Goal: Transaction & Acquisition: Purchase product/service

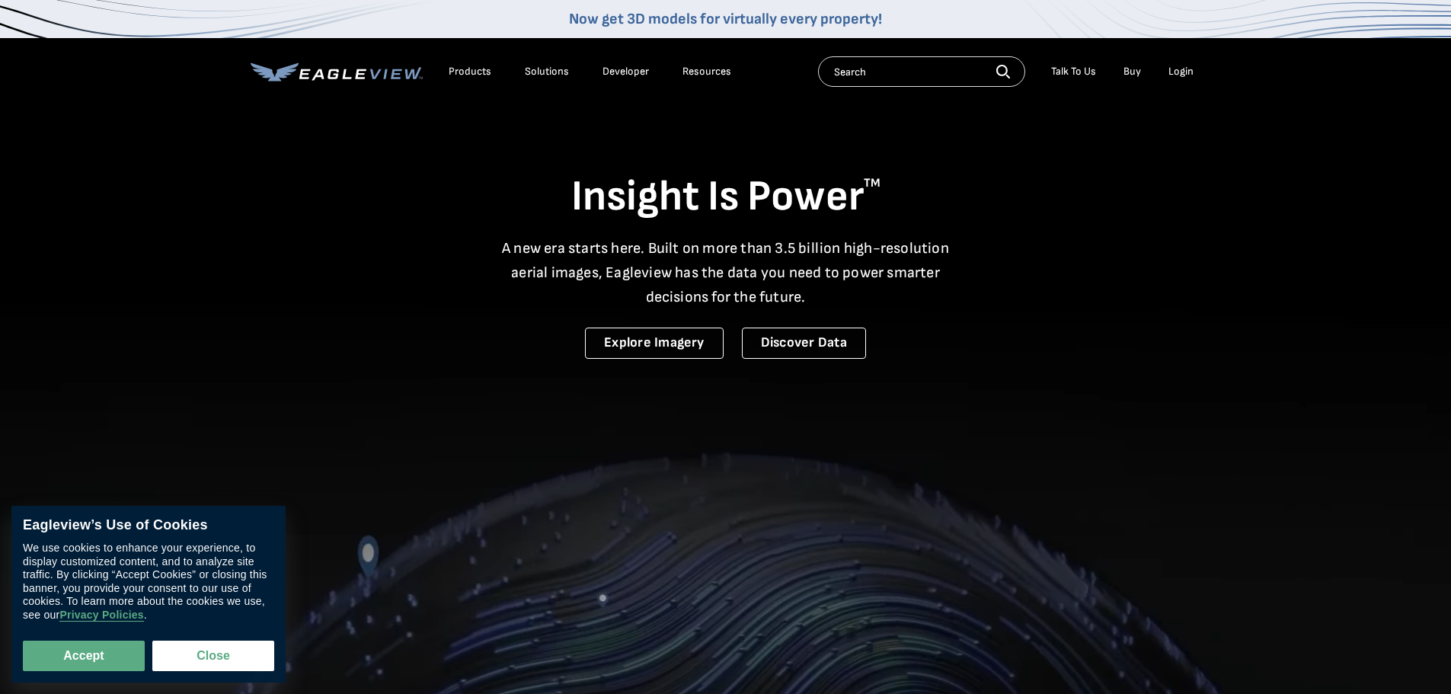
click at [1192, 65] on div "Login" at bounding box center [1180, 72] width 25 height 14
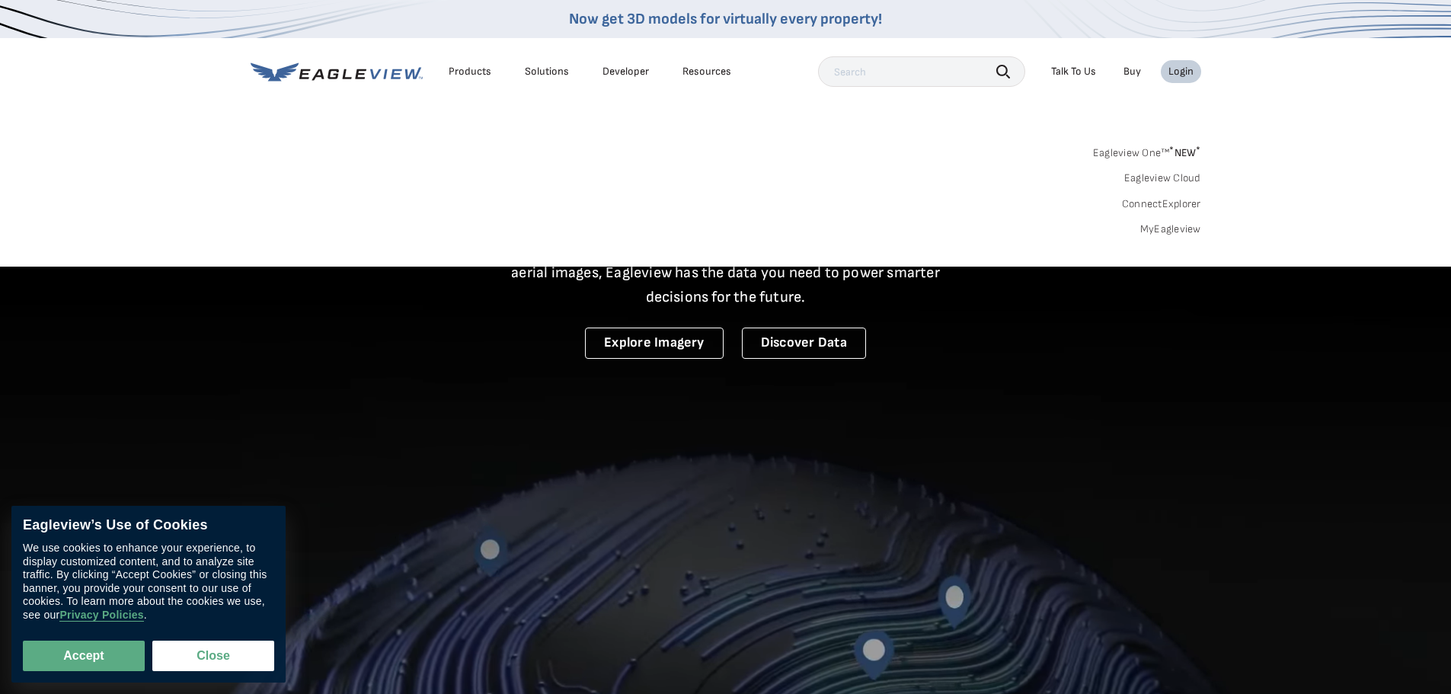
click at [1164, 230] on link "MyEagleview" at bounding box center [1170, 229] width 61 height 14
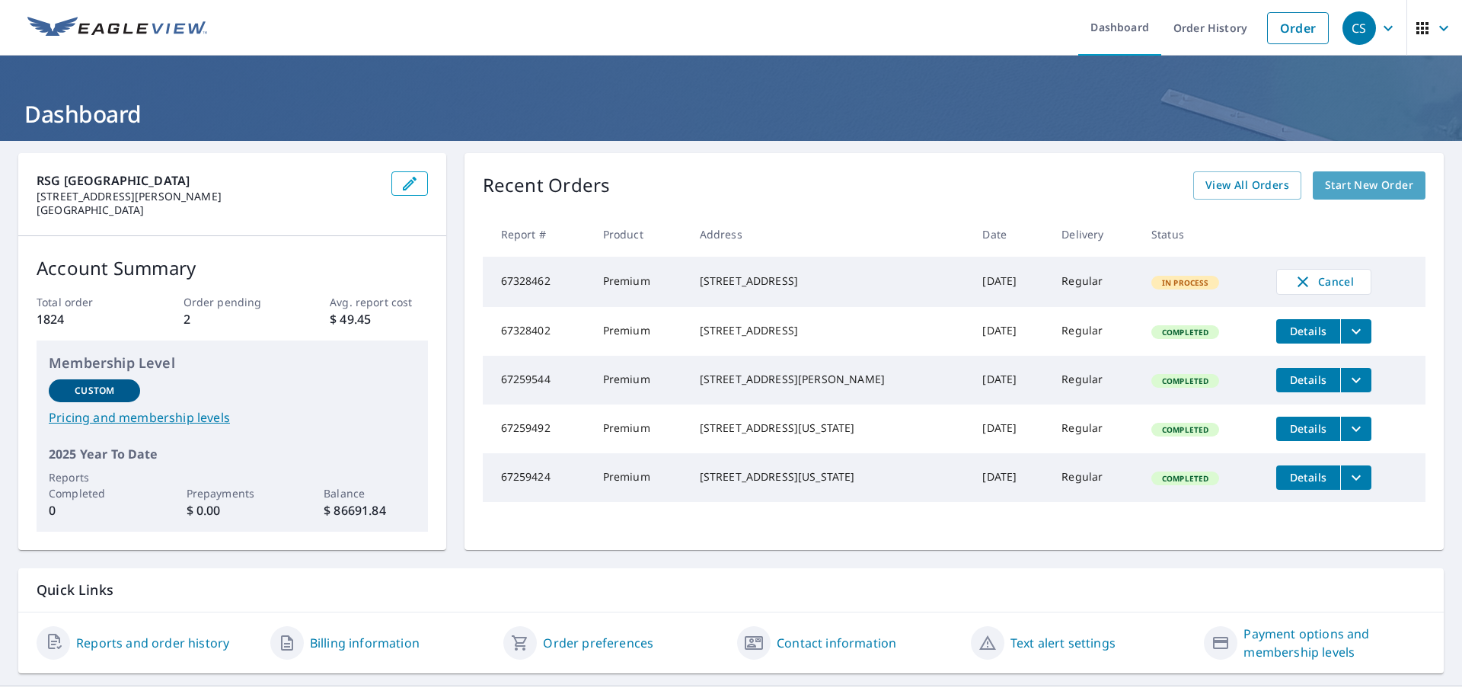
click at [1358, 184] on span "Start New Order" at bounding box center [1369, 185] width 88 height 19
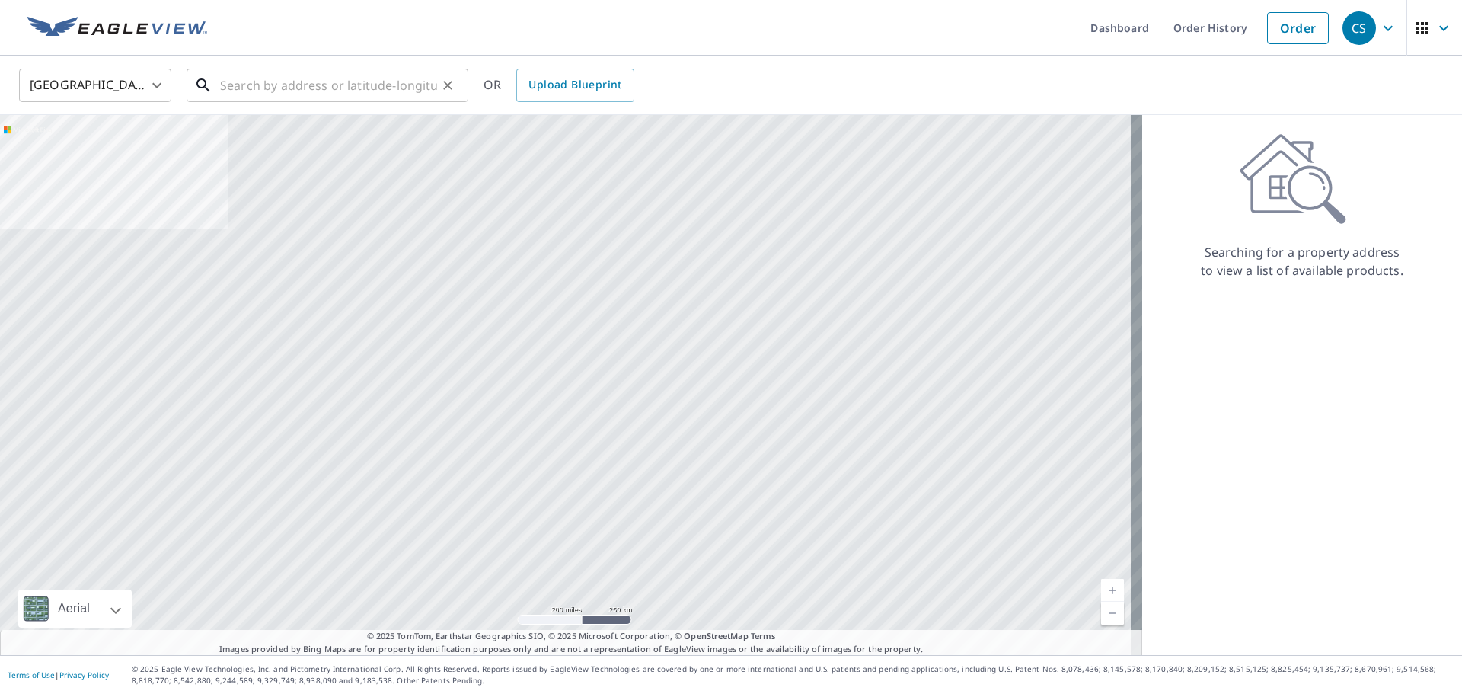
click at [250, 91] on input "text" at bounding box center [328, 85] width 217 height 43
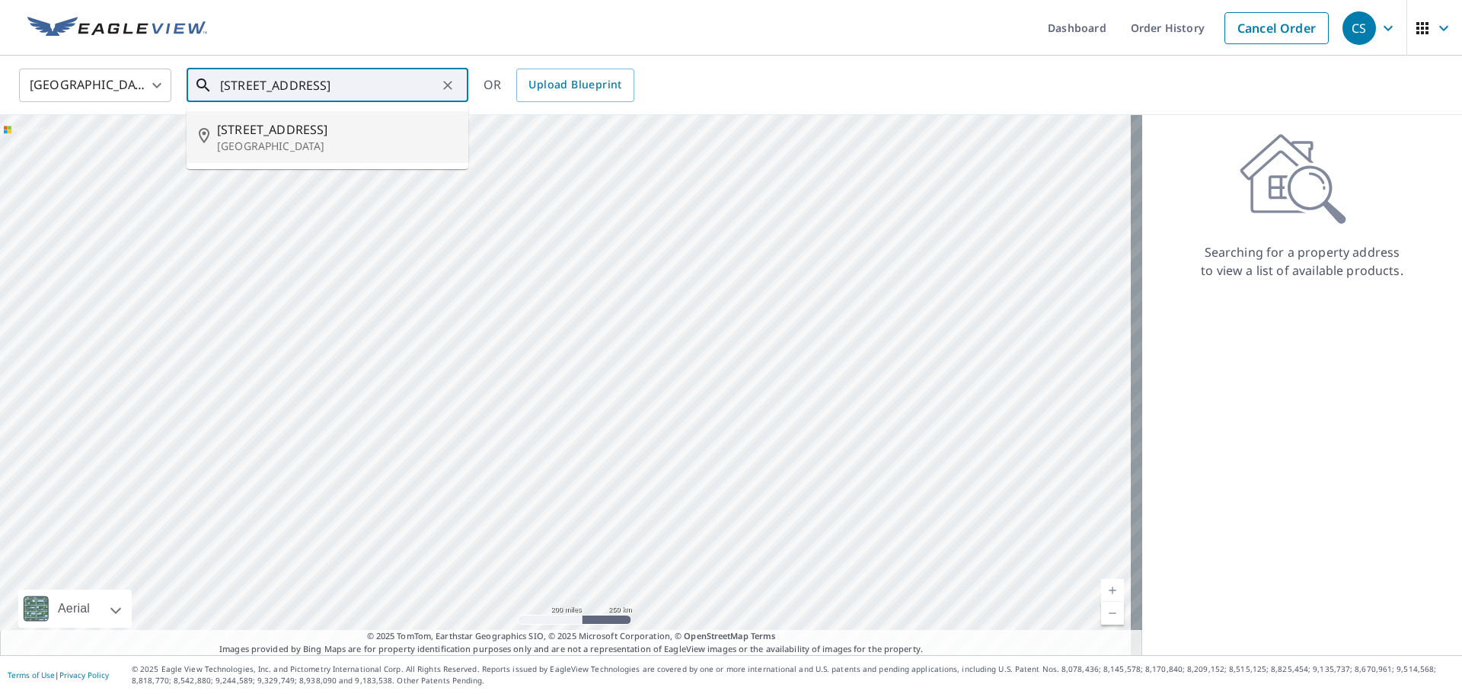
click at [272, 134] on span "[STREET_ADDRESS]" at bounding box center [336, 129] width 239 height 18
type input "[STREET_ADDRESS]"
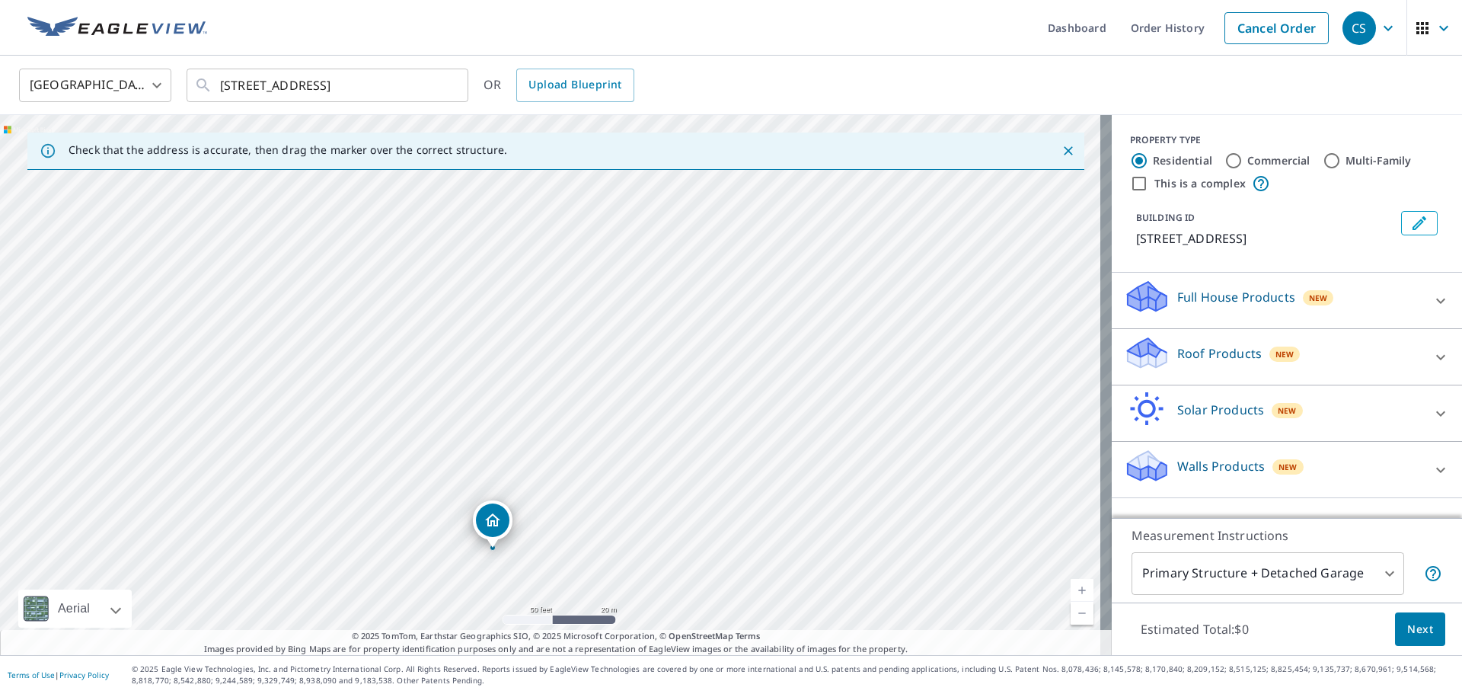
drag, startPoint x: 591, startPoint y: 369, endPoint x: 549, endPoint y: 525, distance: 162.4
click at [551, 525] on div "[STREET_ADDRESS]" at bounding box center [556, 385] width 1112 height 540
drag, startPoint x: 751, startPoint y: 338, endPoint x: 435, endPoint y: 618, distance: 422.3
click at [435, 618] on div "[STREET_ADDRESS]" at bounding box center [556, 385] width 1112 height 540
drag, startPoint x: 565, startPoint y: 308, endPoint x: 602, endPoint y: 614, distance: 308.4
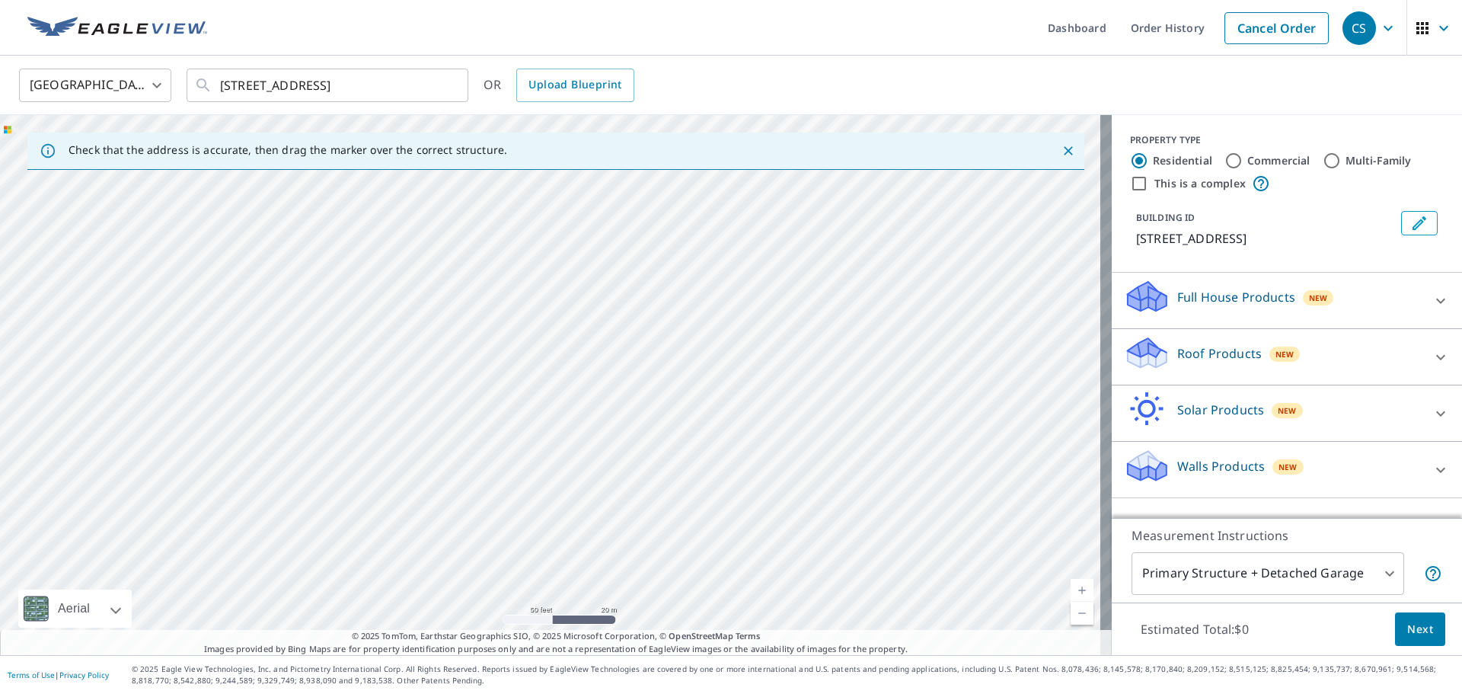
click at [602, 614] on div "[STREET_ADDRESS]" at bounding box center [556, 385] width 1112 height 540
drag, startPoint x: 624, startPoint y: 312, endPoint x: 500, endPoint y: 646, distance: 356.3
click at [501, 646] on div "Check that the address is accurate, then drag the marker over the correct struc…" at bounding box center [556, 385] width 1112 height 540
click at [665, 409] on div "[STREET_ADDRESS]" at bounding box center [556, 385] width 1112 height 540
drag, startPoint x: 728, startPoint y: 575, endPoint x: 800, endPoint y: 178, distance: 403.3
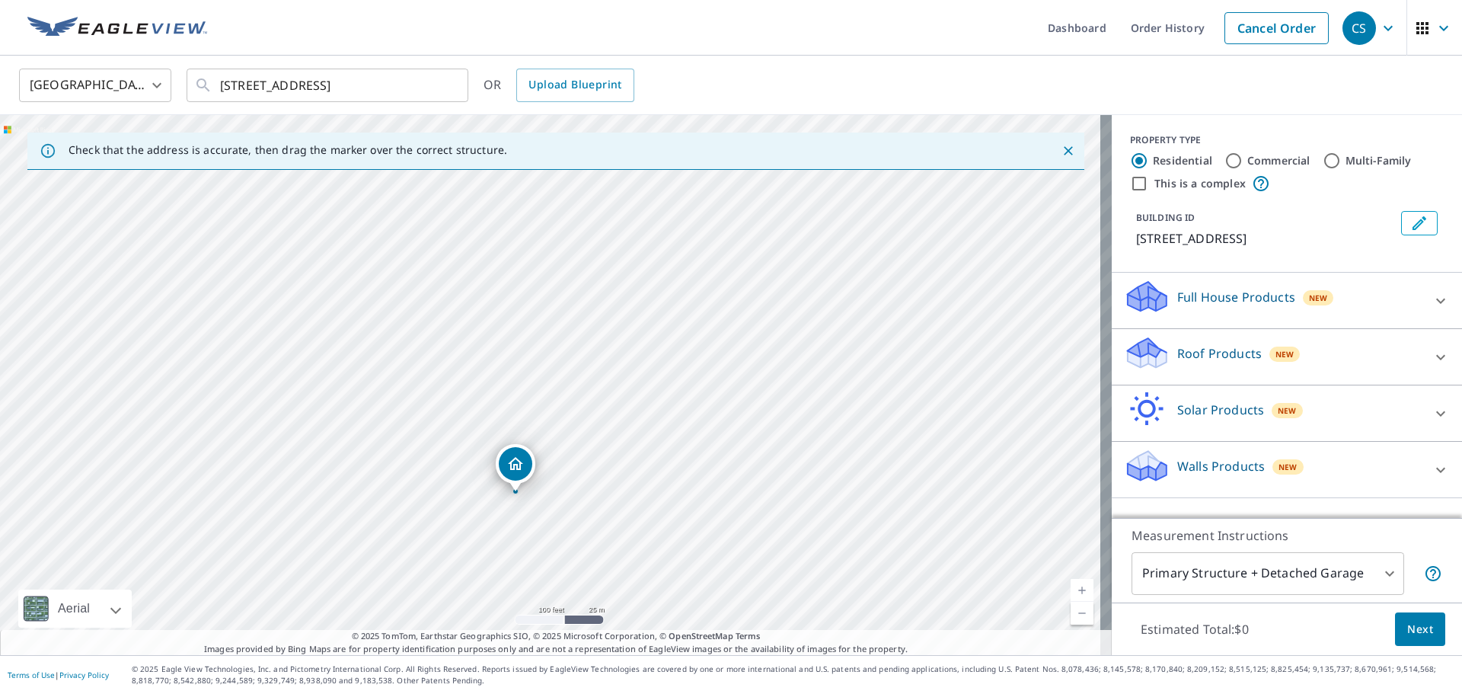
click at [800, 178] on div "[STREET_ADDRESS]" at bounding box center [556, 385] width 1112 height 540
drag, startPoint x: 416, startPoint y: 508, endPoint x: 734, endPoint y: 396, distance: 337.4
click at [734, 396] on div "[STREET_ADDRESS]" at bounding box center [556, 385] width 1112 height 540
drag, startPoint x: 567, startPoint y: 481, endPoint x: 481, endPoint y: 625, distance: 167.3
click at [480, 643] on div "Check that the address is accurate, then drag the marker over the correct struc…" at bounding box center [556, 385] width 1112 height 540
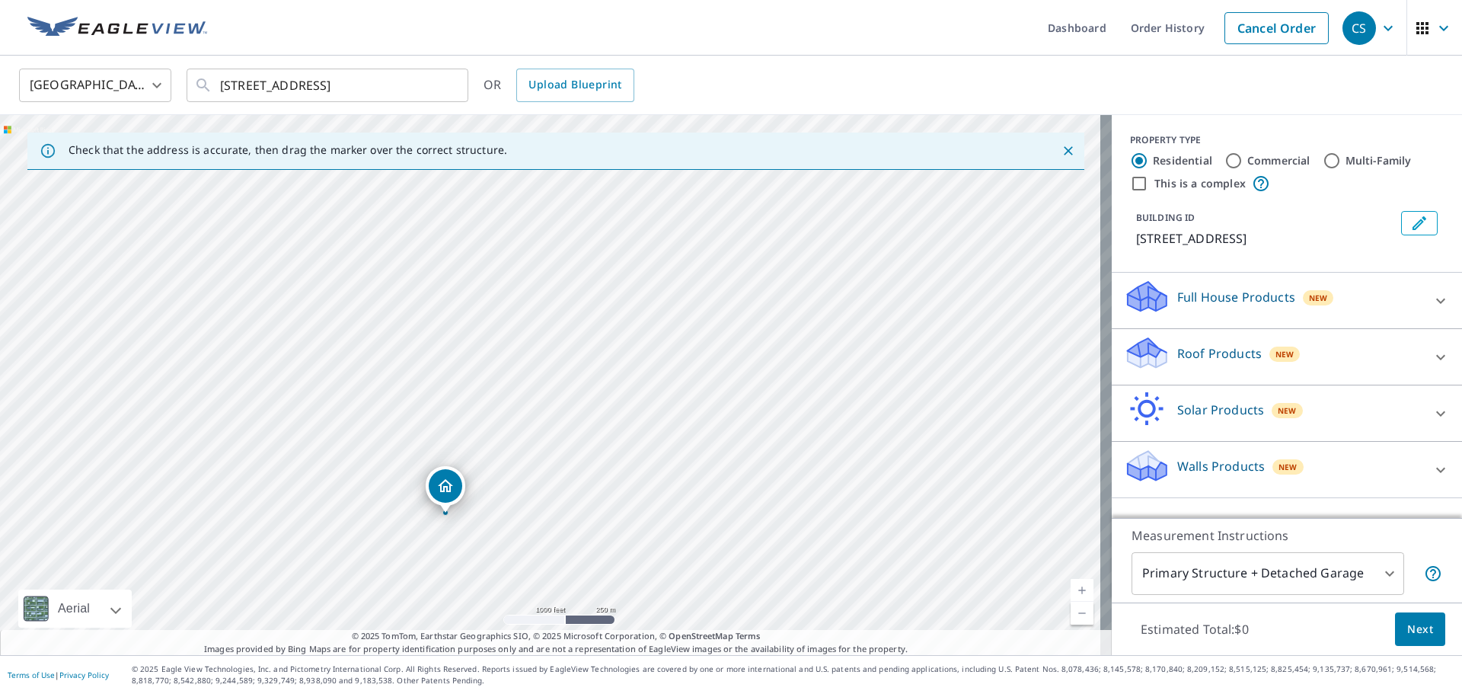
click at [435, 517] on div "[STREET_ADDRESS]" at bounding box center [556, 385] width 1112 height 540
drag, startPoint x: 538, startPoint y: 359, endPoint x: 468, endPoint y: 503, distance: 160.1
click at [468, 503] on div "[STREET_ADDRESS]" at bounding box center [556, 385] width 1112 height 540
drag, startPoint x: 436, startPoint y: 535, endPoint x: 466, endPoint y: 383, distance: 155.2
click at [466, 383] on div "[STREET_ADDRESS]" at bounding box center [556, 385] width 1112 height 540
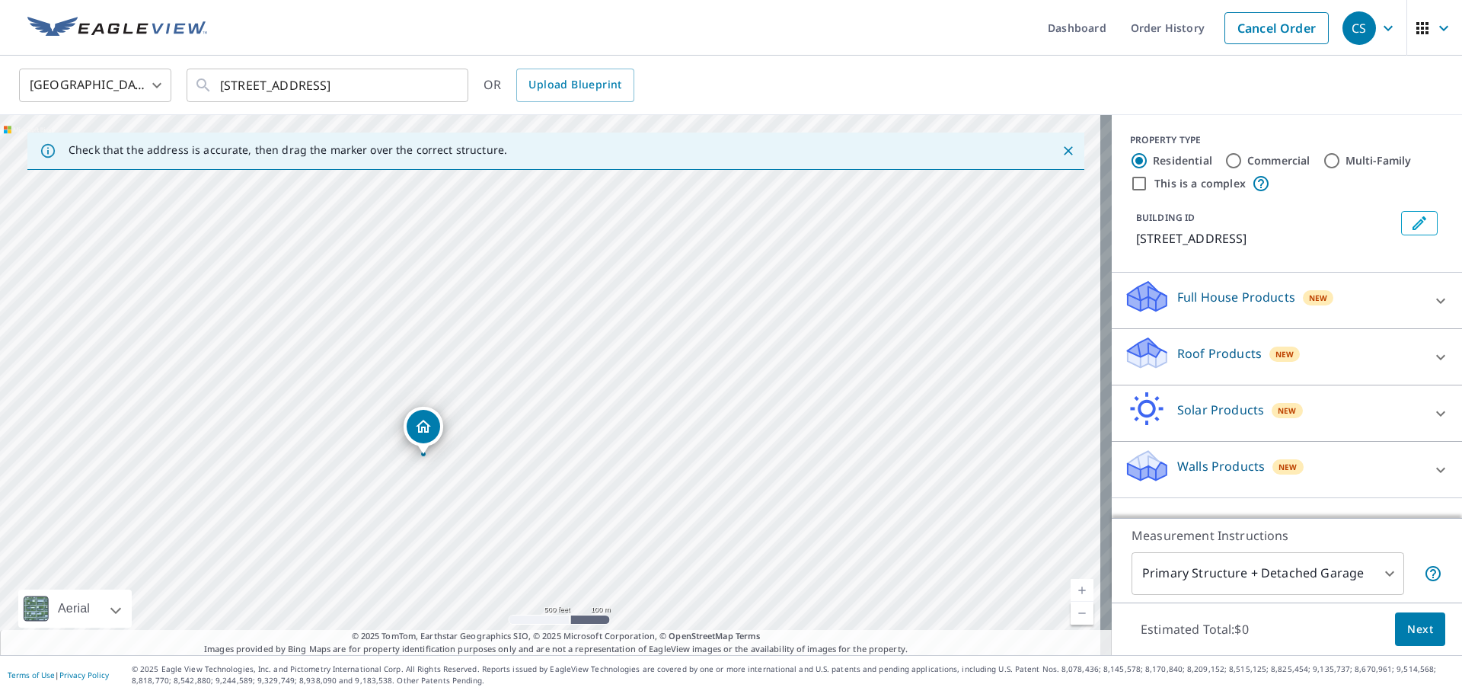
drag, startPoint x: 423, startPoint y: 475, endPoint x: 525, endPoint y: 277, distance: 222.7
click at [525, 277] on div "[STREET_ADDRESS]" at bounding box center [556, 385] width 1112 height 540
drag, startPoint x: 445, startPoint y: 404, endPoint x: 451, endPoint y: 303, distance: 101.4
click at [451, 303] on div "[STREET_ADDRESS]" at bounding box center [556, 385] width 1112 height 540
drag, startPoint x: 305, startPoint y: 523, endPoint x: 589, endPoint y: 282, distance: 372.2
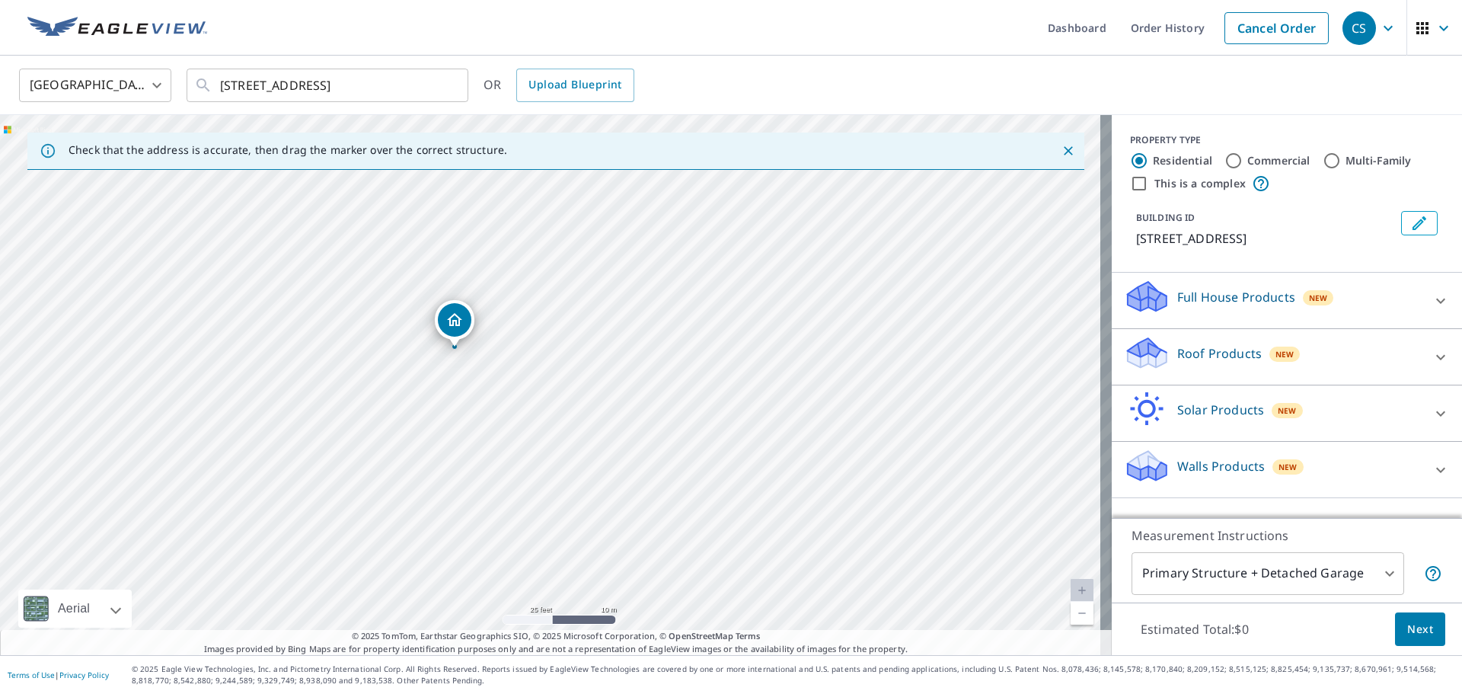
click at [589, 282] on div "[STREET_ADDRESS]" at bounding box center [556, 385] width 1112 height 540
drag, startPoint x: 720, startPoint y: 329, endPoint x: 730, endPoint y: 599, distance: 270.5
click at [730, 599] on div "[STREET_ADDRESS]" at bounding box center [556, 385] width 1112 height 540
drag, startPoint x: 771, startPoint y: 407, endPoint x: 754, endPoint y: 589, distance: 182.1
click at [754, 589] on div "[STREET_ADDRESS]" at bounding box center [556, 385] width 1112 height 540
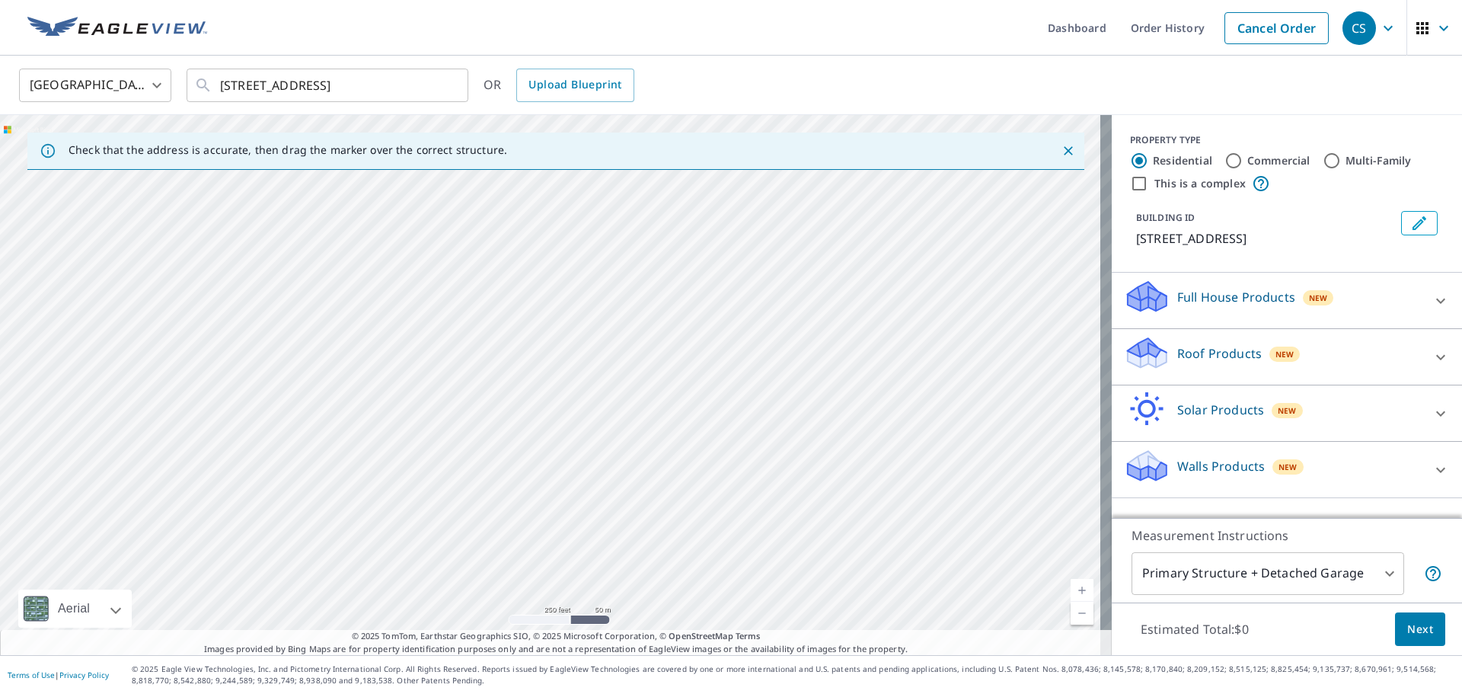
drag, startPoint x: 952, startPoint y: 315, endPoint x: 755, endPoint y: 544, distance: 301.3
click at [755, 544] on div "[STREET_ADDRESS]" at bounding box center [556, 385] width 1112 height 540
drag, startPoint x: 795, startPoint y: 370, endPoint x: 684, endPoint y: 595, distance: 250.6
click at [684, 595] on div "[STREET_ADDRESS]" at bounding box center [556, 385] width 1112 height 540
drag, startPoint x: 780, startPoint y: 448, endPoint x: 723, endPoint y: 643, distance: 203.1
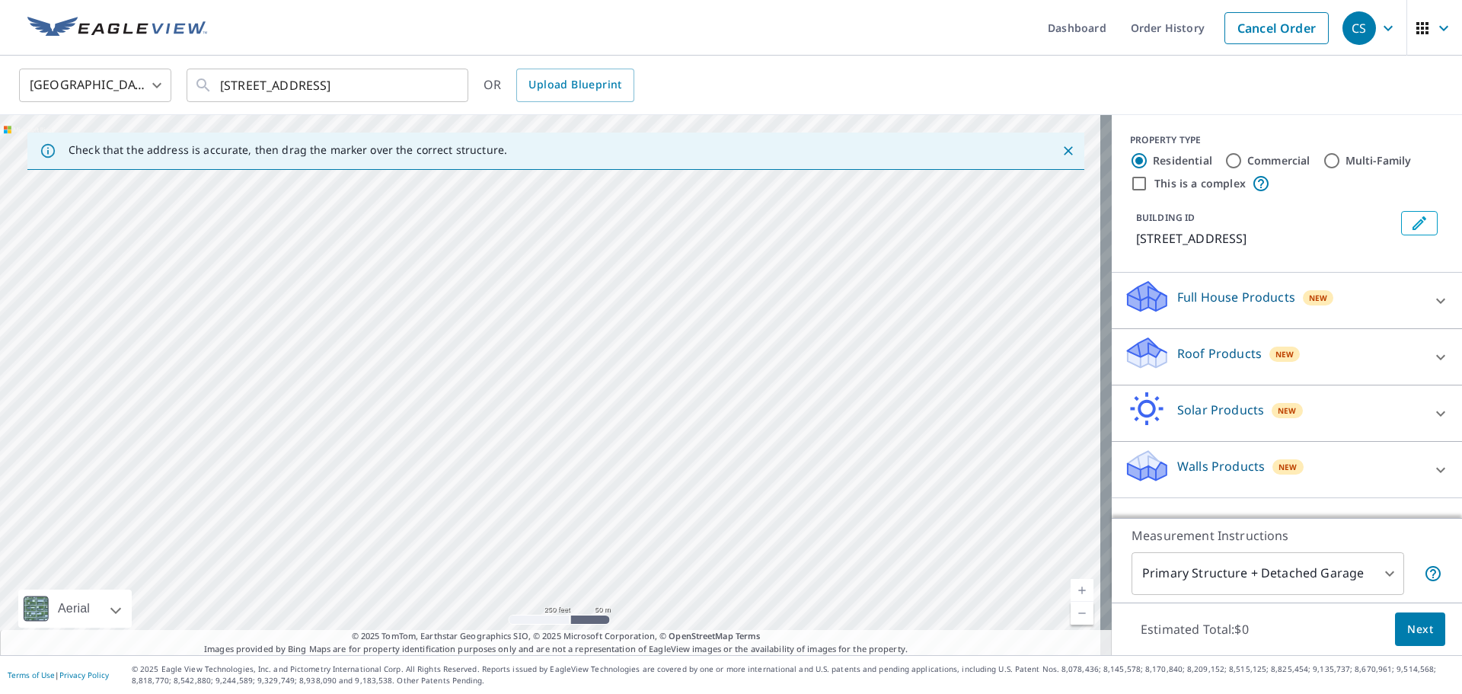
click at [723, 643] on div "Check that the address is accurate, then drag the marker over the correct struc…" at bounding box center [556, 385] width 1112 height 540
click at [614, 390] on div "[STREET_ADDRESS]" at bounding box center [556, 385] width 1112 height 540
drag, startPoint x: 394, startPoint y: 477, endPoint x: 568, endPoint y: 313, distance: 239.2
click at [568, 313] on div "[STREET_ADDRESS]" at bounding box center [556, 385] width 1112 height 540
drag, startPoint x: 551, startPoint y: 331, endPoint x: 460, endPoint y: 455, distance: 153.5
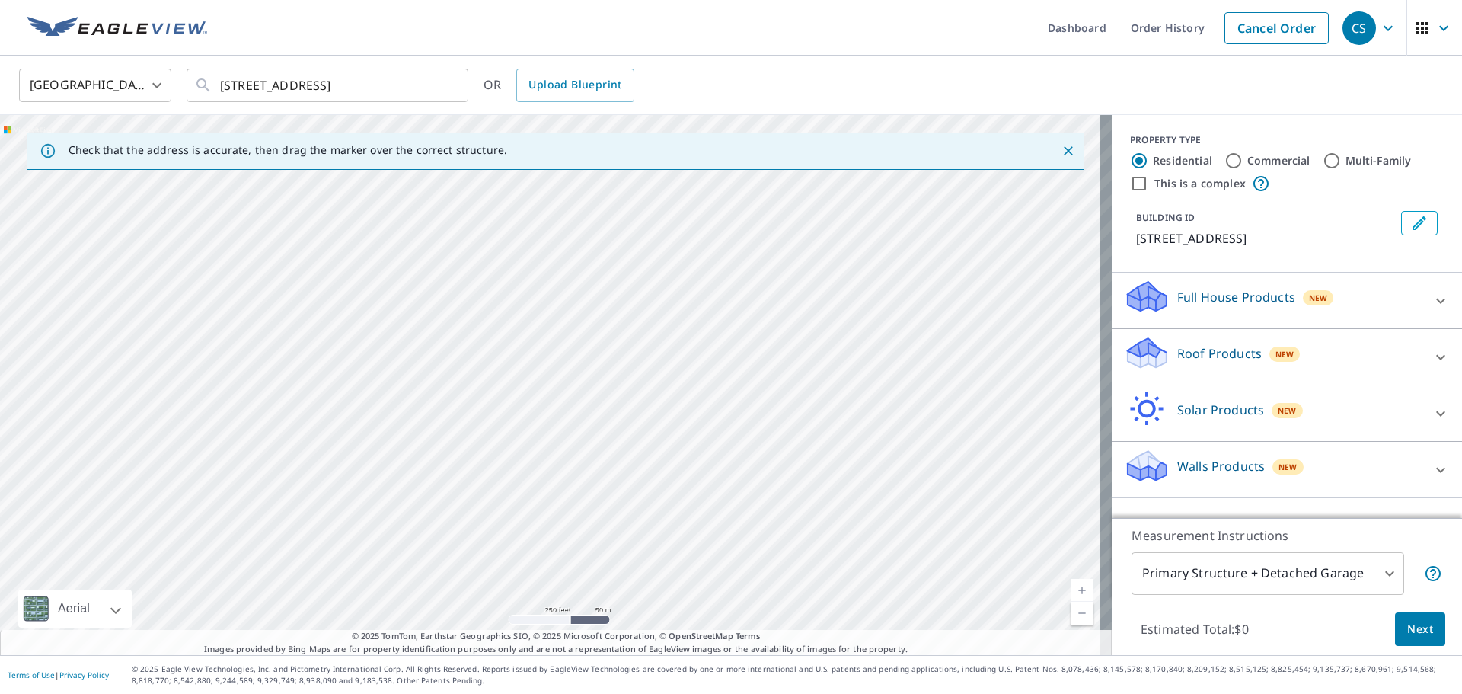
click at [461, 455] on div "[STREET_ADDRESS]" at bounding box center [556, 385] width 1112 height 540
drag, startPoint x: 533, startPoint y: 397, endPoint x: 440, endPoint y: 551, distance: 179.0
click at [440, 551] on div "[STREET_ADDRESS]" at bounding box center [556, 385] width 1112 height 540
drag, startPoint x: 519, startPoint y: 308, endPoint x: 450, endPoint y: 491, distance: 196.2
click at [450, 491] on div "[STREET_ADDRESS]" at bounding box center [556, 385] width 1112 height 540
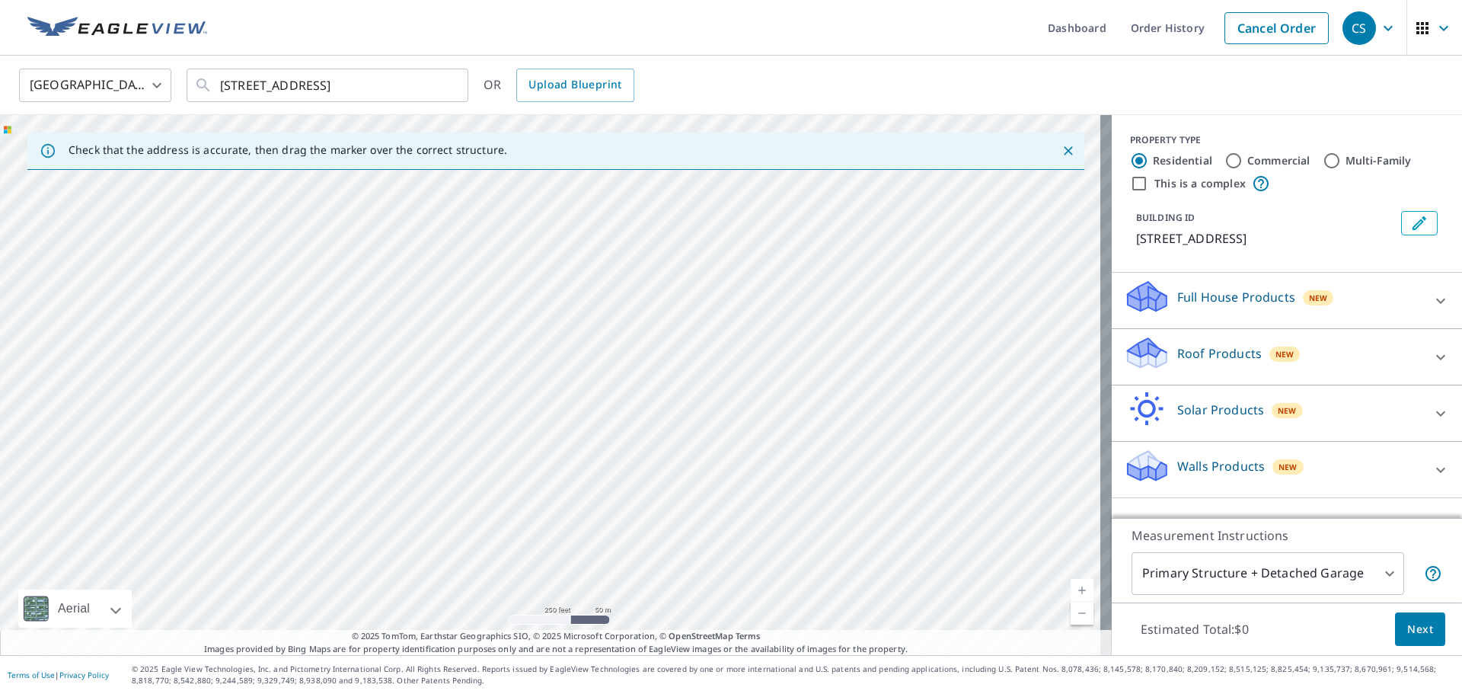
drag, startPoint x: 411, startPoint y: 550, endPoint x: 551, endPoint y: 324, distance: 265.6
click at [551, 324] on div "[STREET_ADDRESS]" at bounding box center [556, 385] width 1112 height 540
drag, startPoint x: 493, startPoint y: 531, endPoint x: 536, endPoint y: 414, distance: 125.0
click at [536, 414] on div "[STREET_ADDRESS]" at bounding box center [556, 385] width 1112 height 540
drag, startPoint x: 513, startPoint y: 483, endPoint x: 531, endPoint y: 387, distance: 97.7
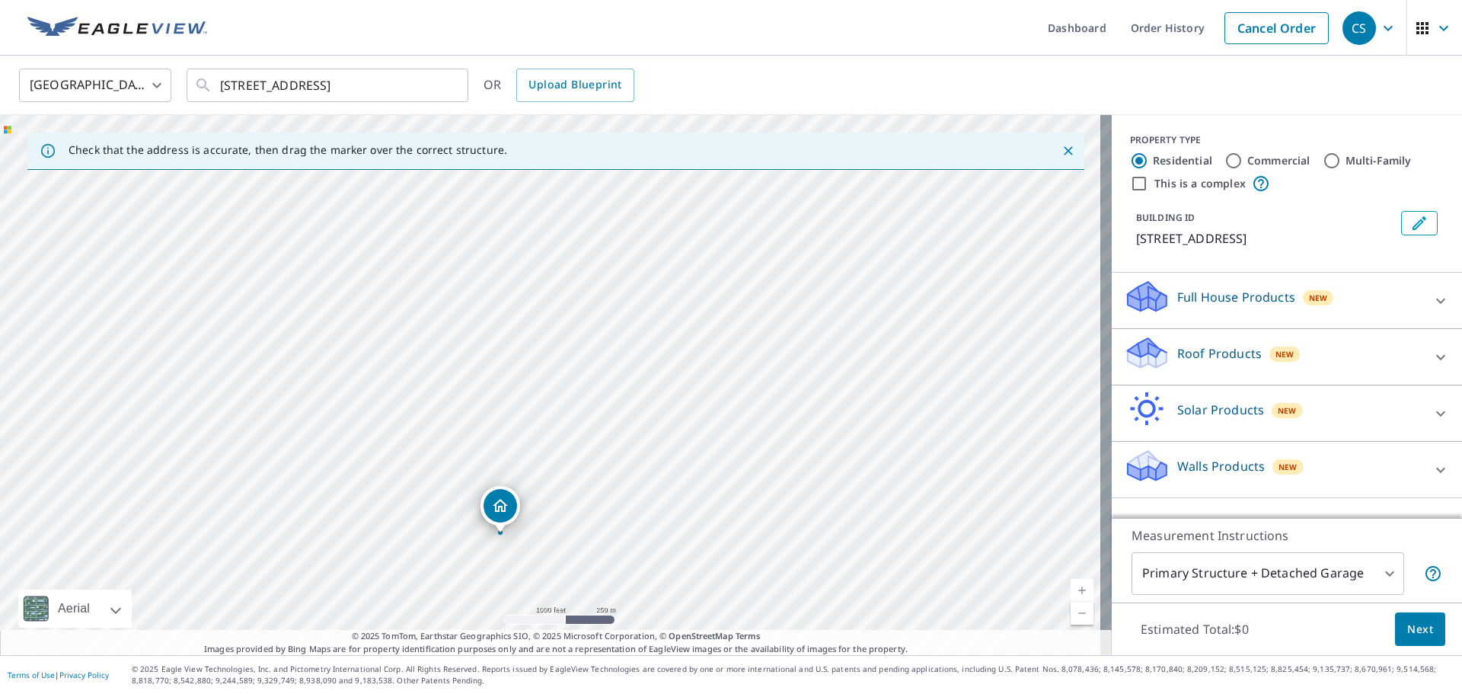
click at [531, 387] on div "[STREET_ADDRESS]" at bounding box center [556, 385] width 1112 height 540
drag, startPoint x: 772, startPoint y: 290, endPoint x: 634, endPoint y: 599, distance: 338.5
click at [634, 599] on div "[STREET_ADDRESS]" at bounding box center [556, 385] width 1112 height 540
drag, startPoint x: 719, startPoint y: 285, endPoint x: 632, endPoint y: 615, distance: 341.7
click at [632, 615] on div "[STREET_ADDRESS]" at bounding box center [556, 385] width 1112 height 540
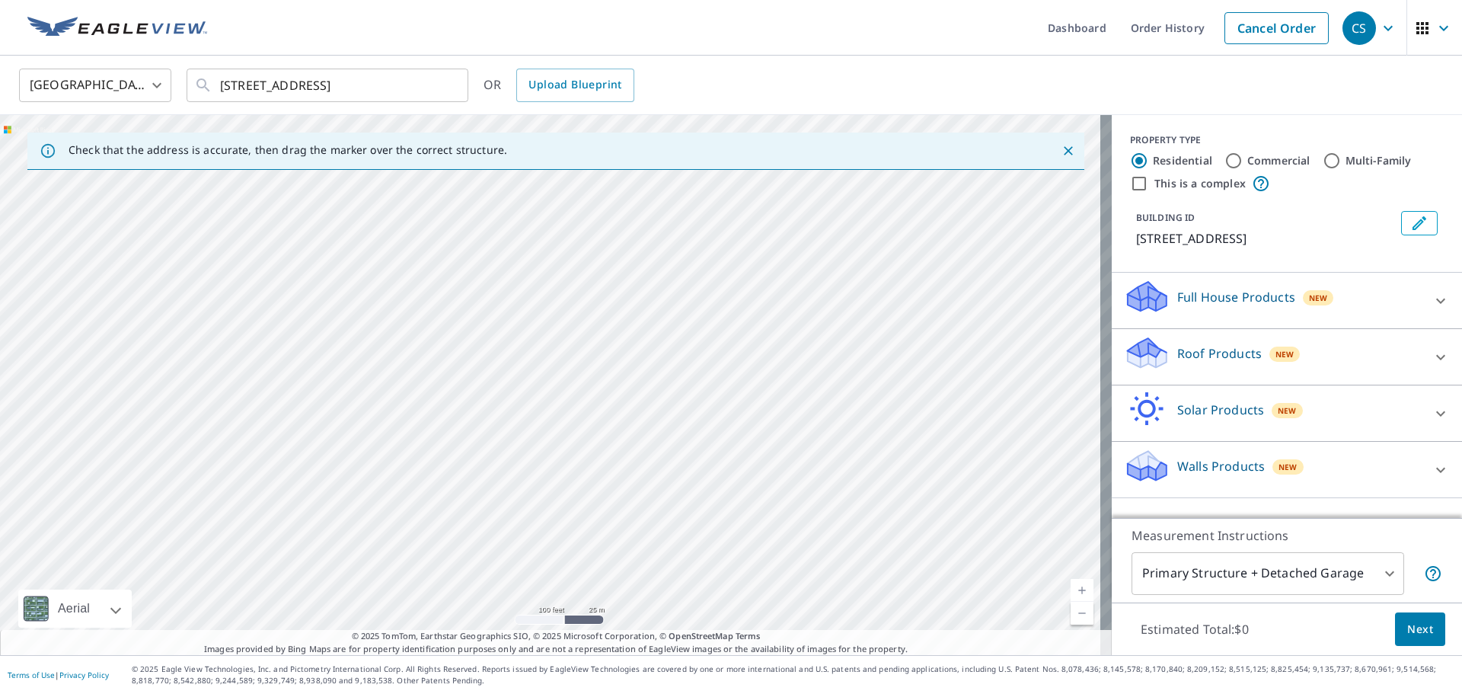
drag, startPoint x: 767, startPoint y: 369, endPoint x: 724, endPoint y: 260, distance: 116.2
click at [724, 260] on div "[STREET_ADDRESS]" at bounding box center [556, 385] width 1112 height 540
drag, startPoint x: 672, startPoint y: 556, endPoint x: 645, endPoint y: 554, distance: 26.7
click at [645, 554] on div "[STREET_ADDRESS]" at bounding box center [556, 385] width 1112 height 540
drag, startPoint x: 569, startPoint y: 302, endPoint x: 574, endPoint y: 649, distance: 346.5
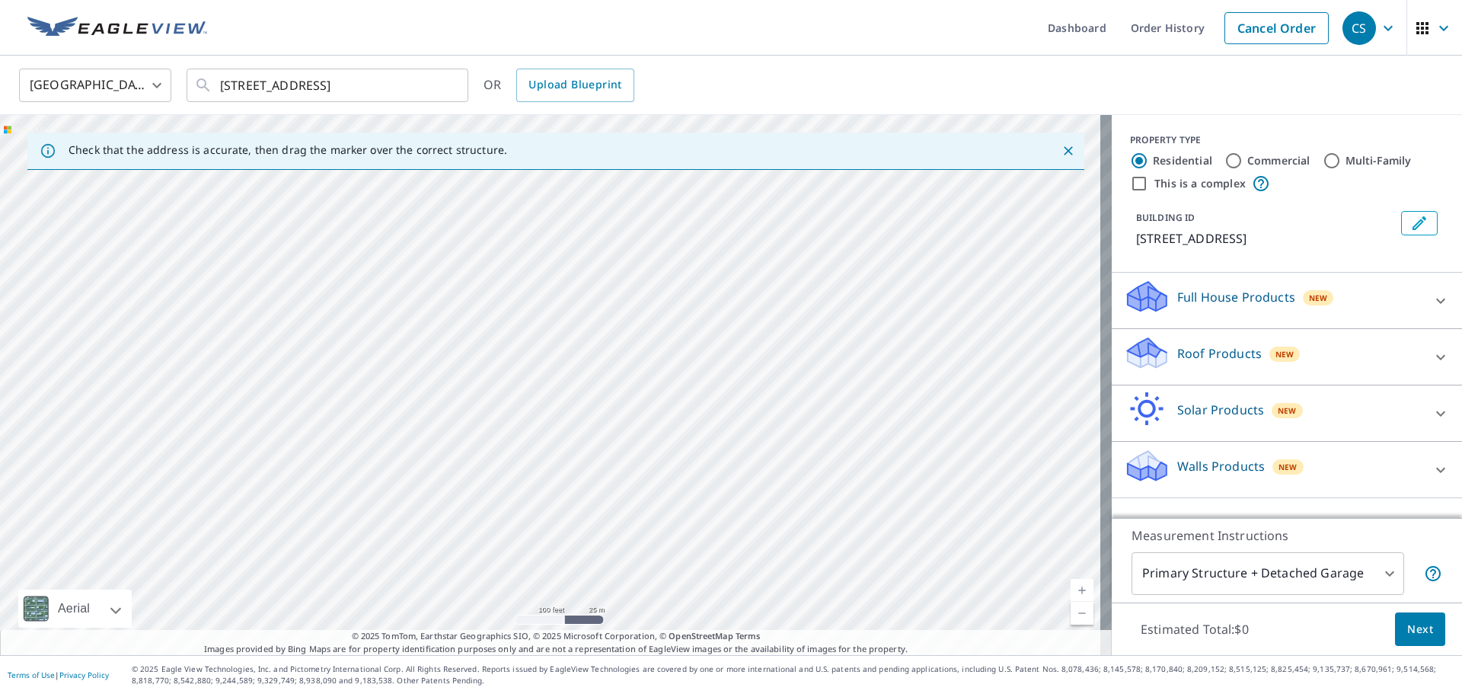
click at [574, 649] on div "Check that the address is accurate, then drag the marker over the correct struc…" at bounding box center [556, 385] width 1112 height 540
drag, startPoint x: 718, startPoint y: 325, endPoint x: 688, endPoint y: 445, distance: 123.2
click at [691, 443] on div "[STREET_ADDRESS]" at bounding box center [556, 385] width 1112 height 540
drag, startPoint x: 816, startPoint y: 248, endPoint x: 551, endPoint y: 464, distance: 342.1
click at [551, 464] on div "[STREET_ADDRESS]" at bounding box center [556, 385] width 1112 height 540
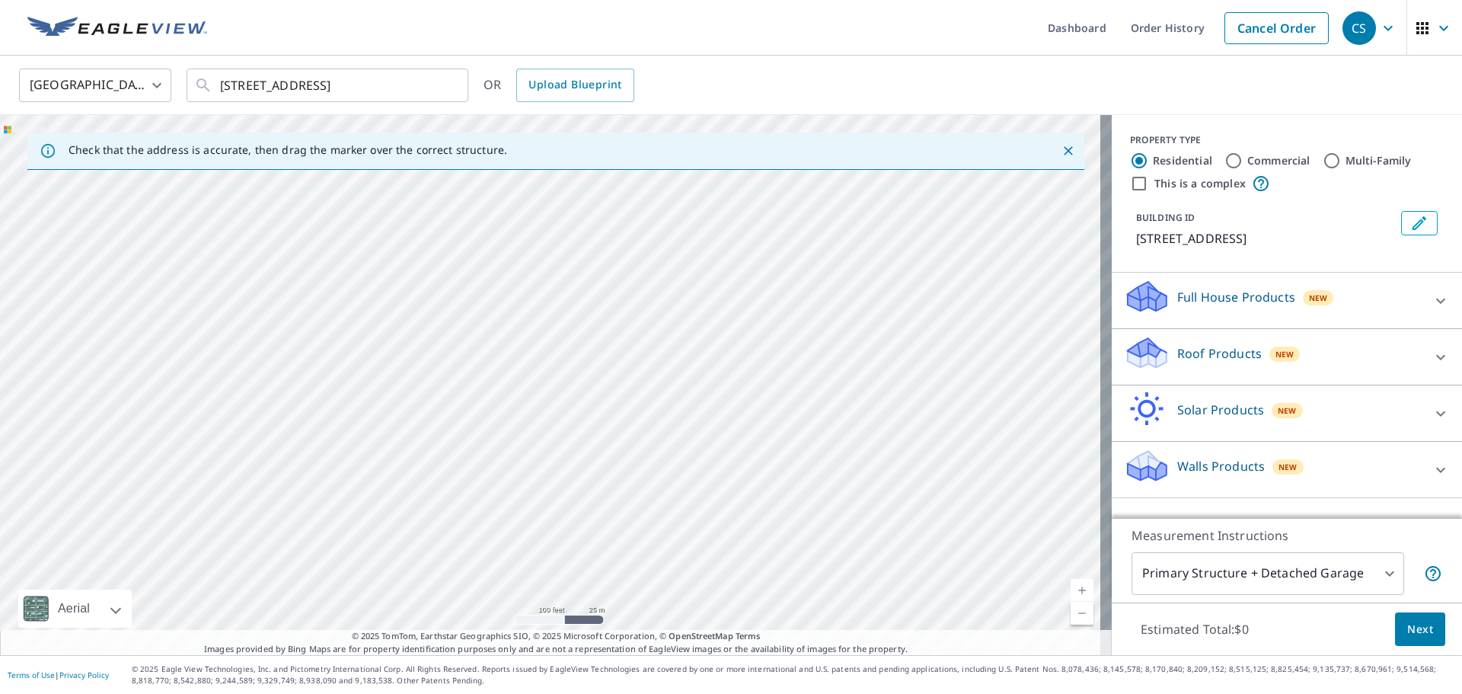
drag, startPoint x: 573, startPoint y: 215, endPoint x: 493, endPoint y: 589, distance: 382.5
click at [494, 589] on div "[STREET_ADDRESS]" at bounding box center [556, 385] width 1112 height 540
drag, startPoint x: 576, startPoint y: 353, endPoint x: 479, endPoint y: 634, distance: 297.2
click at [479, 634] on div "Check that the address is accurate, then drag the marker over the correct struc…" at bounding box center [556, 385] width 1112 height 540
click at [479, 634] on span "© 2025 TomTom, Earthstar Geographics SIO, © 2025 Microsoft Corporation, © OpenS…" at bounding box center [556, 636] width 409 height 13
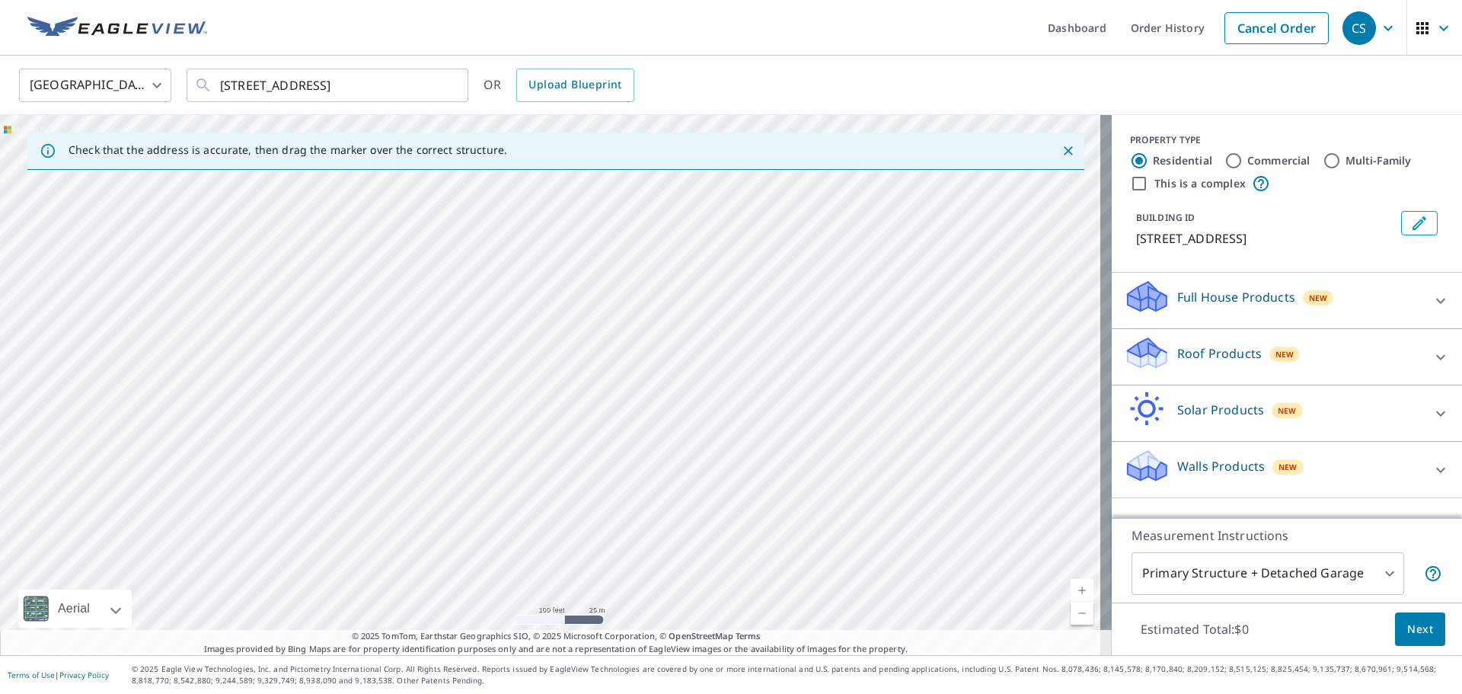
drag, startPoint x: 568, startPoint y: 298, endPoint x: 574, endPoint y: 287, distance: 12.9
click at [571, 292] on div "[STREET_ADDRESS]" at bounding box center [556, 385] width 1112 height 540
drag, startPoint x: 467, startPoint y: 474, endPoint x: 573, endPoint y: 148, distance: 341.9
click at [573, 148] on div "Check that the address is accurate, then drag the marker over the correct struc…" at bounding box center [556, 385] width 1112 height 540
click at [579, 351] on div "[STREET_ADDRESS]" at bounding box center [556, 385] width 1112 height 540
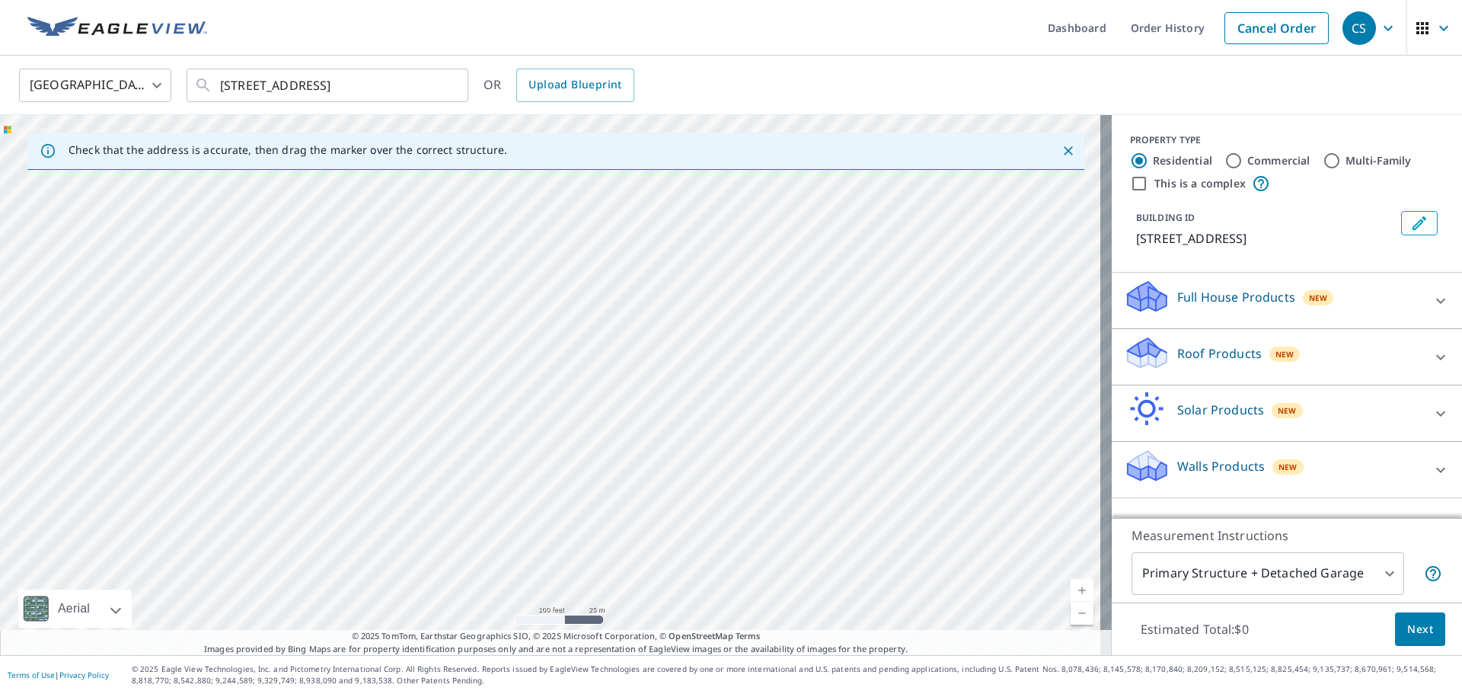
drag, startPoint x: 564, startPoint y: 473, endPoint x: 627, endPoint y: 187, distance: 292.5
click at [627, 187] on div "[STREET_ADDRESS]" at bounding box center [556, 385] width 1112 height 540
drag, startPoint x: 587, startPoint y: 496, endPoint x: 586, endPoint y: 307, distance: 189.6
click at [586, 307] on div "[STREET_ADDRESS]" at bounding box center [556, 385] width 1112 height 540
drag, startPoint x: 505, startPoint y: 303, endPoint x: 452, endPoint y: 574, distance: 276.1
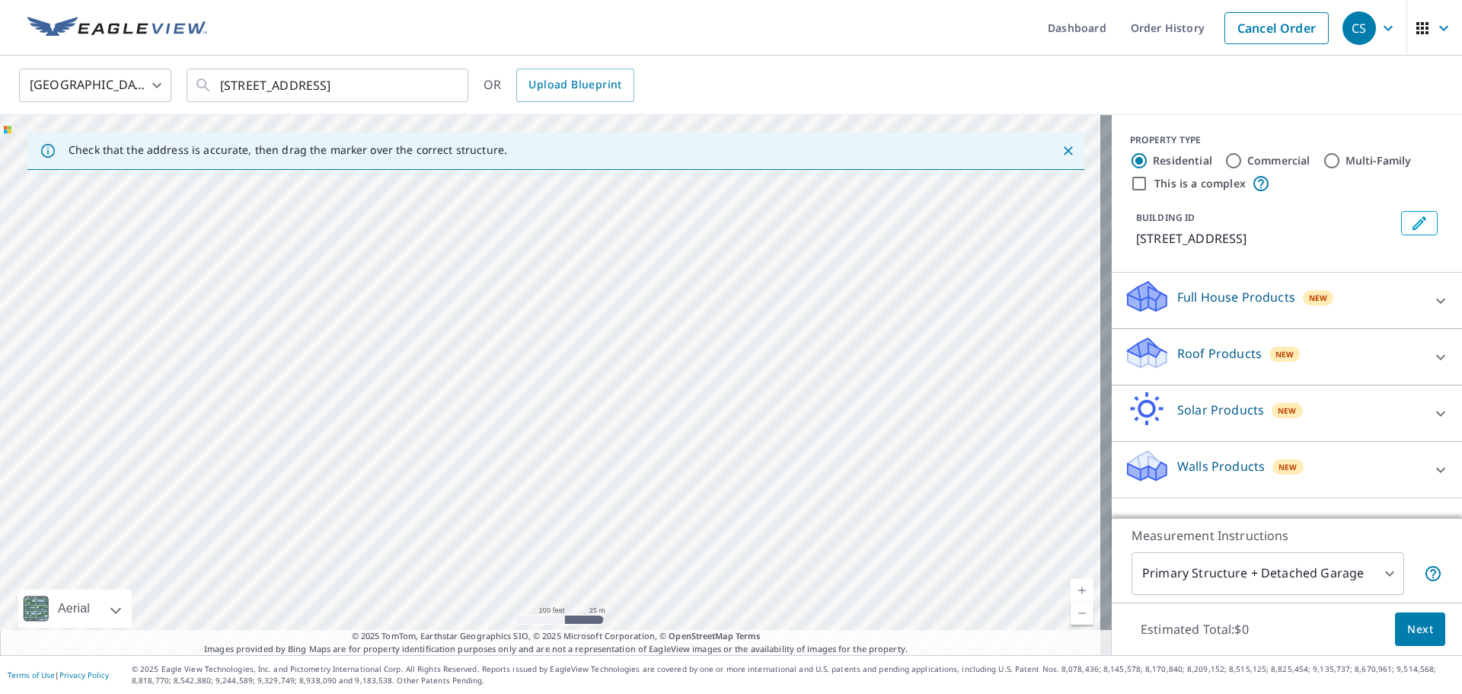
click at [452, 574] on div "[STREET_ADDRESS]" at bounding box center [556, 385] width 1112 height 540
drag, startPoint x: 898, startPoint y: 289, endPoint x: 537, endPoint y: 726, distance: 566.8
click at [537, 693] on html "CS CS Dashboard Order History Cancel Order CS United States [GEOGRAPHIC_DATA] ​…" at bounding box center [731, 347] width 1462 height 694
click at [795, 430] on div "[STREET_ADDRESS]" at bounding box center [556, 385] width 1112 height 540
drag, startPoint x: 596, startPoint y: 295, endPoint x: 528, endPoint y: 368, distance: 100.2
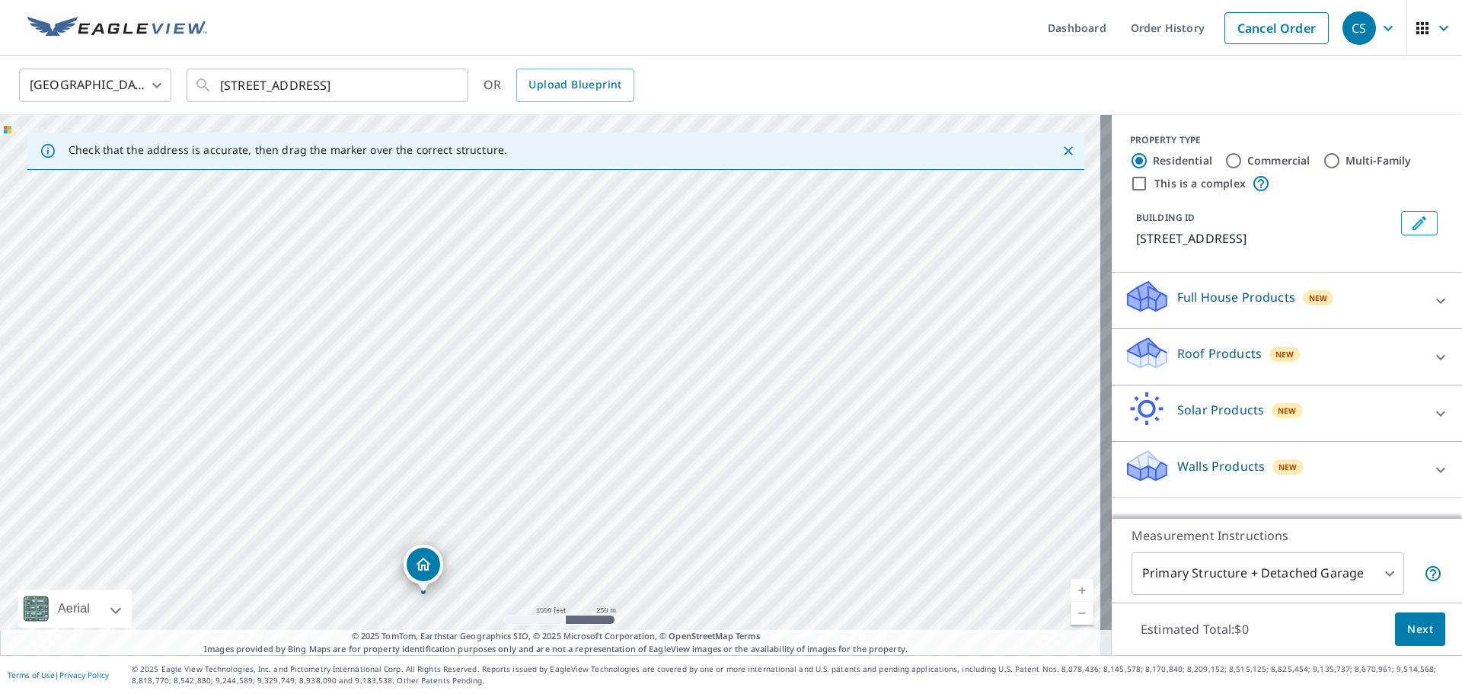
click at [528, 368] on div "[STREET_ADDRESS]" at bounding box center [556, 385] width 1112 height 540
drag, startPoint x: 459, startPoint y: 510, endPoint x: 502, endPoint y: 326, distance: 189.1
click at [502, 326] on div "[STREET_ADDRESS]" at bounding box center [556, 385] width 1112 height 540
drag, startPoint x: 429, startPoint y: 498, endPoint x: 484, endPoint y: 344, distance: 163.3
click at [484, 344] on div "[STREET_ADDRESS]" at bounding box center [556, 385] width 1112 height 540
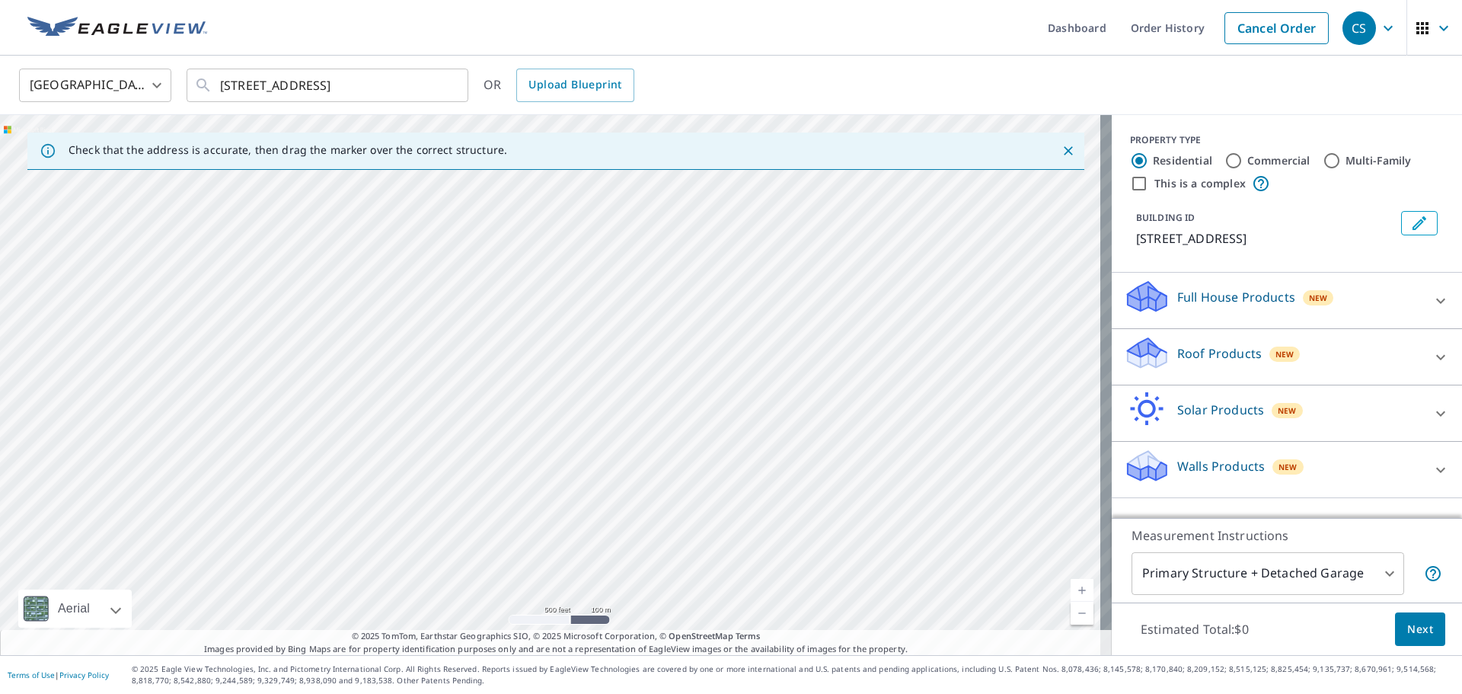
drag, startPoint x: 448, startPoint y: 367, endPoint x: 381, endPoint y: 435, distance: 95.8
click at [381, 435] on div "[STREET_ADDRESS]" at bounding box center [556, 385] width 1112 height 540
drag, startPoint x: 500, startPoint y: 292, endPoint x: 474, endPoint y: 369, distance: 81.1
click at [474, 369] on div "[STREET_ADDRESS]" at bounding box center [556, 385] width 1112 height 540
drag, startPoint x: 259, startPoint y: 414, endPoint x: 450, endPoint y: 260, distance: 245.8
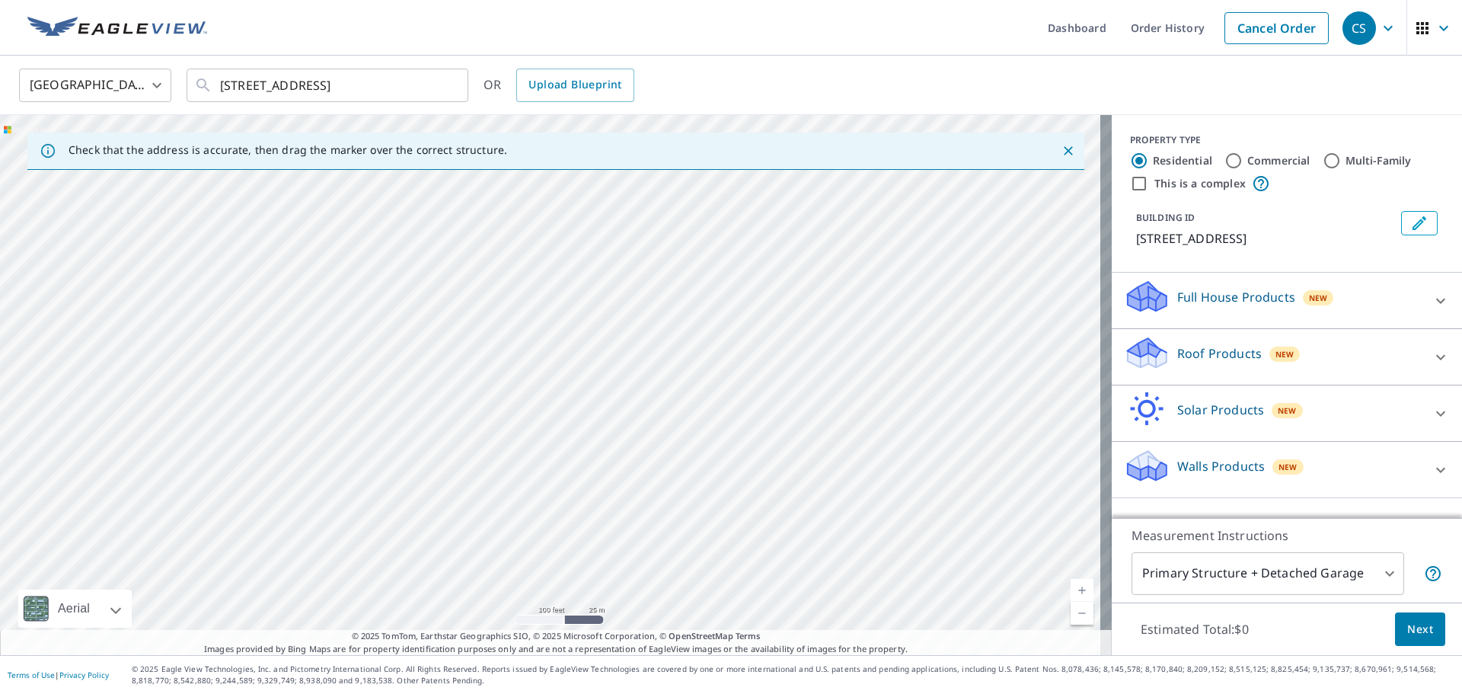
click at [451, 260] on div "[STREET_ADDRESS]" at bounding box center [556, 385] width 1112 height 540
drag, startPoint x: 344, startPoint y: 351, endPoint x: 251, endPoint y: 554, distance: 223.8
click at [251, 554] on div "[STREET_ADDRESS]" at bounding box center [556, 385] width 1112 height 540
drag, startPoint x: 345, startPoint y: 424, endPoint x: 290, endPoint y: 526, distance: 115.8
click at [290, 526] on div "[STREET_ADDRESS]" at bounding box center [556, 385] width 1112 height 540
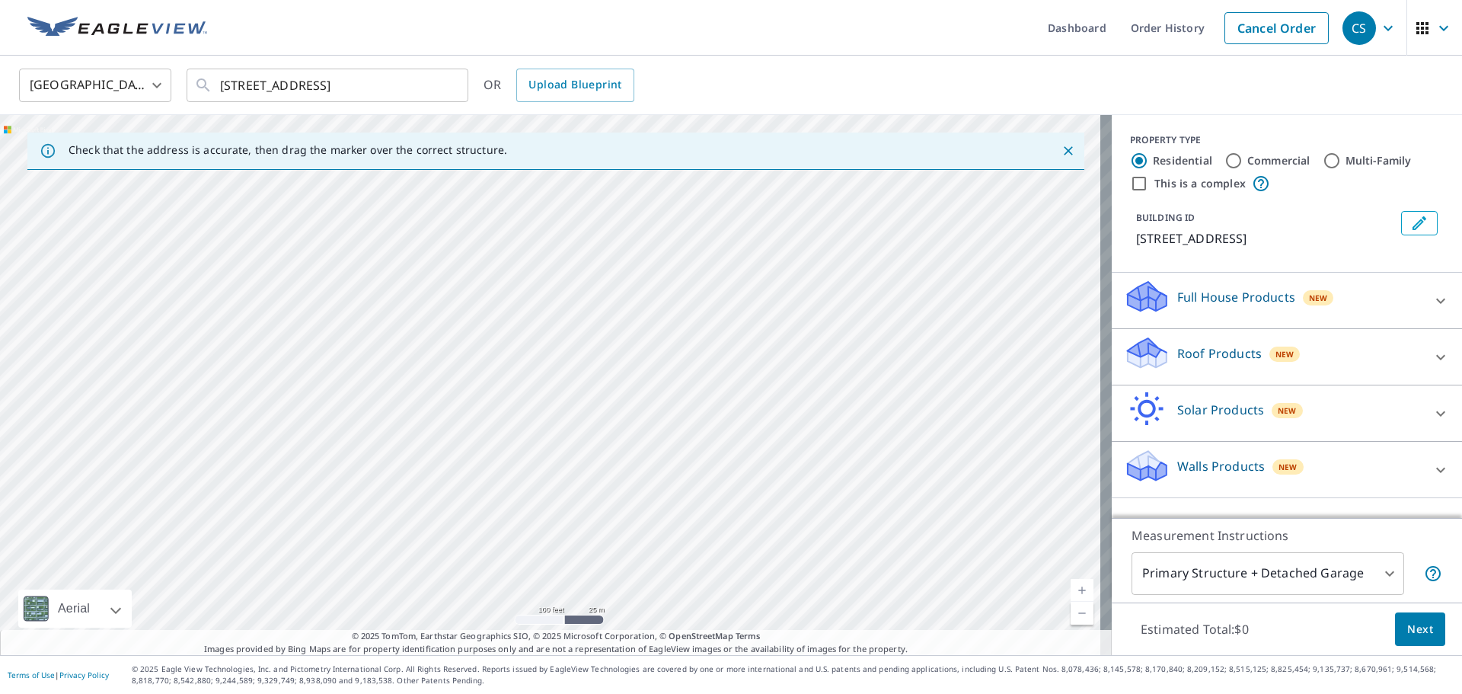
drag, startPoint x: 295, startPoint y: 433, endPoint x: 391, endPoint y: 273, distance: 186.5
click at [391, 273] on div "[STREET_ADDRESS]" at bounding box center [556, 385] width 1112 height 540
drag, startPoint x: 396, startPoint y: 330, endPoint x: 238, endPoint y: 608, distance: 318.9
click at [238, 608] on div "[STREET_ADDRESS]" at bounding box center [556, 385] width 1112 height 540
drag, startPoint x: 447, startPoint y: 359, endPoint x: 280, endPoint y: 579, distance: 276.1
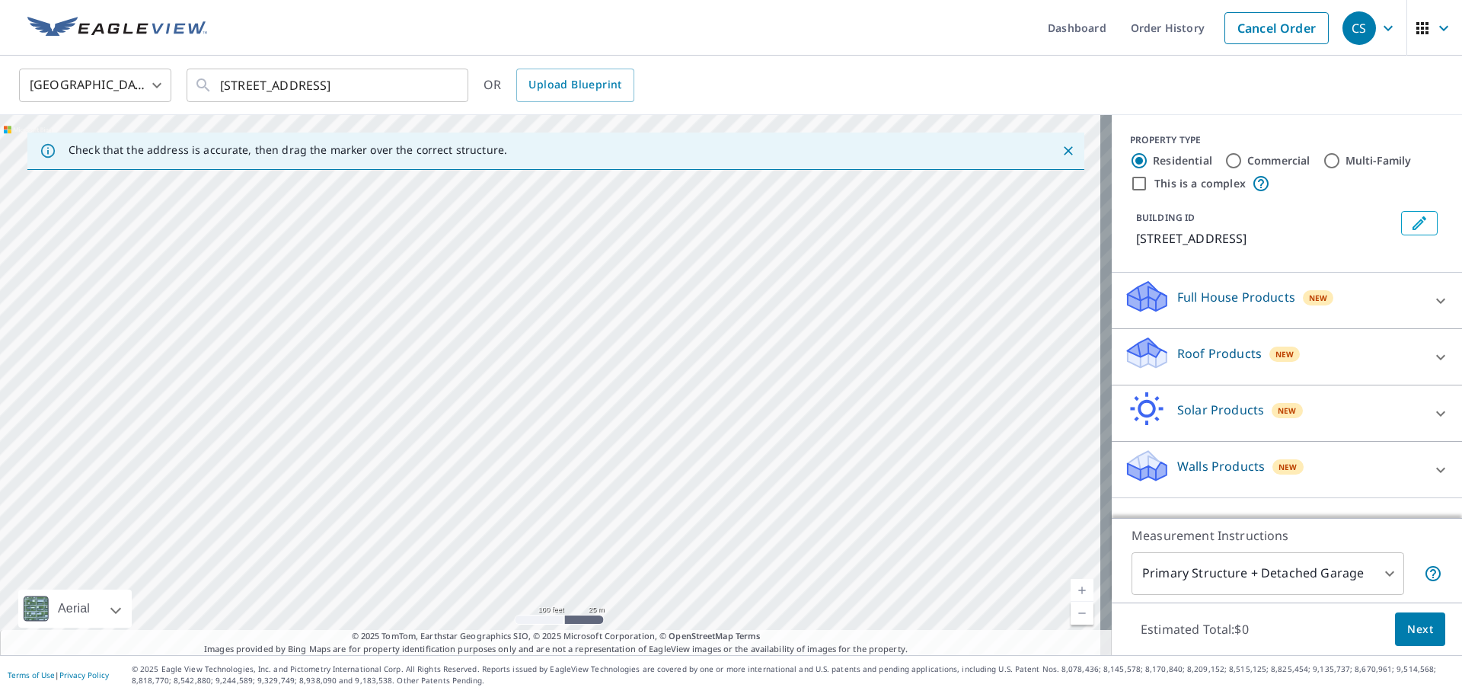
click at [281, 579] on div "[STREET_ADDRESS]" at bounding box center [556, 385] width 1112 height 540
drag, startPoint x: 394, startPoint y: 339, endPoint x: 312, endPoint y: 602, distance: 275.3
click at [312, 602] on div "[STREET_ADDRESS]" at bounding box center [556, 385] width 1112 height 540
drag, startPoint x: 220, startPoint y: 296, endPoint x: 264, endPoint y: 670, distance: 376.5
click at [266, 670] on div "Dashboard Order History Cancel Order CS [GEOGRAPHIC_DATA] [GEOGRAPHIC_DATA] ​ […" at bounding box center [731, 347] width 1462 height 694
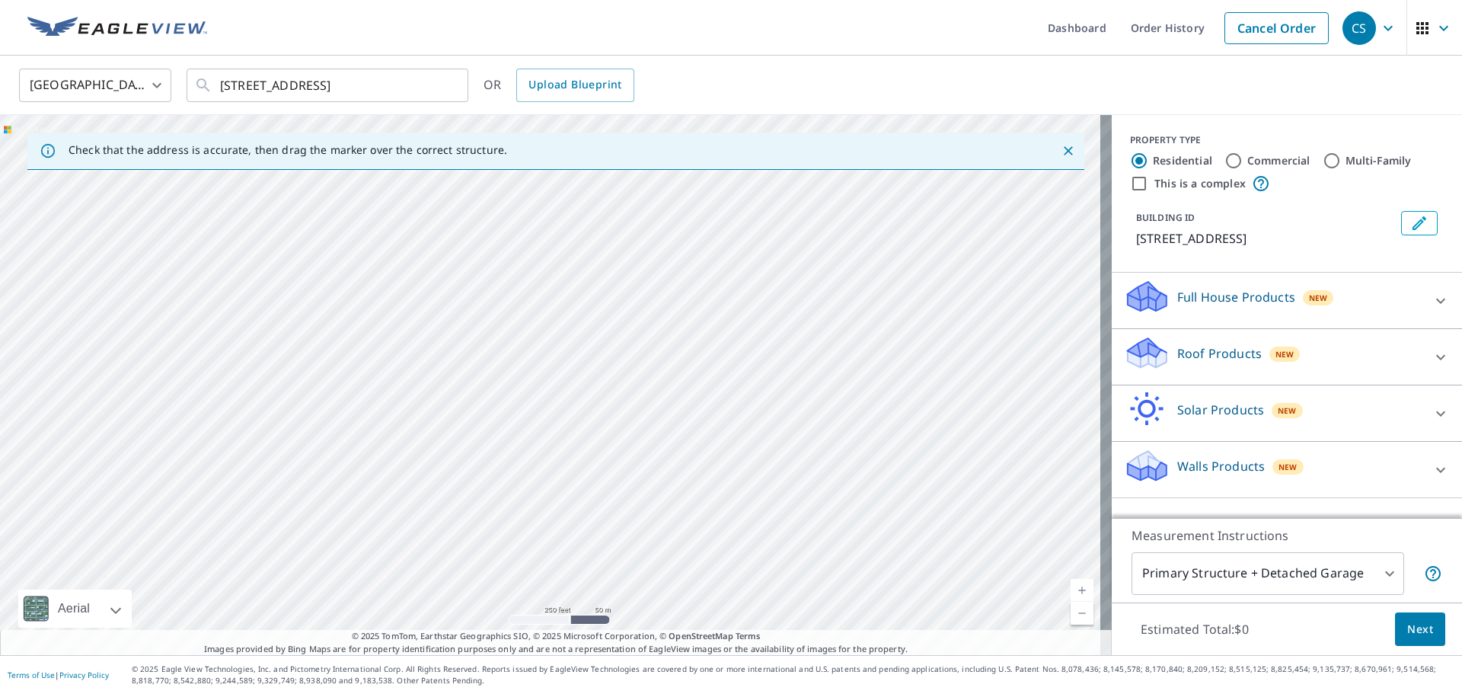
drag, startPoint x: 528, startPoint y: 356, endPoint x: 527, endPoint y: 181, distance: 174.4
click at [527, 181] on div "[STREET_ADDRESS]" at bounding box center [556, 385] width 1112 height 540
drag, startPoint x: 397, startPoint y: 590, endPoint x: 514, endPoint y: 247, distance: 361.9
click at [513, 248] on div "[STREET_ADDRESS]" at bounding box center [556, 385] width 1112 height 540
drag, startPoint x: 487, startPoint y: 482, endPoint x: 528, endPoint y: 245, distance: 240.2
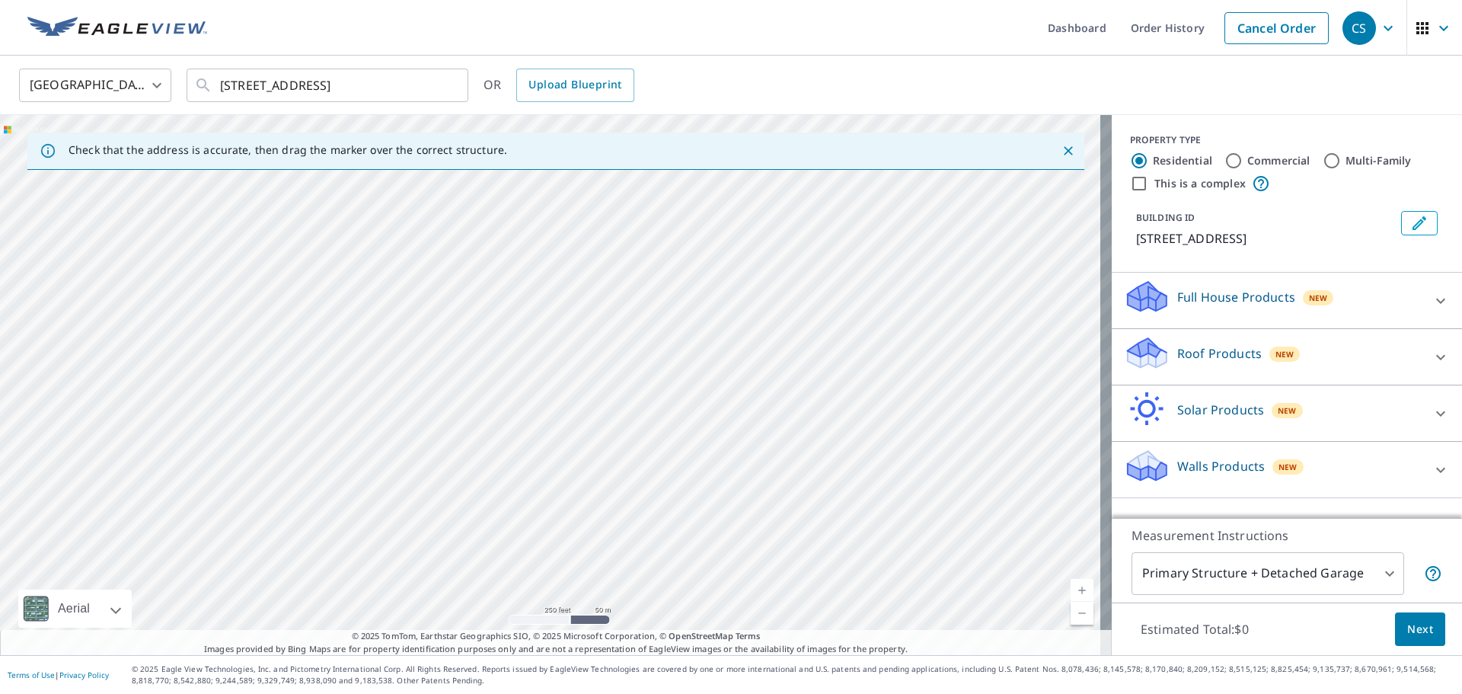
click at [528, 245] on div "[STREET_ADDRESS]" at bounding box center [556, 385] width 1112 height 540
drag, startPoint x: 483, startPoint y: 399, endPoint x: 526, endPoint y: 249, distance: 156.2
click at [526, 249] on div "[STREET_ADDRESS]" at bounding box center [556, 385] width 1112 height 540
drag, startPoint x: 454, startPoint y: 446, endPoint x: 452, endPoint y: 243, distance: 203.3
click at [452, 243] on div "[STREET_ADDRESS]" at bounding box center [556, 385] width 1112 height 540
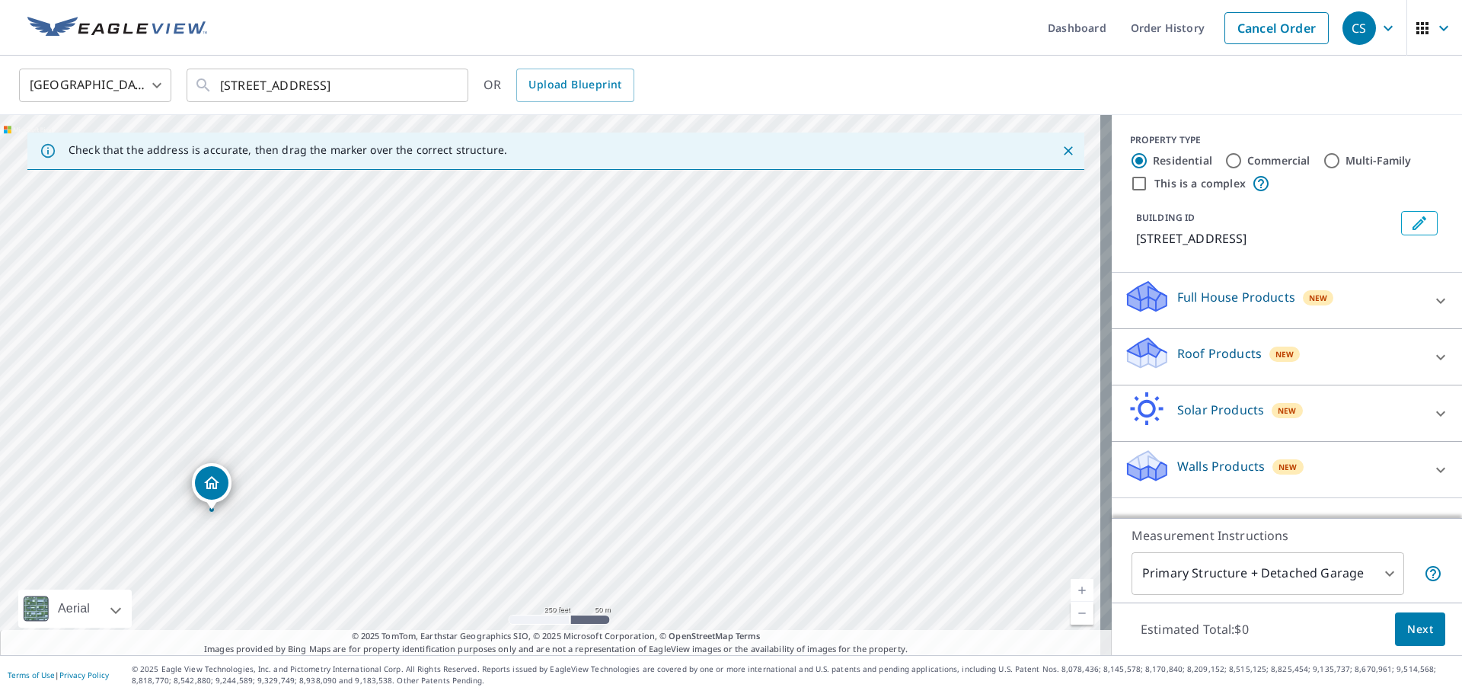
drag, startPoint x: 407, startPoint y: 435, endPoint x: 332, endPoint y: 506, distance: 103.4
click at [333, 506] on div "[STREET_ADDRESS]" at bounding box center [556, 385] width 1112 height 540
drag, startPoint x: 466, startPoint y: 389, endPoint x: 394, endPoint y: 602, distance: 224.9
click at [404, 611] on div "[STREET_ADDRESS]" at bounding box center [556, 385] width 1112 height 540
drag, startPoint x: 359, startPoint y: 460, endPoint x: 387, endPoint y: 573, distance: 116.9
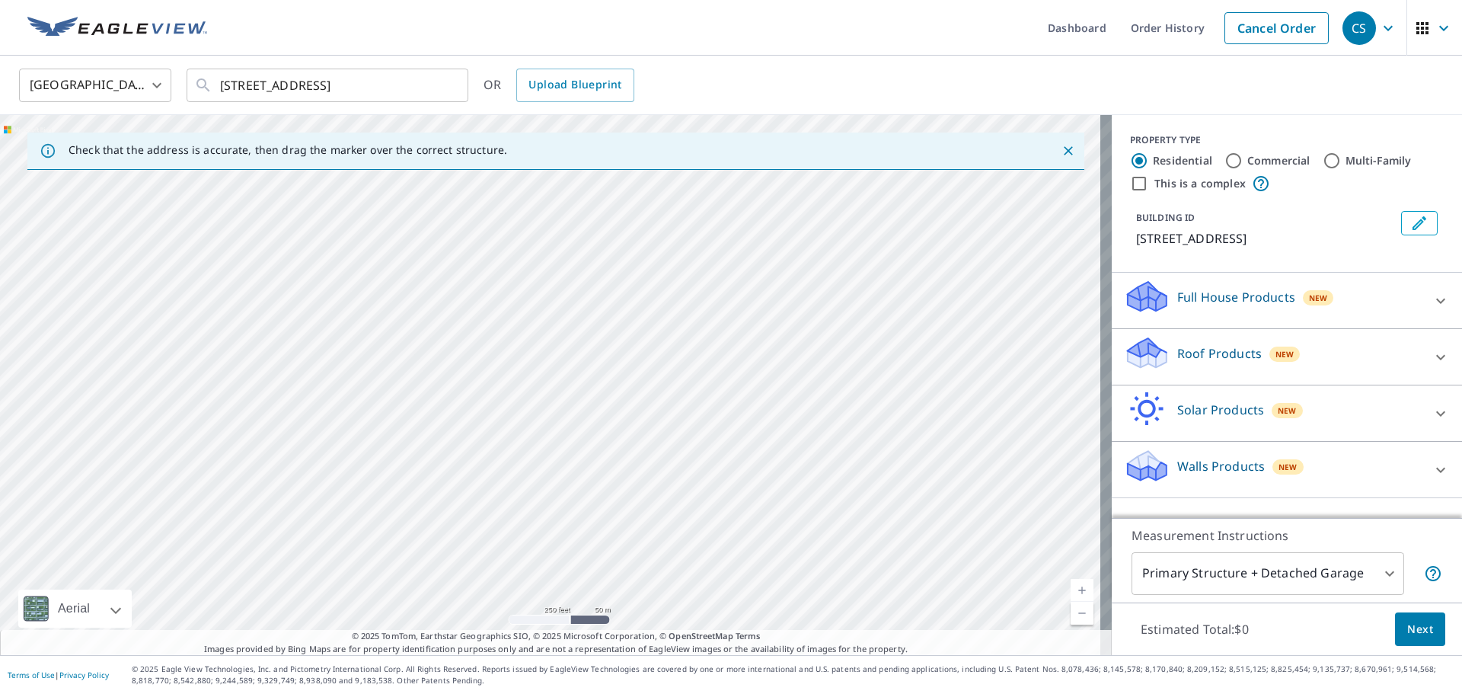
click at [387, 573] on div "[STREET_ADDRESS]" at bounding box center [556, 385] width 1112 height 540
drag, startPoint x: 640, startPoint y: 407, endPoint x: 749, endPoint y: 397, distance: 110.2
click at [749, 397] on div "[STREET_ADDRESS]" at bounding box center [556, 385] width 1112 height 540
drag, startPoint x: 262, startPoint y: 413, endPoint x: 409, endPoint y: 487, distance: 164.5
click at [409, 487] on div "[STREET_ADDRESS]" at bounding box center [556, 385] width 1112 height 540
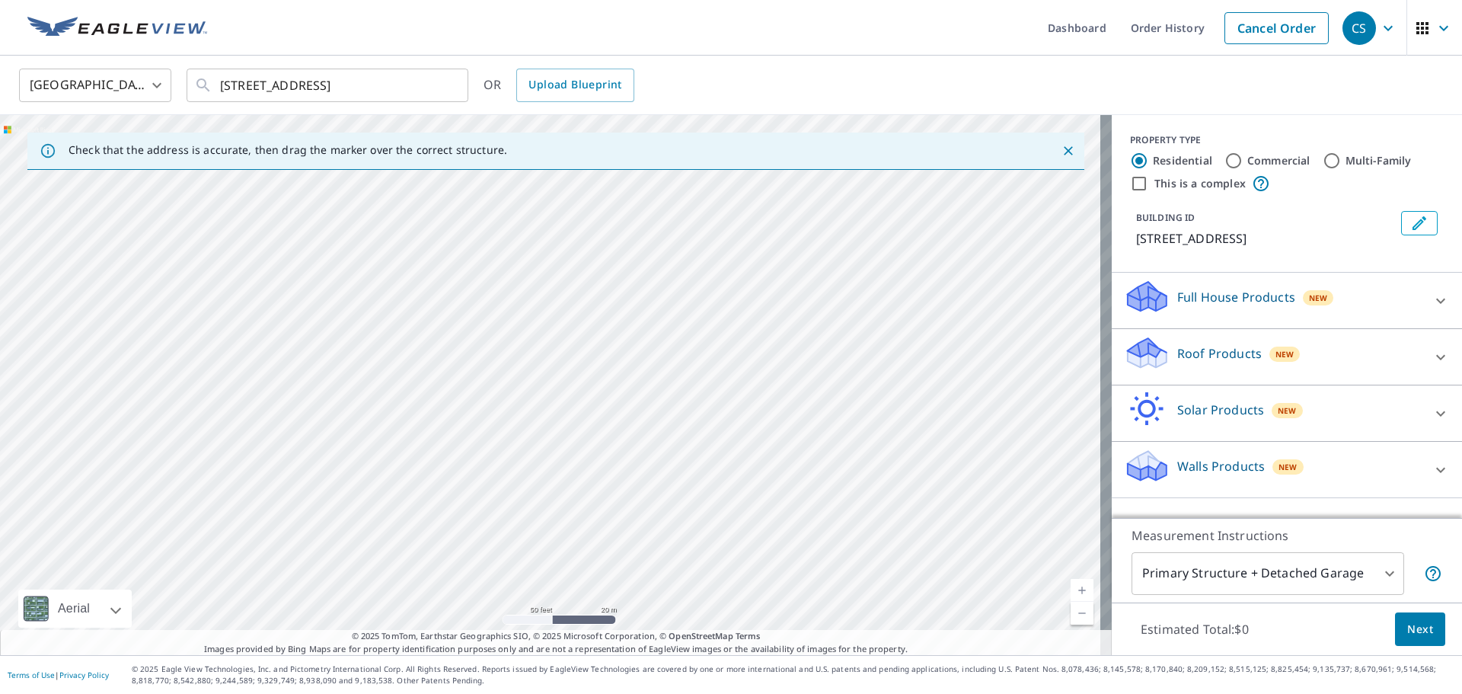
drag, startPoint x: 445, startPoint y: 438, endPoint x: 142, endPoint y: 551, distance: 323.3
click at [142, 551] on div "[STREET_ADDRESS]" at bounding box center [556, 385] width 1112 height 540
drag, startPoint x: 507, startPoint y: 374, endPoint x: 0, endPoint y: 445, distance: 512.2
click at [0, 445] on div "[STREET_ADDRESS]" at bounding box center [556, 385] width 1112 height 540
drag, startPoint x: 417, startPoint y: 315, endPoint x: 362, endPoint y: 520, distance: 212.0
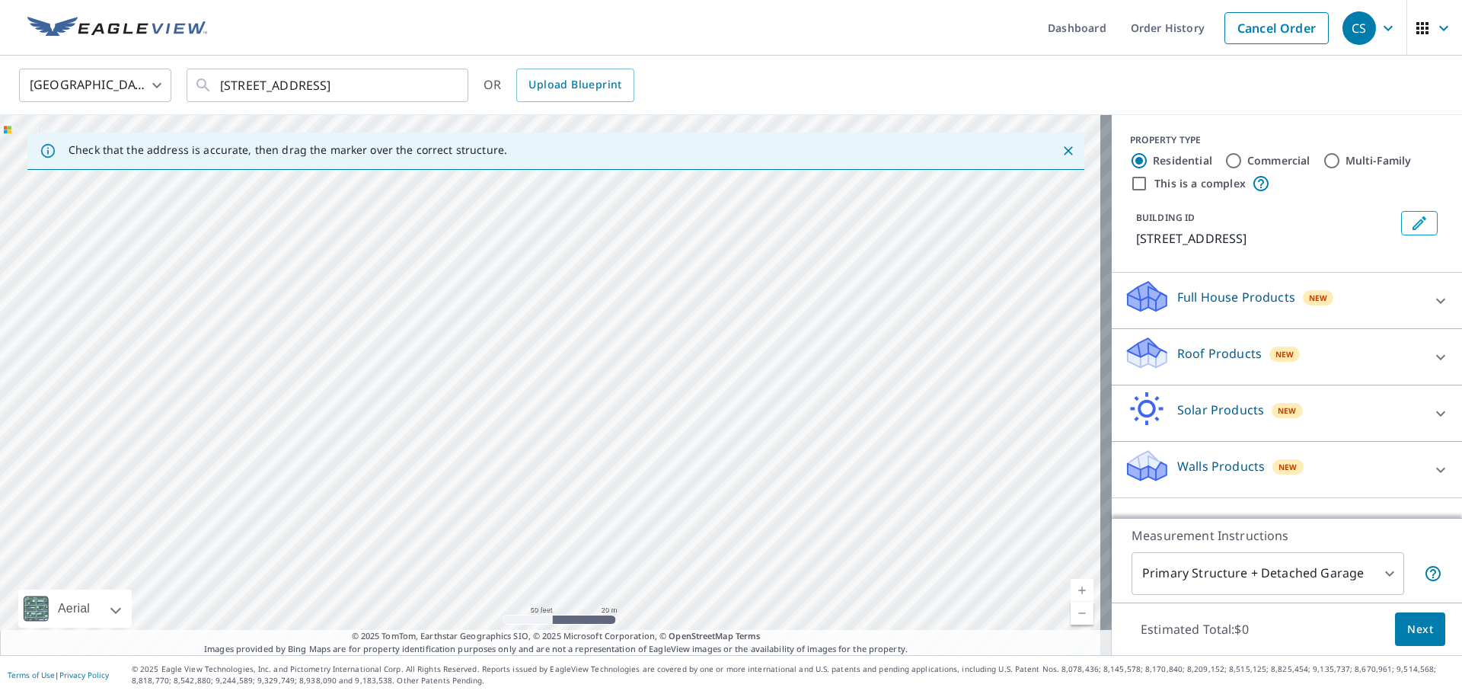
click at [362, 520] on div "[STREET_ADDRESS]" at bounding box center [556, 385] width 1112 height 540
drag, startPoint x: 455, startPoint y: 300, endPoint x: 395, endPoint y: 573, distance: 279.7
click at [395, 573] on div "[STREET_ADDRESS]" at bounding box center [556, 385] width 1112 height 540
drag, startPoint x: 464, startPoint y: 410, endPoint x: 405, endPoint y: 589, distance: 188.3
click at [405, 589] on div "[STREET_ADDRESS]" at bounding box center [556, 385] width 1112 height 540
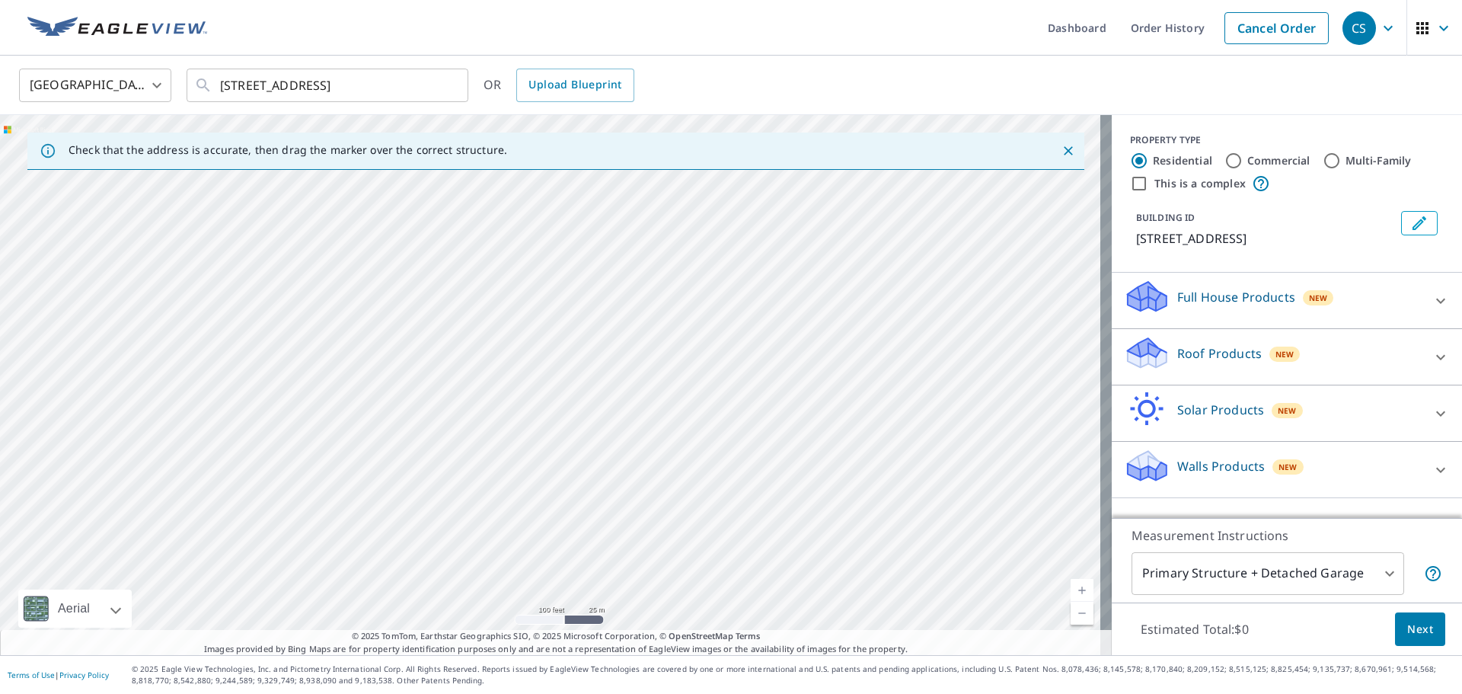
drag, startPoint x: 470, startPoint y: 520, endPoint x: 581, endPoint y: 413, distance: 154.0
click at [581, 413] on div "[STREET_ADDRESS]" at bounding box center [556, 385] width 1112 height 540
drag, startPoint x: 513, startPoint y: 326, endPoint x: 503, endPoint y: 512, distance: 186.8
click at [503, 512] on div "[STREET_ADDRESS]" at bounding box center [556, 385] width 1112 height 540
drag, startPoint x: 422, startPoint y: 569, endPoint x: 501, endPoint y: 405, distance: 181.9
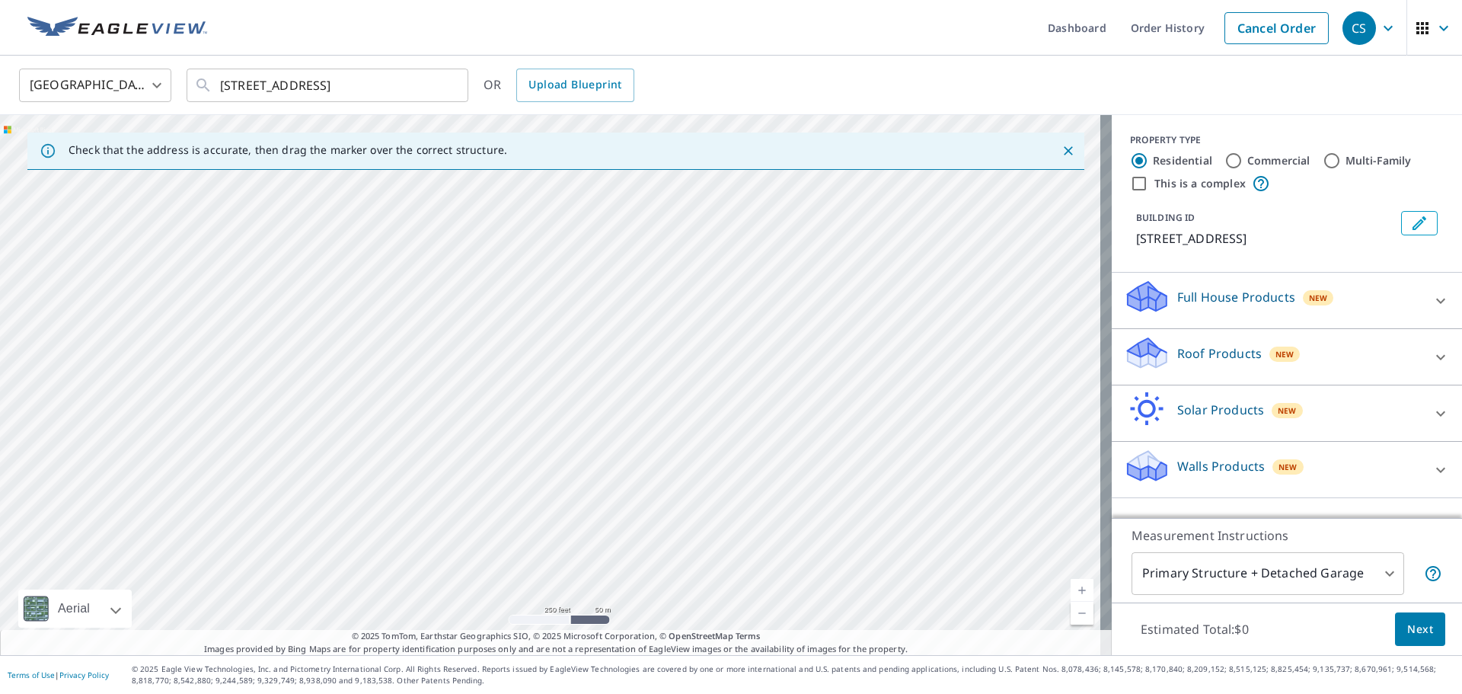
click at [501, 405] on div "[STREET_ADDRESS]" at bounding box center [556, 385] width 1112 height 540
drag, startPoint x: 462, startPoint y: 583, endPoint x: 540, endPoint y: 435, distance: 166.9
click at [540, 435] on div "[STREET_ADDRESS]" at bounding box center [556, 385] width 1112 height 540
drag, startPoint x: 647, startPoint y: 551, endPoint x: 635, endPoint y: 286, distance: 265.3
click at [635, 286] on div "[STREET_ADDRESS]" at bounding box center [556, 385] width 1112 height 540
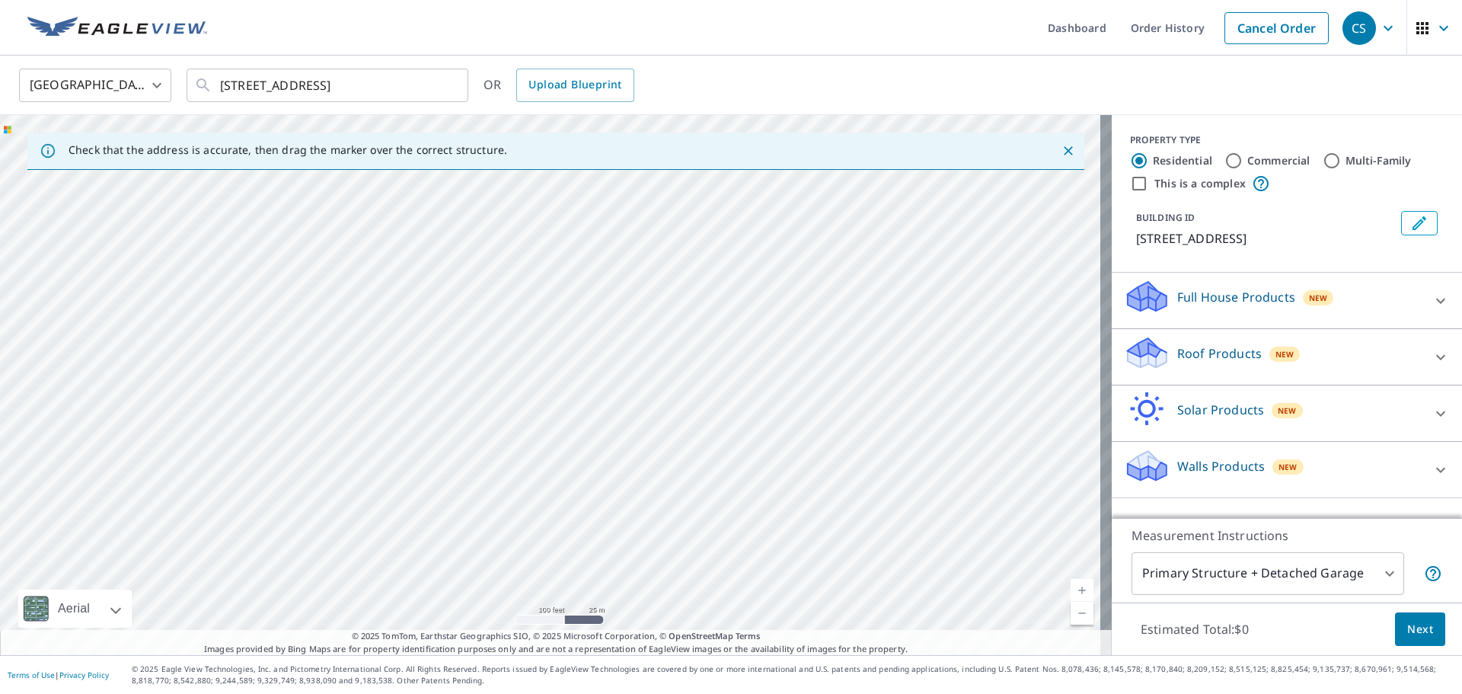
drag, startPoint x: 440, startPoint y: 362, endPoint x: 488, endPoint y: 343, distance: 51.6
click at [488, 343] on div "[STREET_ADDRESS]" at bounding box center [556, 385] width 1112 height 540
drag, startPoint x: 627, startPoint y: 535, endPoint x: 608, endPoint y: 348, distance: 187.6
click at [608, 348] on div "[STREET_ADDRESS]" at bounding box center [556, 385] width 1112 height 540
drag, startPoint x: 544, startPoint y: 608, endPoint x: 550, endPoint y: 390, distance: 218.6
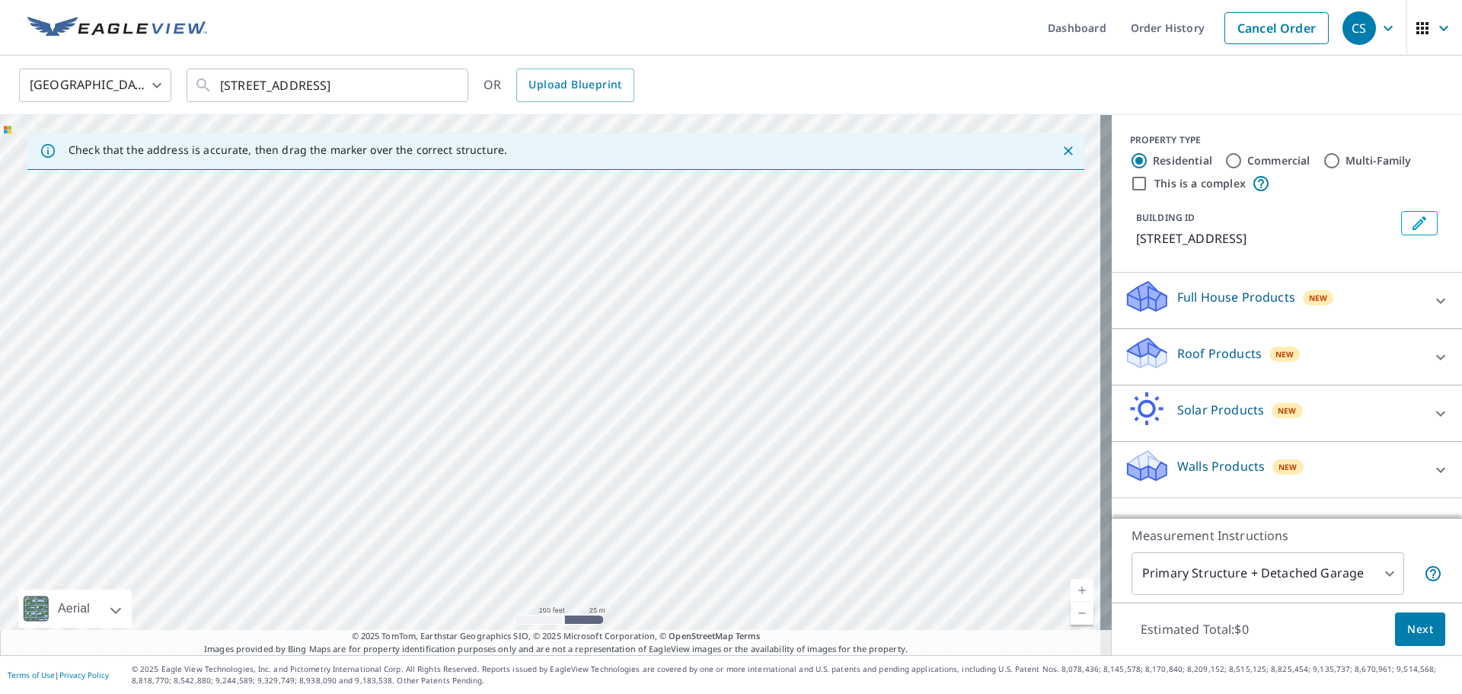
click at [550, 390] on div "[STREET_ADDRESS]" at bounding box center [556, 385] width 1112 height 540
drag, startPoint x: 685, startPoint y: 512, endPoint x: 589, endPoint y: 324, distance: 211.1
click at [589, 324] on div "[STREET_ADDRESS]" at bounding box center [556, 385] width 1112 height 540
drag, startPoint x: 353, startPoint y: 417, endPoint x: 480, endPoint y: 627, distance: 245.2
click at [486, 675] on div "Dashboard Order History Cancel Order CS [GEOGRAPHIC_DATA] [GEOGRAPHIC_DATA] ​ […" at bounding box center [731, 347] width 1462 height 694
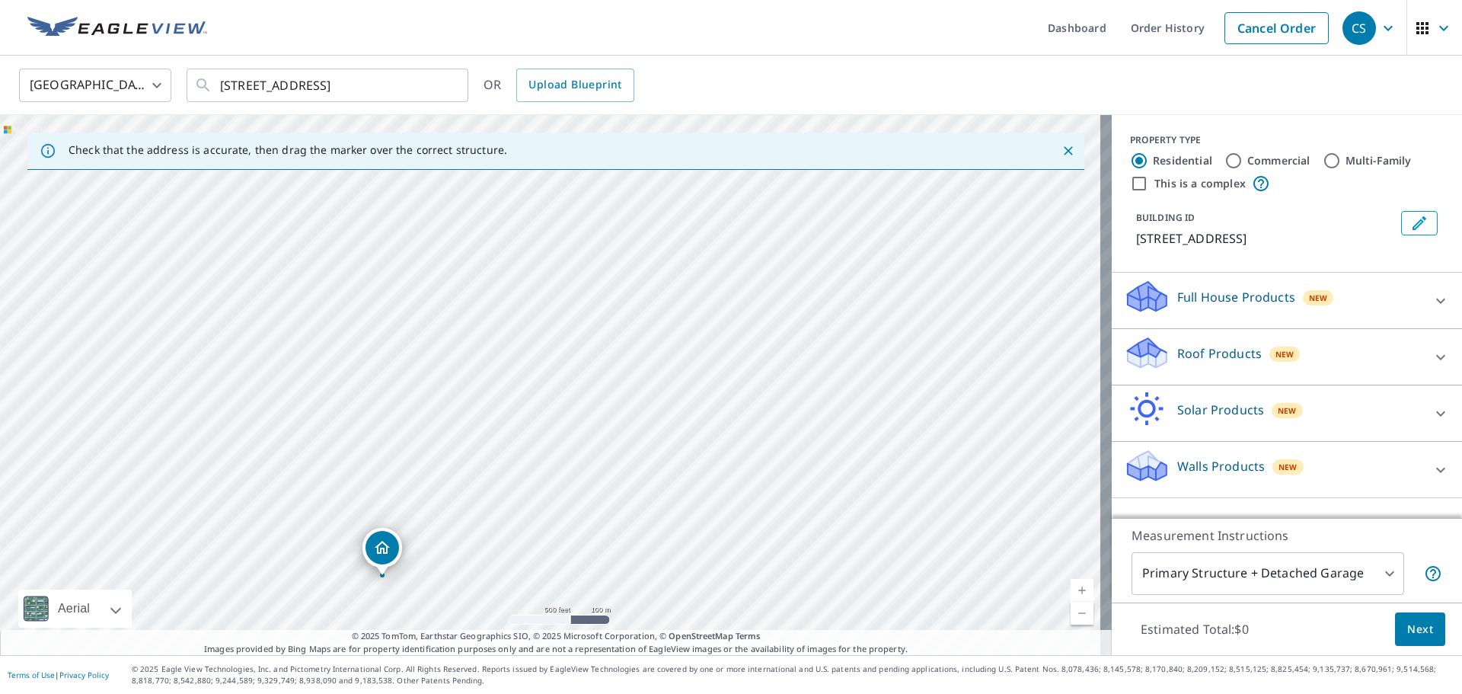
click at [453, 546] on div "[STREET_ADDRESS]" at bounding box center [556, 385] width 1112 height 540
drag, startPoint x: 503, startPoint y: 352, endPoint x: 372, endPoint y: 650, distance: 325.3
click at [372, 650] on div "Check that the address is accurate, then drag the marker over the correct struc…" at bounding box center [556, 385] width 1112 height 540
click at [426, 503] on div "[STREET_ADDRESS]" at bounding box center [556, 385] width 1112 height 540
drag, startPoint x: 487, startPoint y: 313, endPoint x: 340, endPoint y: 661, distance: 378.0
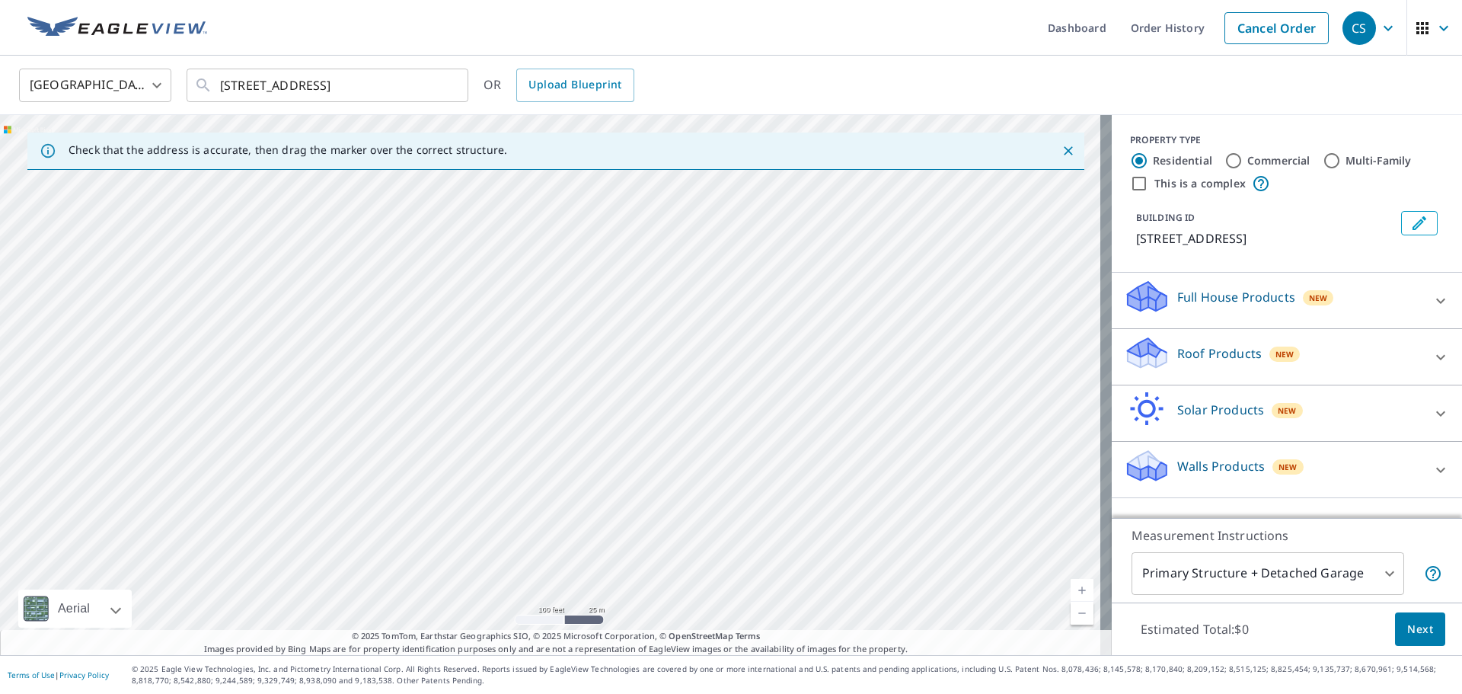
click at [343, 660] on div "Dashboard Order History Cancel Order CS [GEOGRAPHIC_DATA] [GEOGRAPHIC_DATA] ​ […" at bounding box center [731, 347] width 1462 height 694
click at [397, 531] on div "[STREET_ADDRESS]" at bounding box center [556, 385] width 1112 height 540
drag, startPoint x: 596, startPoint y: 368, endPoint x: 533, endPoint y: 589, distance: 230.4
click at [533, 589] on div "[STREET_ADDRESS]" at bounding box center [556, 385] width 1112 height 540
drag, startPoint x: 596, startPoint y: 349, endPoint x: 504, endPoint y: 591, distance: 259.1
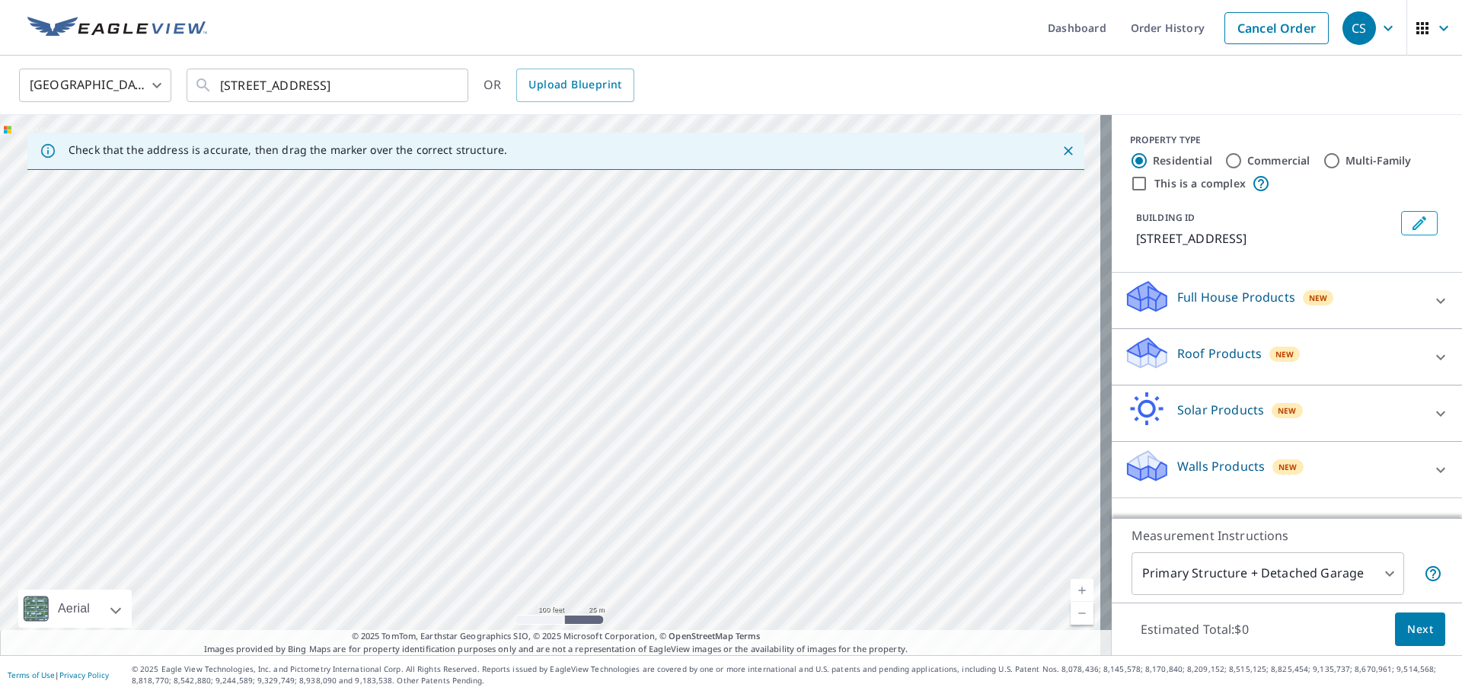
click at [504, 591] on div "[STREET_ADDRESS]" at bounding box center [556, 385] width 1112 height 540
drag, startPoint x: 592, startPoint y: 414, endPoint x: 740, endPoint y: 297, distance: 189.2
click at [740, 297] on div "[STREET_ADDRESS]" at bounding box center [556, 385] width 1112 height 540
drag, startPoint x: 556, startPoint y: 299, endPoint x: 646, endPoint y: 371, distance: 115.5
click at [646, 371] on div "[STREET_ADDRESS]" at bounding box center [556, 385] width 1112 height 540
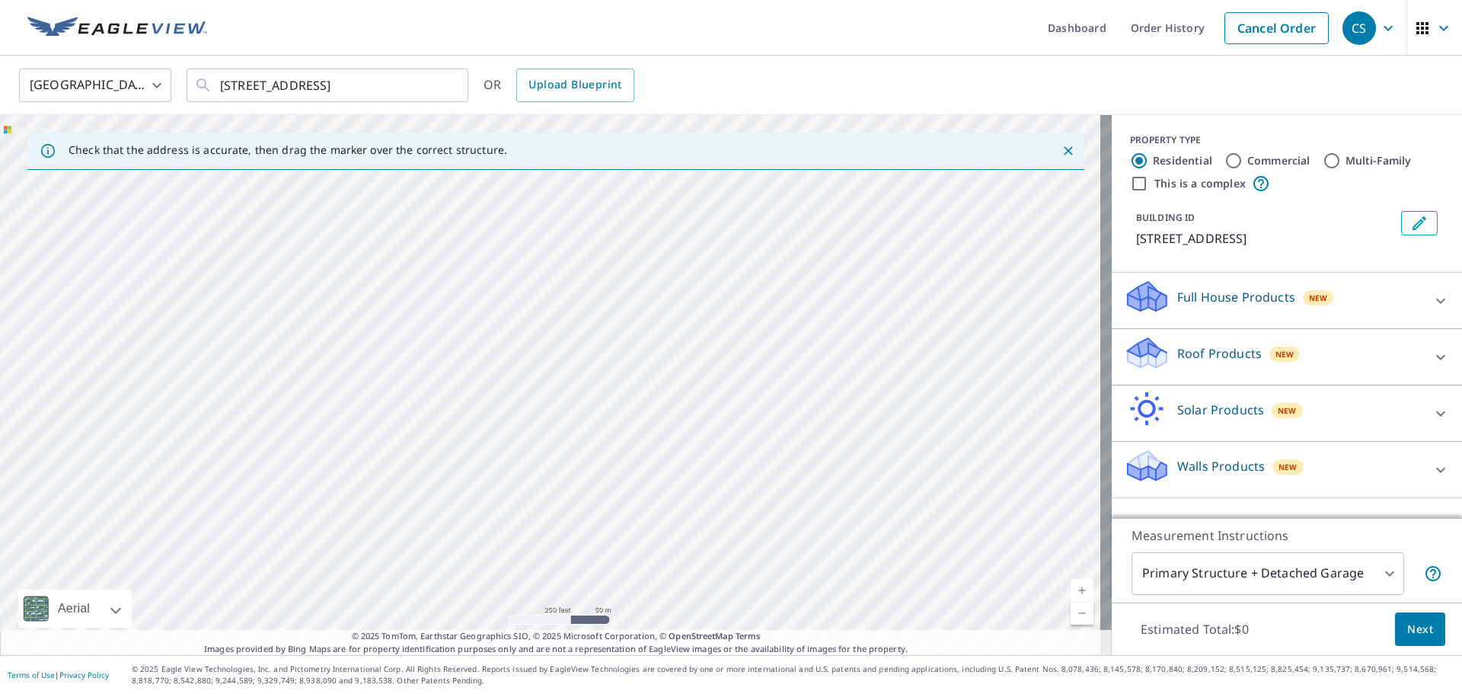
drag, startPoint x: 588, startPoint y: 506, endPoint x: 645, endPoint y: 357, distance: 159.1
click at [644, 358] on div "[STREET_ADDRESS]" at bounding box center [556, 385] width 1112 height 540
drag, startPoint x: 557, startPoint y: 425, endPoint x: 595, endPoint y: 324, distance: 107.5
click at [595, 324] on div "[STREET_ADDRESS]" at bounding box center [556, 385] width 1112 height 540
drag, startPoint x: 566, startPoint y: 347, endPoint x: 649, endPoint y: 248, distance: 129.2
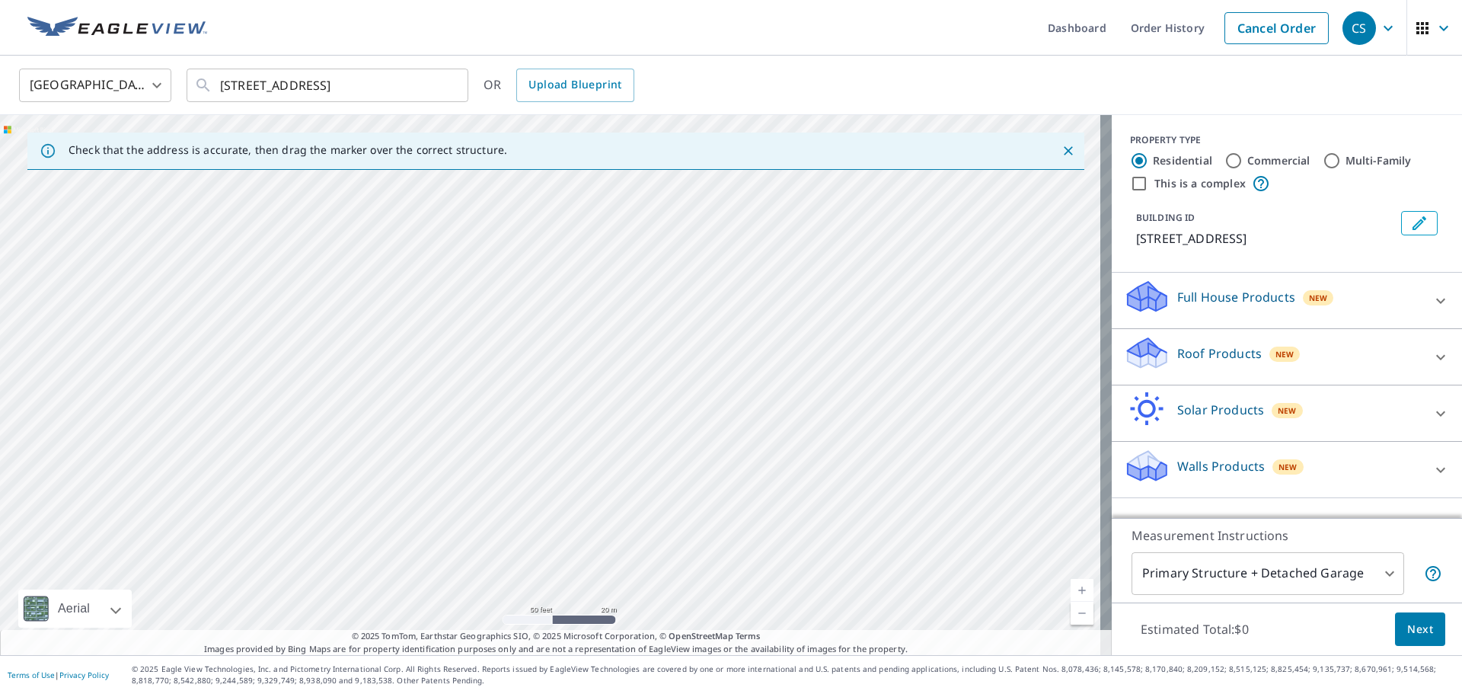
click at [649, 248] on div "[STREET_ADDRESS]" at bounding box center [556, 385] width 1112 height 540
drag, startPoint x: 480, startPoint y: 495, endPoint x: 597, endPoint y: 263, distance: 259.8
click at [597, 263] on div "[STREET_ADDRESS]" at bounding box center [556, 385] width 1112 height 540
drag, startPoint x: 468, startPoint y: 501, endPoint x: 518, endPoint y: 337, distance: 171.8
click at [518, 337] on div "[STREET_ADDRESS]" at bounding box center [556, 385] width 1112 height 540
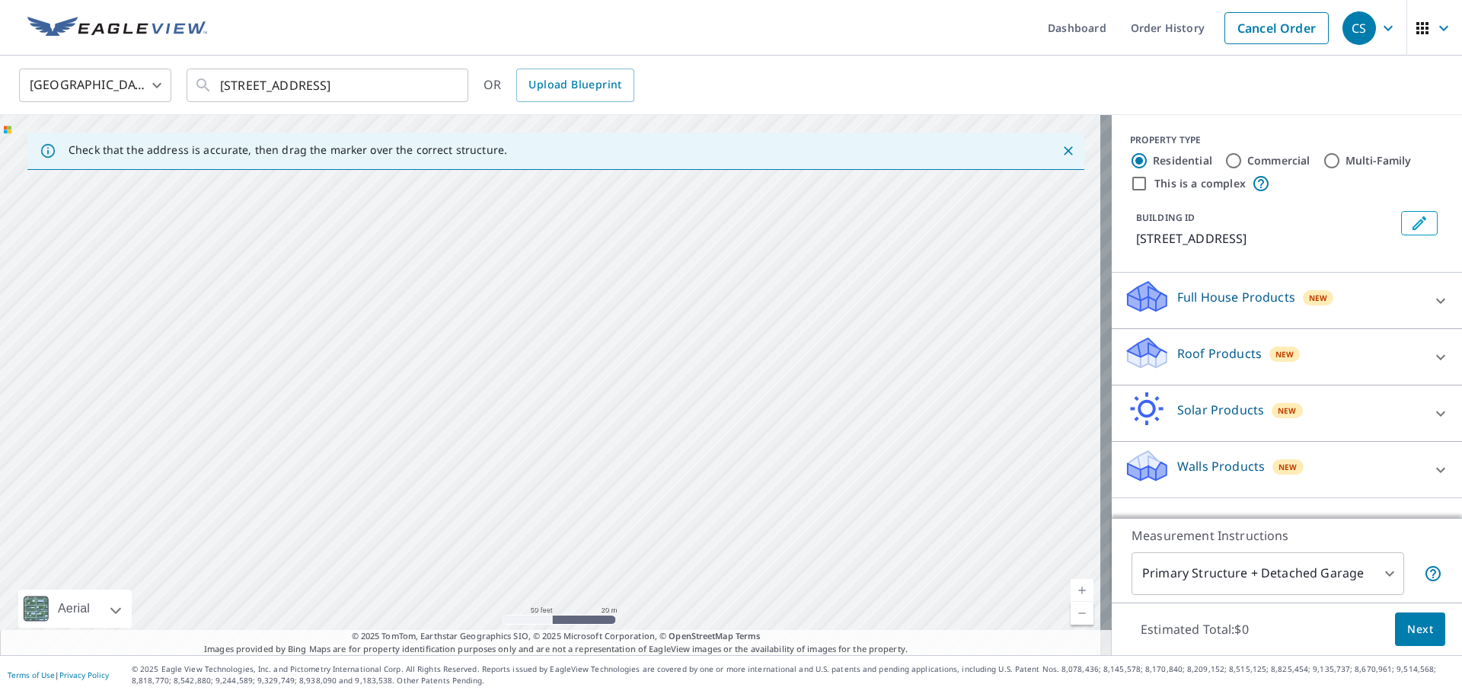
drag, startPoint x: 517, startPoint y: 545, endPoint x: 531, endPoint y: 329, distance: 216.7
click at [531, 329] on div "[STREET_ADDRESS]" at bounding box center [556, 385] width 1112 height 540
drag, startPoint x: 541, startPoint y: 494, endPoint x: 544, endPoint y: 307, distance: 187.3
click at [545, 307] on div "[STREET_ADDRESS]" at bounding box center [556, 385] width 1112 height 540
drag, startPoint x: 541, startPoint y: 498, endPoint x: 545, endPoint y: 337, distance: 161.5
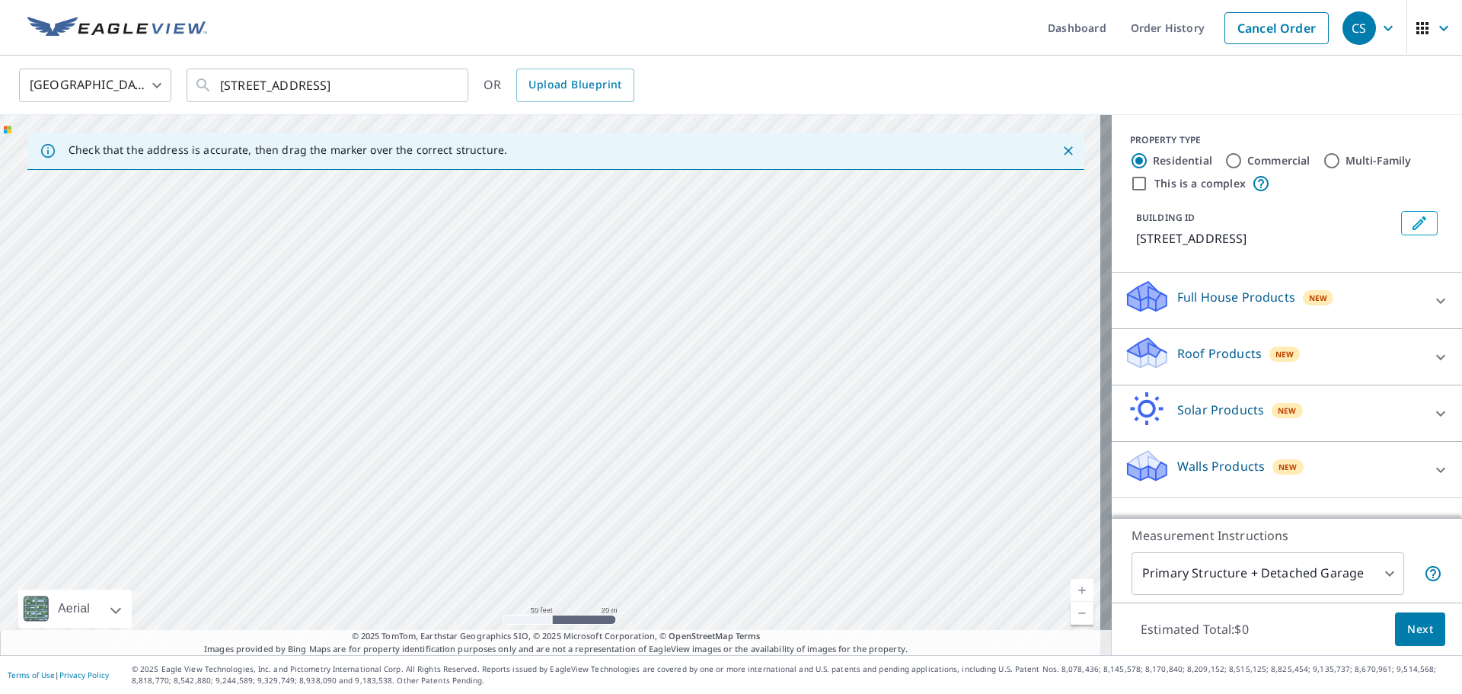
click at [545, 337] on div "[STREET_ADDRESS]" at bounding box center [556, 385] width 1112 height 540
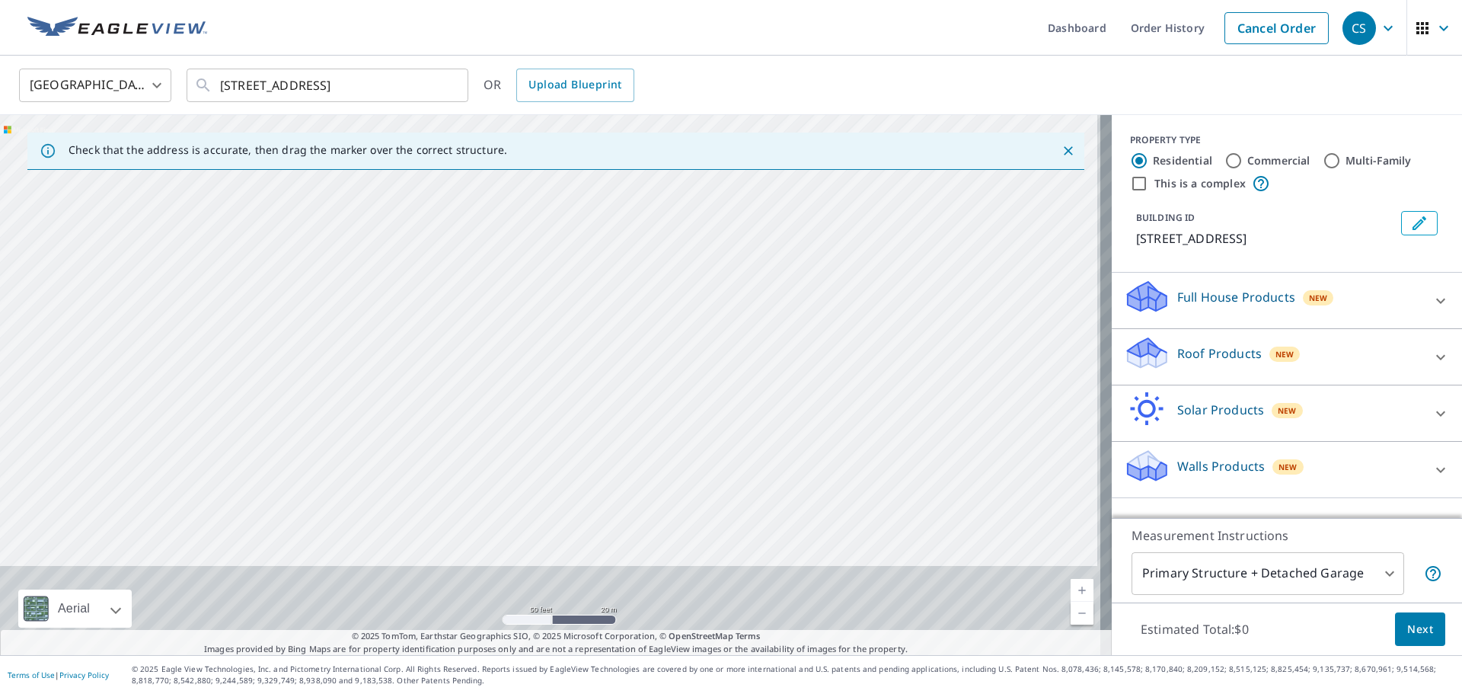
drag, startPoint x: 544, startPoint y: 548, endPoint x: 538, endPoint y: 372, distance: 176.0
click at [538, 372] on div "[STREET_ADDRESS]" at bounding box center [556, 385] width 1112 height 540
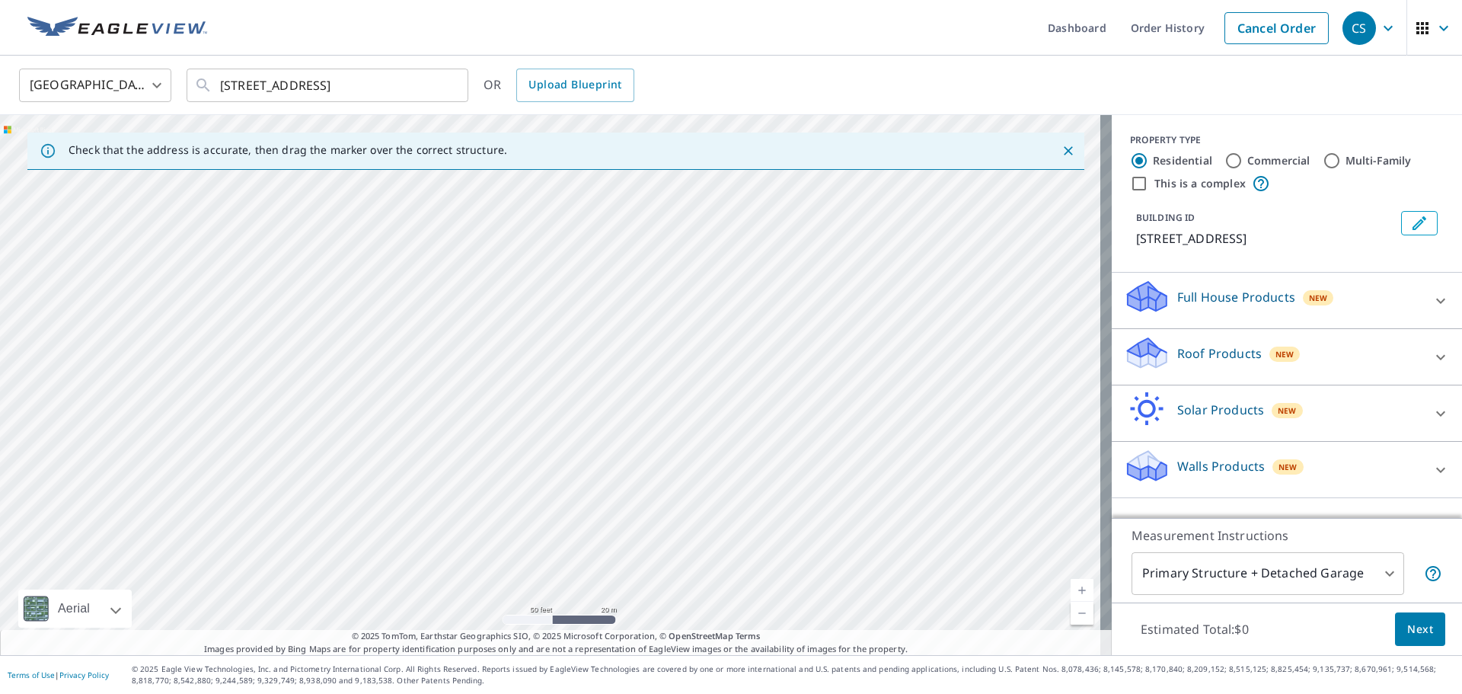
drag, startPoint x: 544, startPoint y: 525, endPoint x: 547, endPoint y: 369, distance: 156.1
click at [547, 369] on div "[STREET_ADDRESS]" at bounding box center [556, 385] width 1112 height 540
drag, startPoint x: 555, startPoint y: 414, endPoint x: 561, endPoint y: 369, distance: 46.1
click at [561, 369] on div "[STREET_ADDRESS]" at bounding box center [556, 385] width 1112 height 540
drag, startPoint x: 526, startPoint y: 571, endPoint x: 541, endPoint y: 405, distance: 166.6
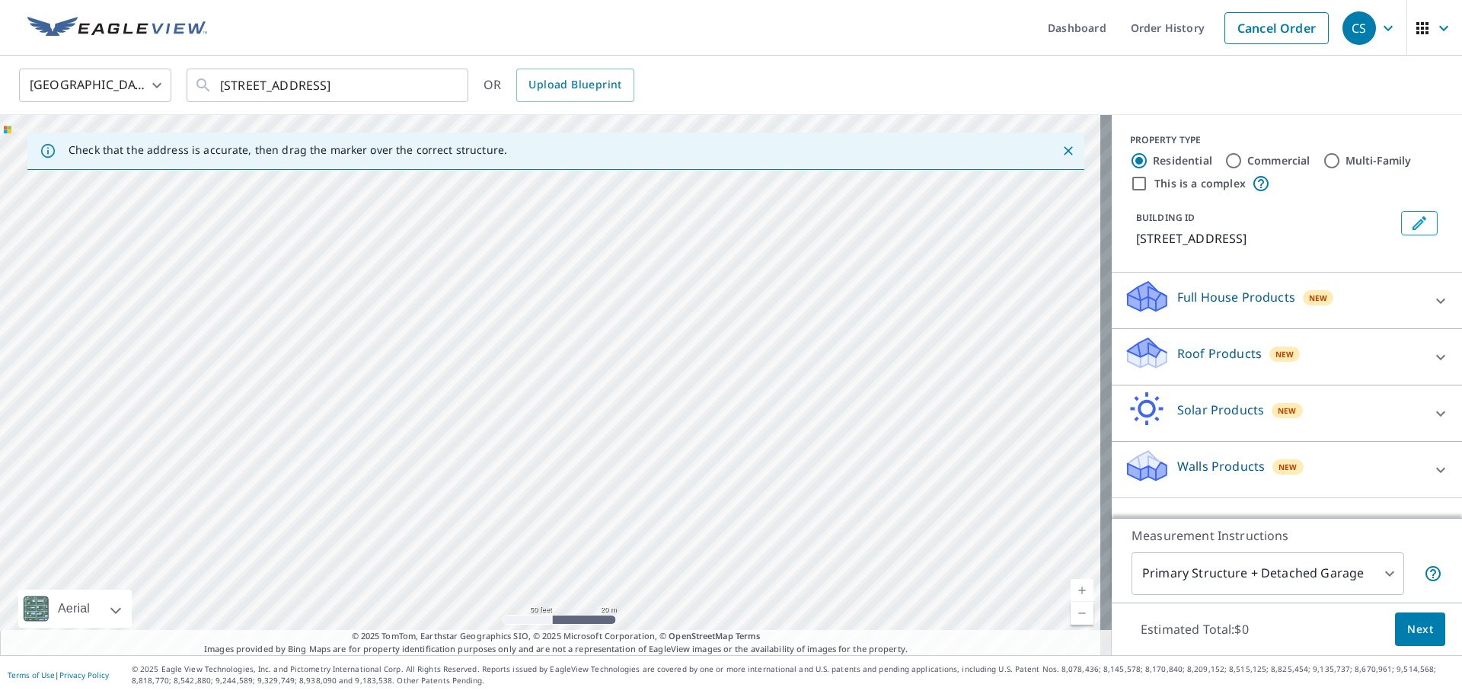
click at [541, 405] on div "[STREET_ADDRESS]" at bounding box center [556, 385] width 1112 height 540
drag, startPoint x: 497, startPoint y: 396, endPoint x: 510, endPoint y: 318, distance: 78.7
click at [510, 319] on div "[STREET_ADDRESS]" at bounding box center [556, 385] width 1112 height 540
click at [445, 85] on icon "Clear" at bounding box center [447, 85] width 15 height 15
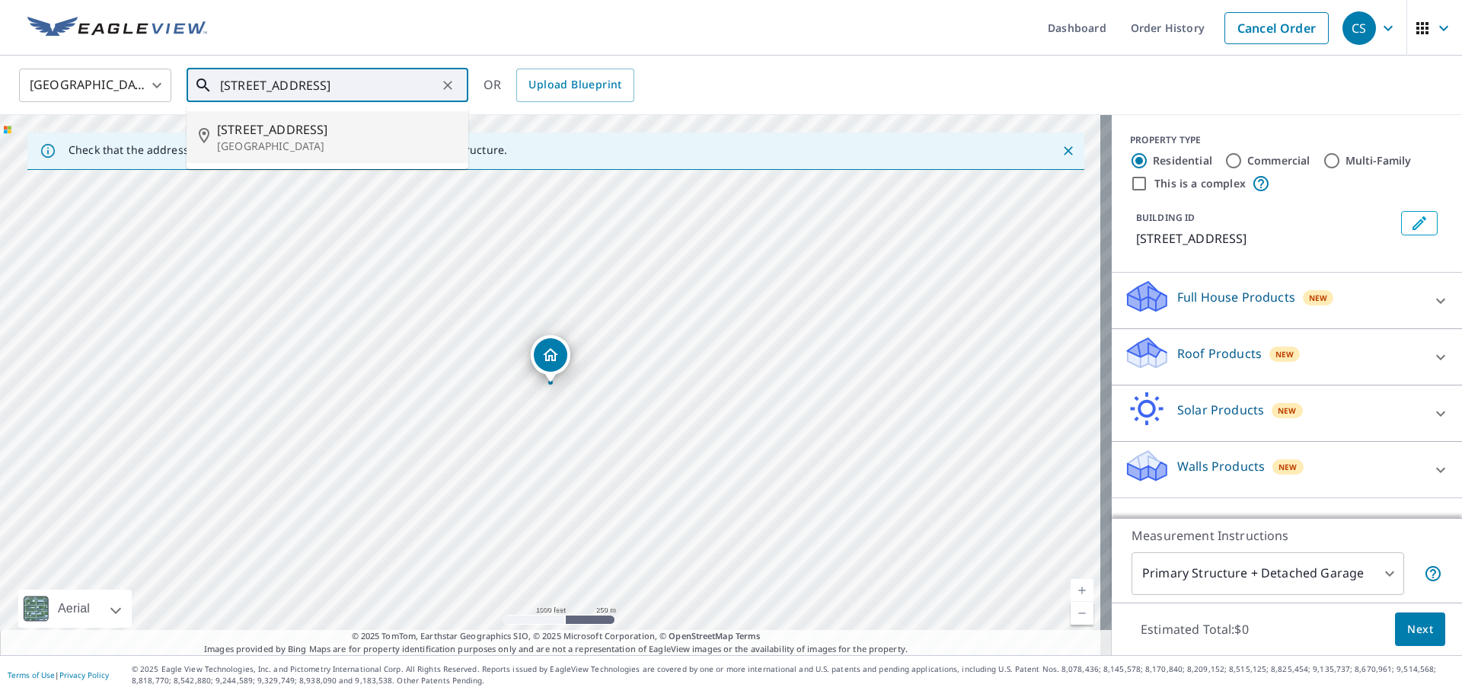
click at [296, 132] on span "[STREET_ADDRESS]" at bounding box center [336, 129] width 239 height 18
type input "[STREET_ADDRESS]"
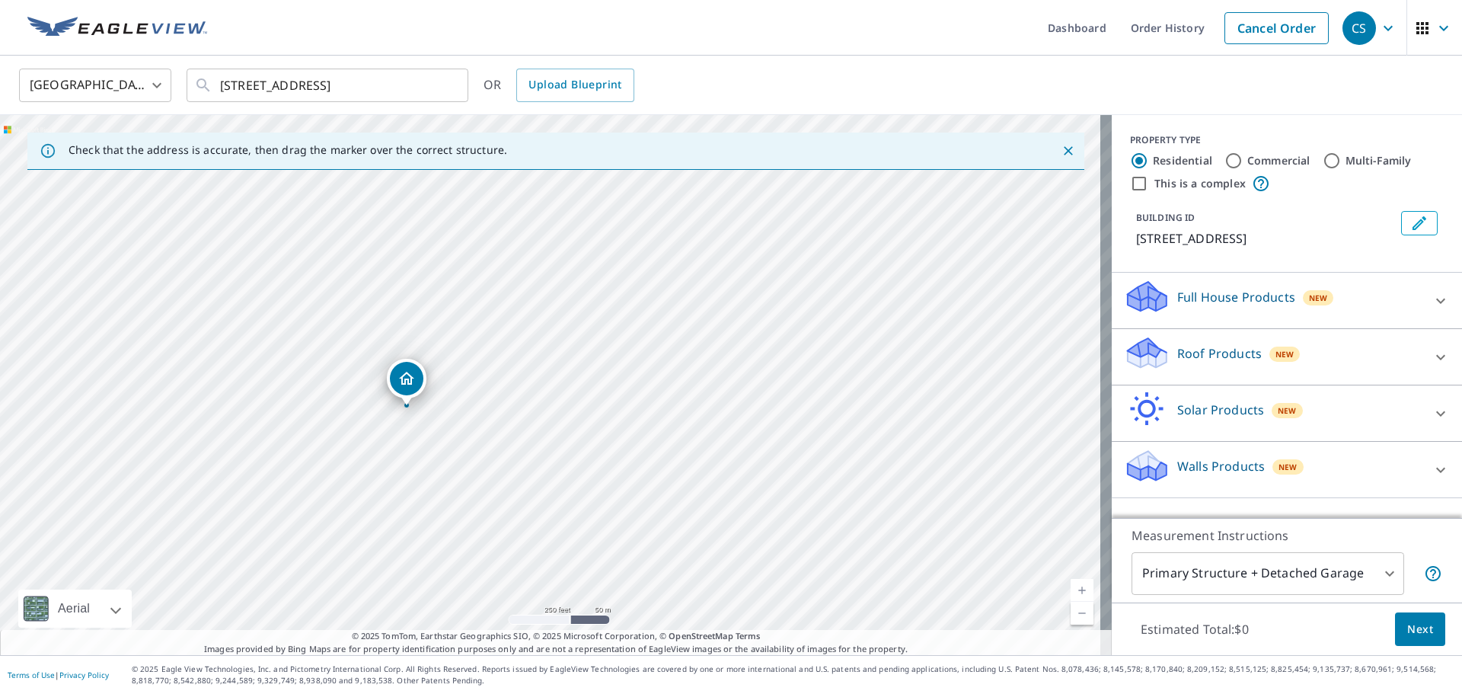
drag, startPoint x: 606, startPoint y: 361, endPoint x: 788, endPoint y: 327, distance: 185.2
click at [787, 324] on div "[STREET_ADDRESS]" at bounding box center [556, 385] width 1112 height 540
drag, startPoint x: 433, startPoint y: 405, endPoint x: 532, endPoint y: 525, distance: 156.3
click at [532, 525] on div "[STREET_ADDRESS]" at bounding box center [556, 385] width 1112 height 540
drag, startPoint x: 564, startPoint y: 306, endPoint x: 520, endPoint y: 586, distance: 283.7
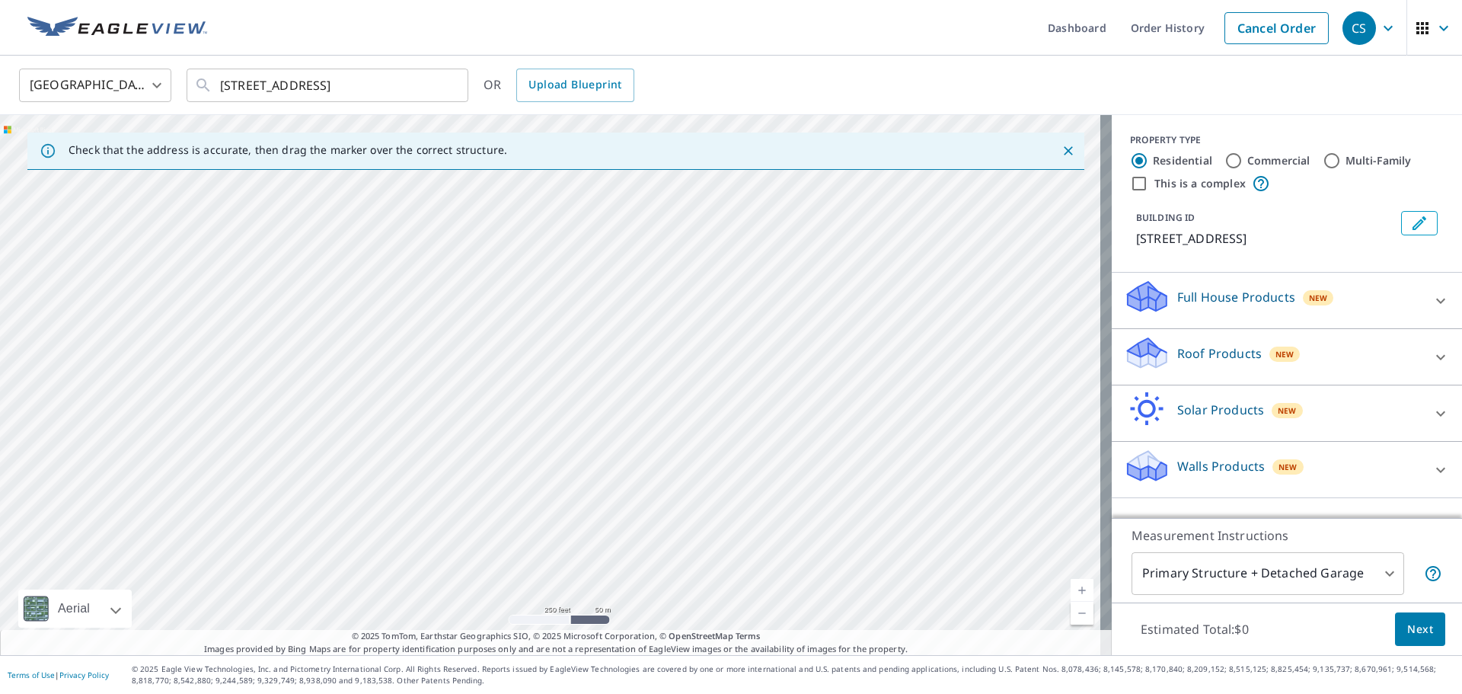
click at [520, 586] on div "[STREET_ADDRESS]" at bounding box center [556, 385] width 1112 height 540
drag, startPoint x: 522, startPoint y: 343, endPoint x: 511, endPoint y: 569, distance: 225.7
click at [511, 569] on div "[STREET_ADDRESS]" at bounding box center [556, 385] width 1112 height 540
drag, startPoint x: 695, startPoint y: 385, endPoint x: 576, endPoint y: 243, distance: 185.9
click at [576, 243] on div "[STREET_ADDRESS]" at bounding box center [556, 385] width 1112 height 540
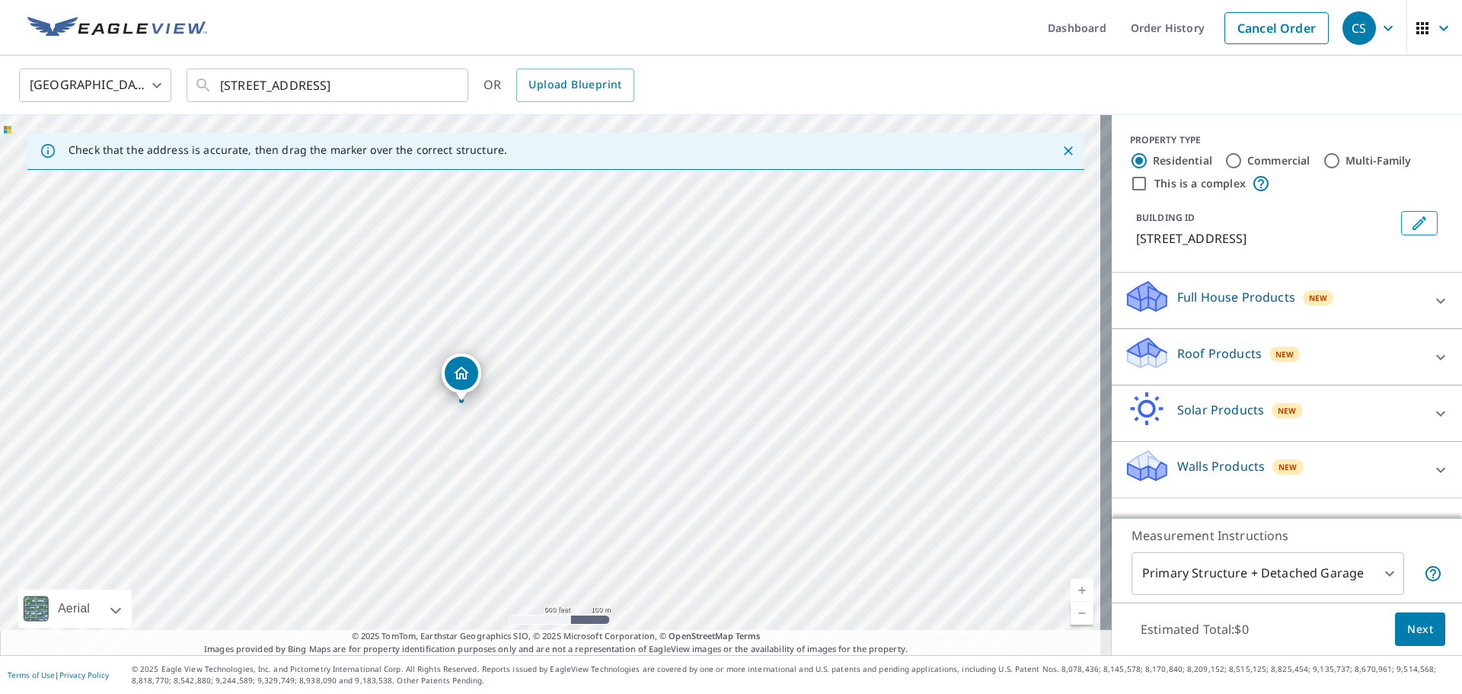
drag, startPoint x: 433, startPoint y: 504, endPoint x: 541, endPoint y: 263, distance: 263.5
click at [541, 263] on div "[STREET_ADDRESS]" at bounding box center [556, 385] width 1112 height 540
drag, startPoint x: 532, startPoint y: 533, endPoint x: 461, endPoint y: 599, distance: 97.5
click at [461, 599] on div "[STREET_ADDRESS]" at bounding box center [556, 385] width 1112 height 540
drag, startPoint x: 468, startPoint y: 386, endPoint x: 377, endPoint y: 666, distance: 294.5
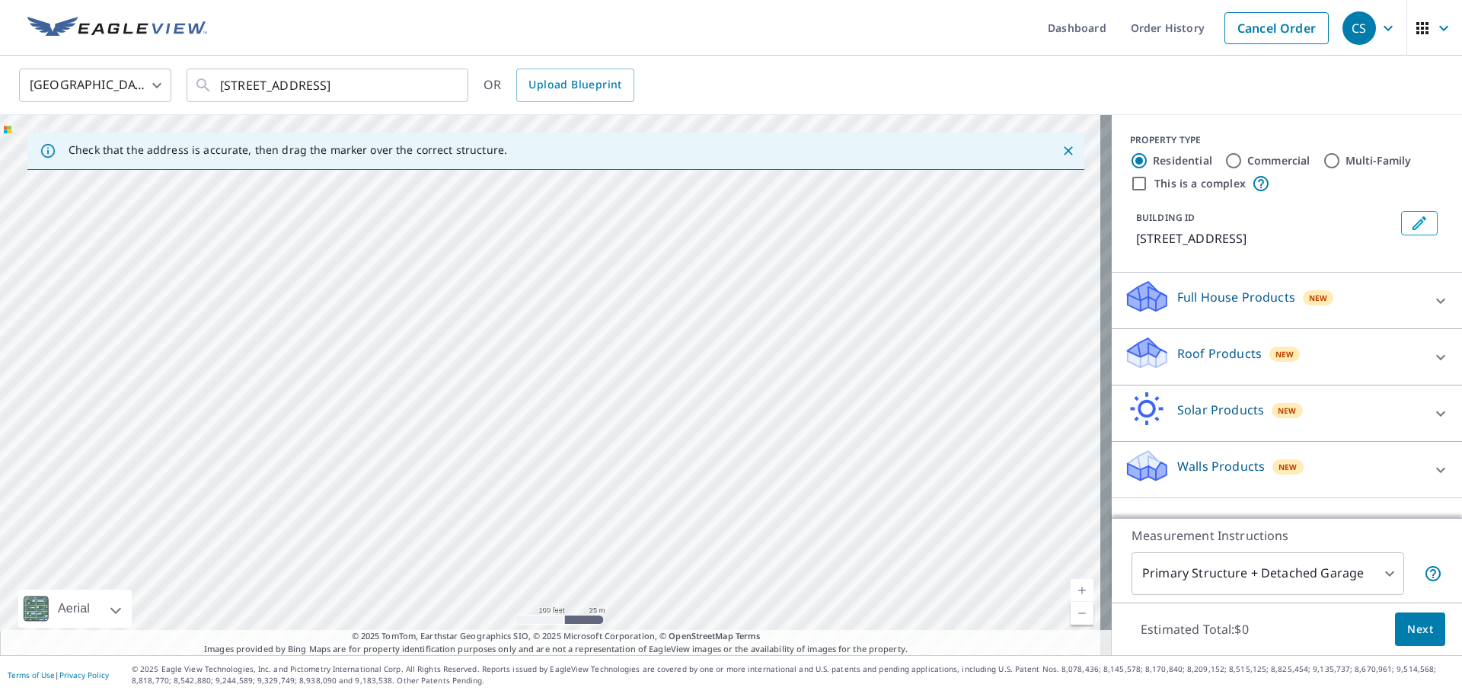
click at [377, 666] on div "Dashboard Order History Cancel Order CS [GEOGRAPHIC_DATA] [GEOGRAPHIC_DATA] ​ […" at bounding box center [731, 347] width 1462 height 694
drag, startPoint x: 404, startPoint y: 292, endPoint x: 311, endPoint y: 729, distance: 446.8
click at [311, 693] on html "CS CS Dashboard Order History Cancel Order CS United States [GEOGRAPHIC_DATA] ​…" at bounding box center [731, 347] width 1462 height 694
click at [375, 437] on div "[STREET_ADDRESS]" at bounding box center [556, 385] width 1112 height 540
drag, startPoint x: 531, startPoint y: 273, endPoint x: 427, endPoint y: 722, distance: 461.0
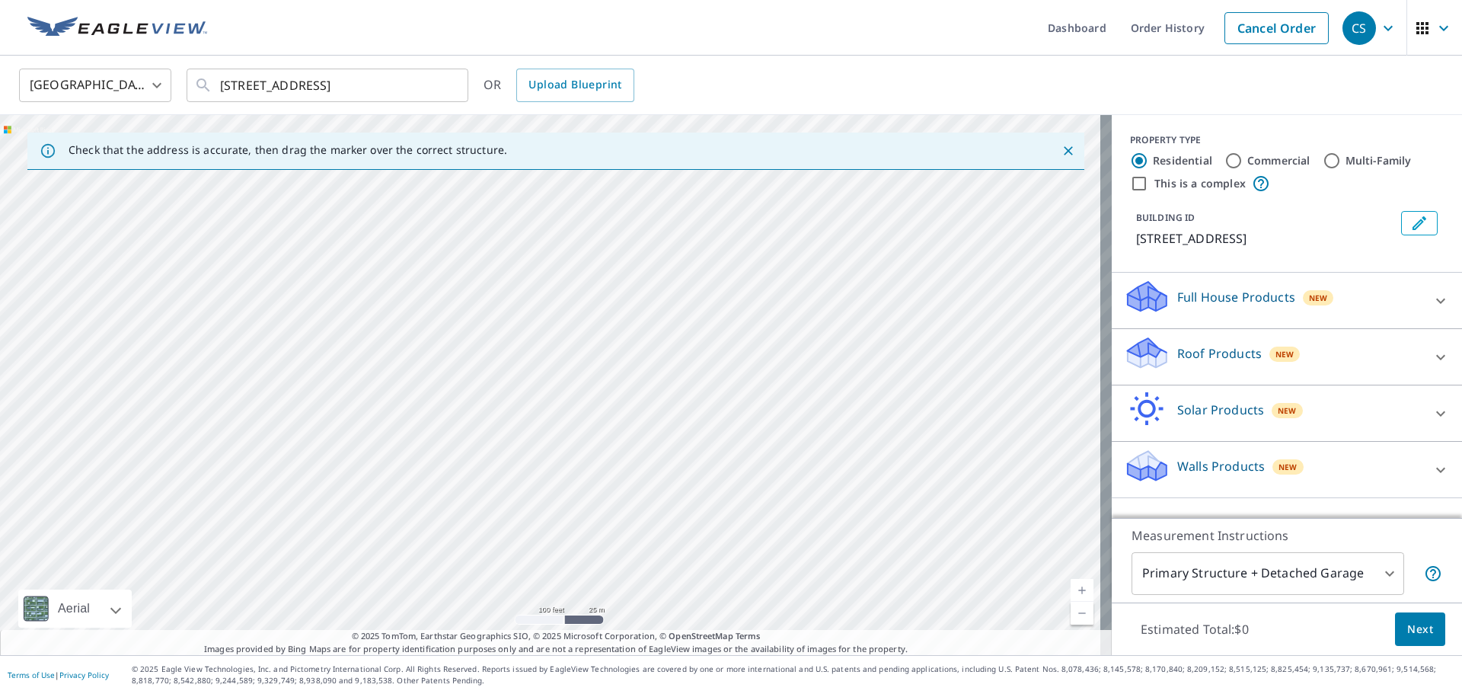
click at [427, 693] on html "CS CS Dashboard Order History Cancel Order CS United States [GEOGRAPHIC_DATA] ​…" at bounding box center [731, 347] width 1462 height 694
drag, startPoint x: 466, startPoint y: 455, endPoint x: 407, endPoint y: 634, distance: 188.3
click at [407, 634] on div "Check that the address is accurate, then drag the marker over the correct struc…" at bounding box center [556, 385] width 1112 height 540
click at [412, 362] on div "[STREET_ADDRESS]" at bounding box center [556, 385] width 1112 height 540
drag, startPoint x: 451, startPoint y: 186, endPoint x: 372, endPoint y: 531, distance: 353.9
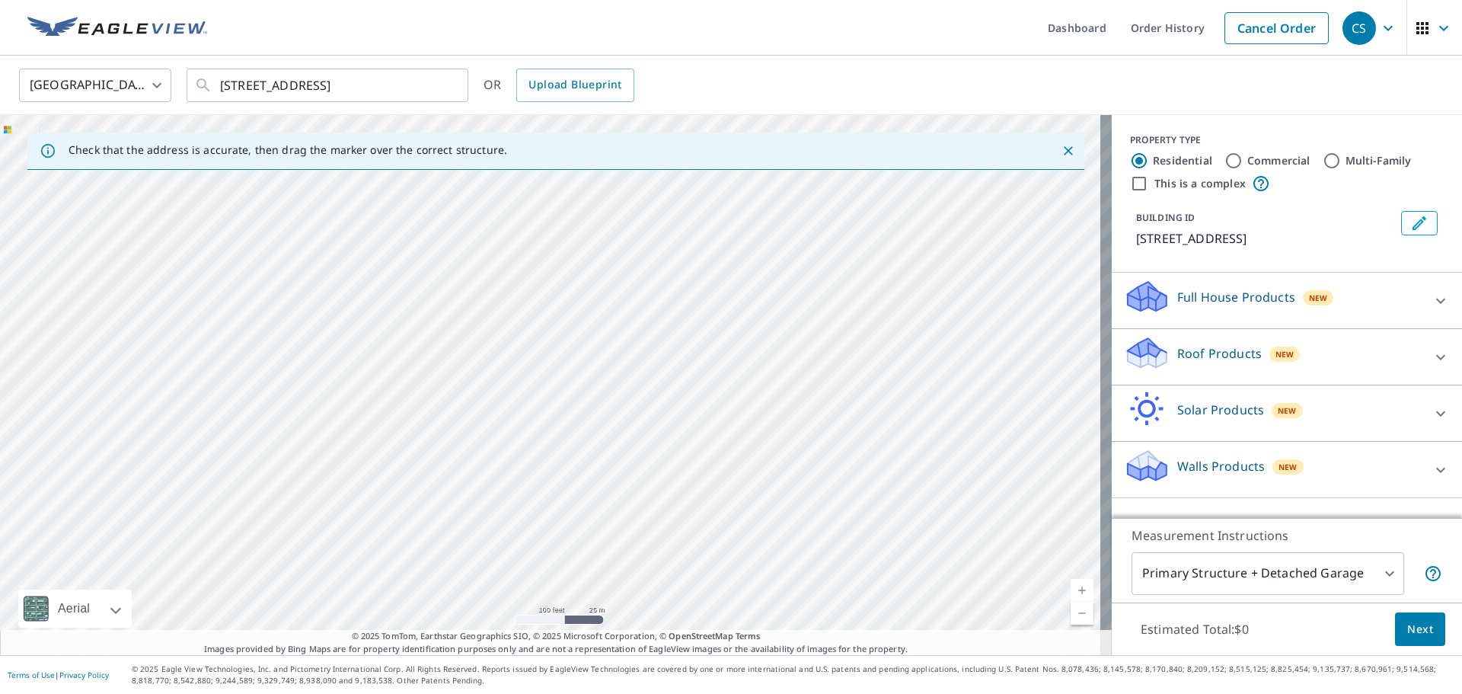
click at [372, 531] on div "[STREET_ADDRESS]" at bounding box center [556, 385] width 1112 height 540
drag, startPoint x: 400, startPoint y: 302, endPoint x: 359, endPoint y: 579, distance: 280.8
click at [359, 579] on div "[STREET_ADDRESS]" at bounding box center [556, 385] width 1112 height 540
drag, startPoint x: 380, startPoint y: 369, endPoint x: 366, endPoint y: 658, distance: 289.7
click at [366, 658] on div "Dashboard Order History Cancel Order CS [GEOGRAPHIC_DATA] [GEOGRAPHIC_DATA] ​ […" at bounding box center [731, 347] width 1462 height 694
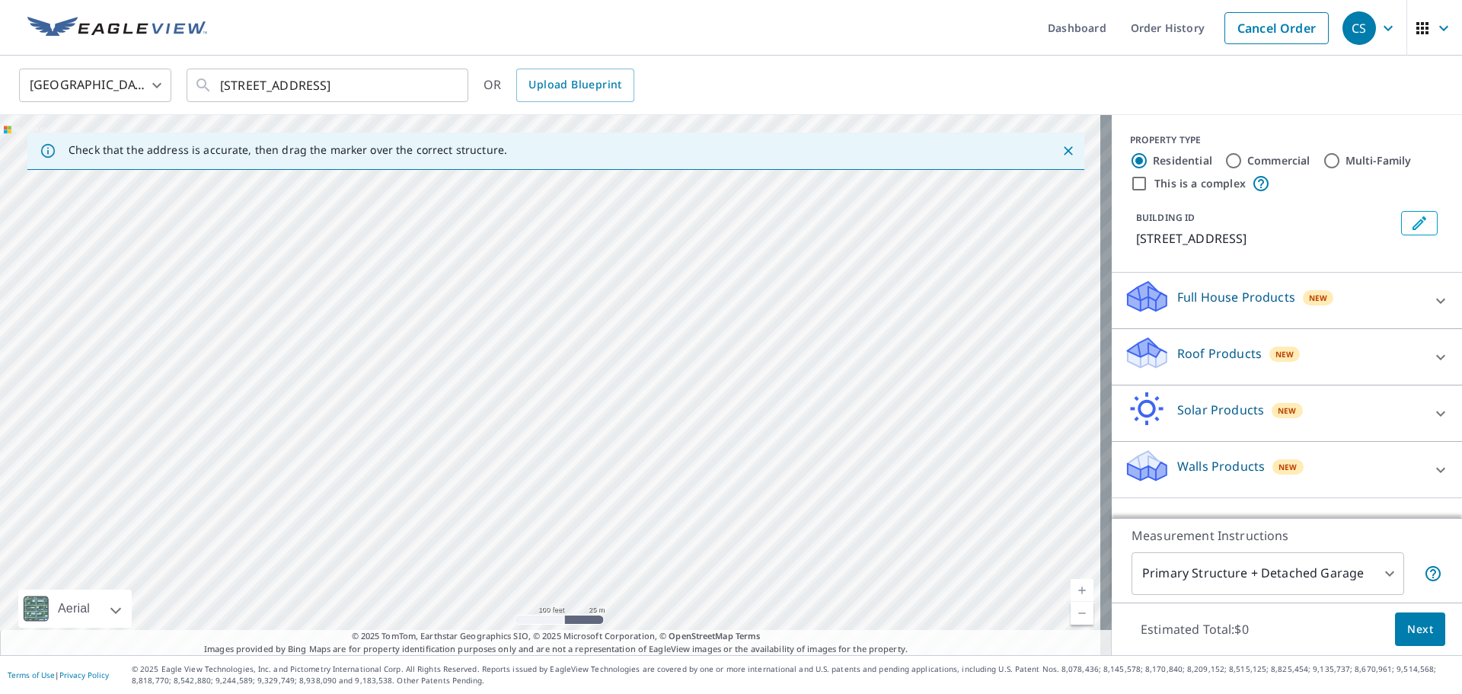
click at [431, 375] on div "[STREET_ADDRESS]" at bounding box center [556, 385] width 1112 height 540
drag, startPoint x: 544, startPoint y: 199, endPoint x: 460, endPoint y: 599, distance: 408.4
click at [460, 599] on div "[STREET_ADDRESS]" at bounding box center [556, 385] width 1112 height 540
drag, startPoint x: 628, startPoint y: 307, endPoint x: 541, endPoint y: 643, distance: 346.8
click at [541, 643] on div "Check that the address is accurate, then drag the marker over the correct struc…" at bounding box center [556, 385] width 1112 height 540
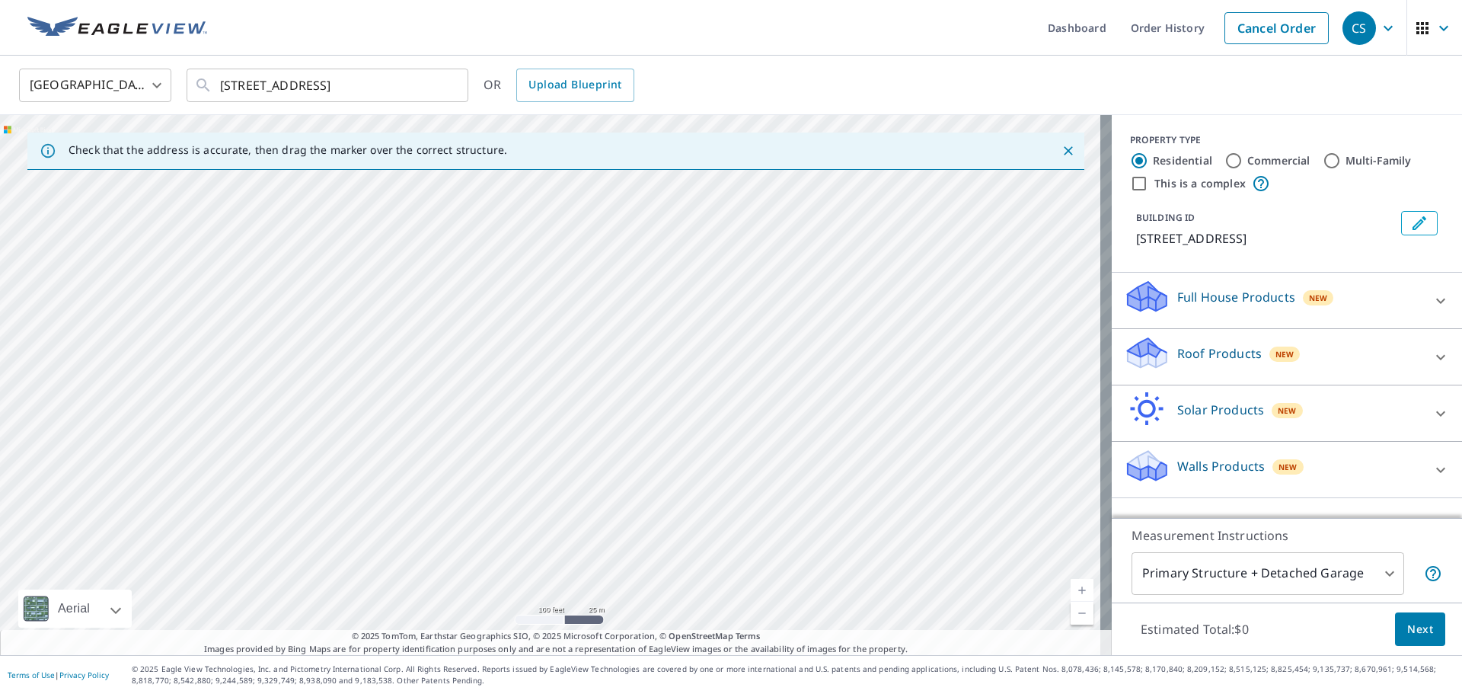
click at [528, 388] on div "[STREET_ADDRESS]" at bounding box center [556, 385] width 1112 height 540
drag, startPoint x: 488, startPoint y: 302, endPoint x: 453, endPoint y: 610, distance: 309.6
click at [453, 610] on div "[STREET_ADDRESS]" at bounding box center [556, 385] width 1112 height 540
drag, startPoint x: 583, startPoint y: 383, endPoint x: 401, endPoint y: 627, distance: 304.1
click at [401, 627] on div "[STREET_ADDRESS]" at bounding box center [556, 385] width 1112 height 540
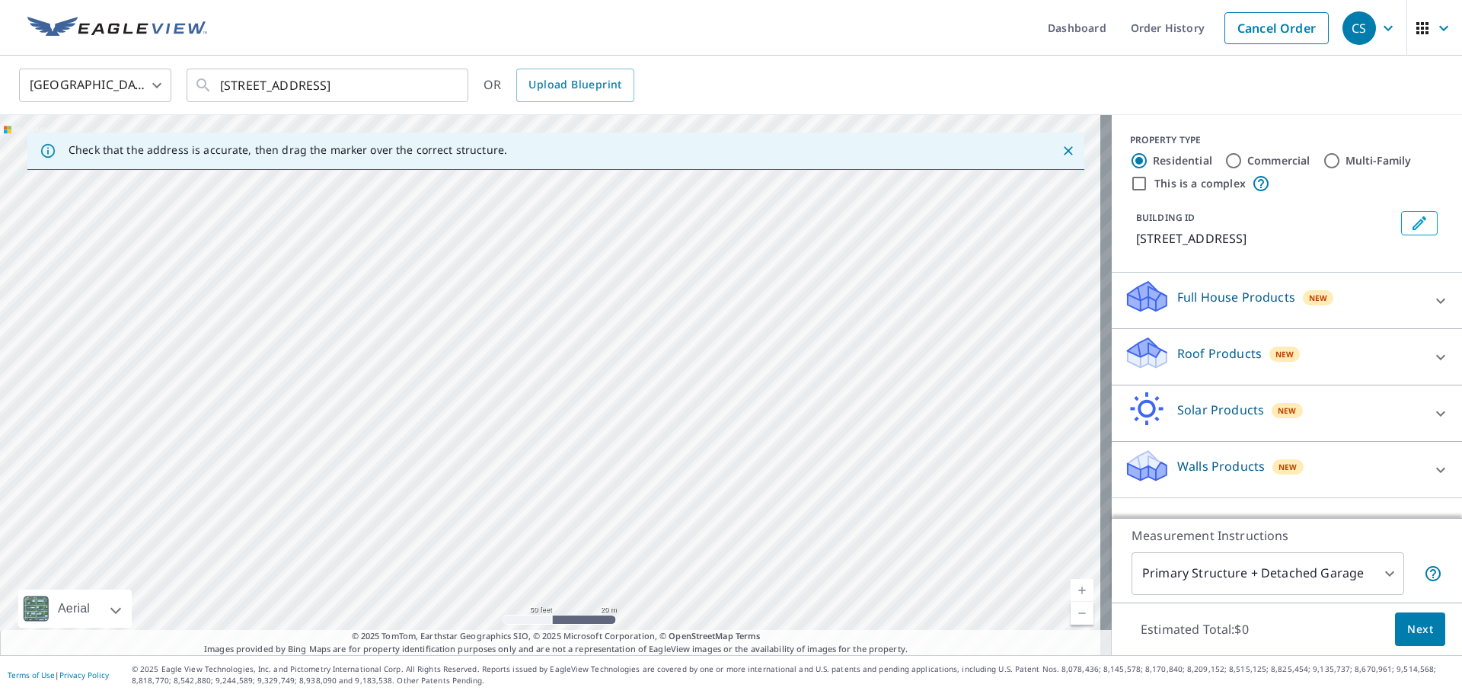
drag, startPoint x: 634, startPoint y: 448, endPoint x: 471, endPoint y: 631, distance: 244.8
click at [471, 631] on div "Check that the address is accurate, then drag the marker over the correct struc…" at bounding box center [556, 385] width 1112 height 540
click at [570, 494] on div "[STREET_ADDRESS]" at bounding box center [556, 385] width 1112 height 540
drag, startPoint x: 748, startPoint y: 287, endPoint x: 895, endPoint y: 284, distance: 147.0
click at [895, 284] on div "[STREET_ADDRESS]" at bounding box center [556, 385] width 1112 height 540
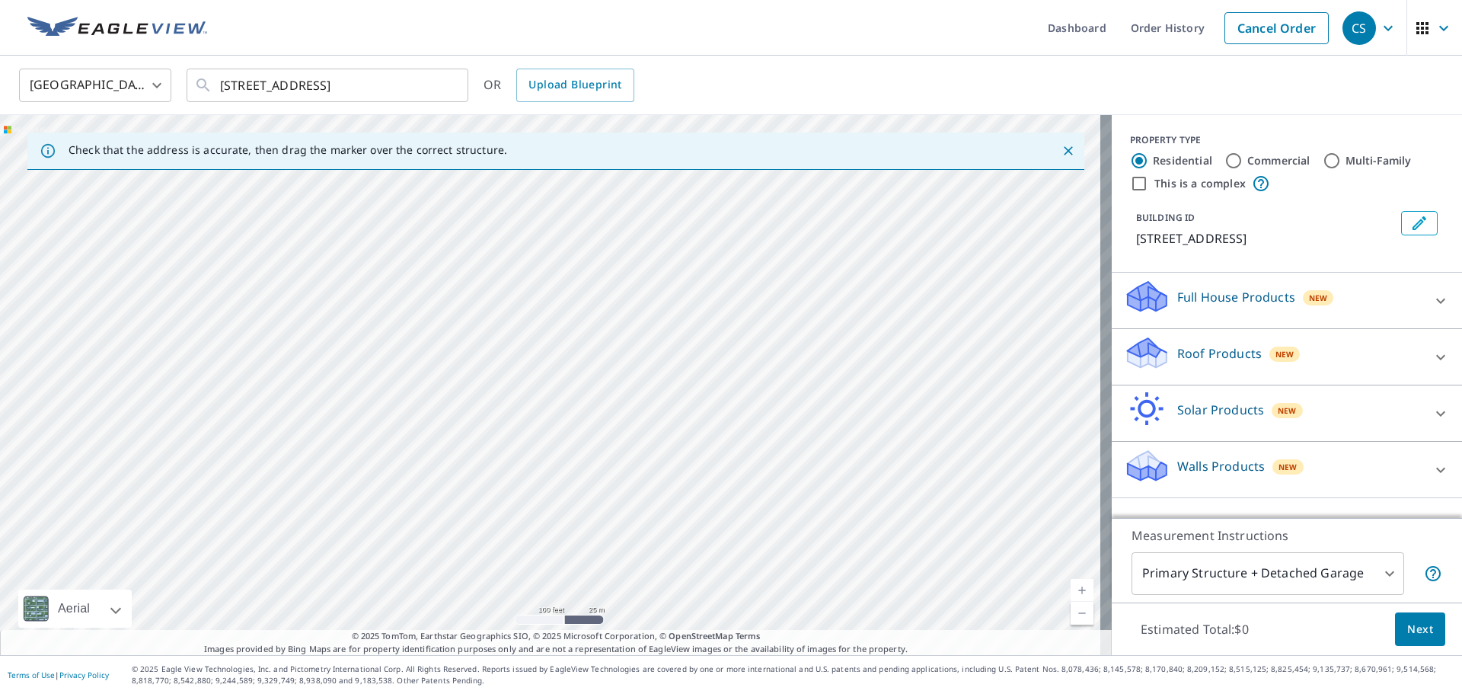
drag, startPoint x: 318, startPoint y: 385, endPoint x: 506, endPoint y: 324, distance: 197.7
click at [506, 324] on div "[STREET_ADDRESS]" at bounding box center [556, 385] width 1112 height 540
drag, startPoint x: 525, startPoint y: 372, endPoint x: 494, endPoint y: 578, distance: 207.9
click at [494, 578] on div "[STREET_ADDRESS]" at bounding box center [556, 385] width 1112 height 540
drag, startPoint x: 705, startPoint y: 441, endPoint x: 405, endPoint y: 622, distance: 350.5
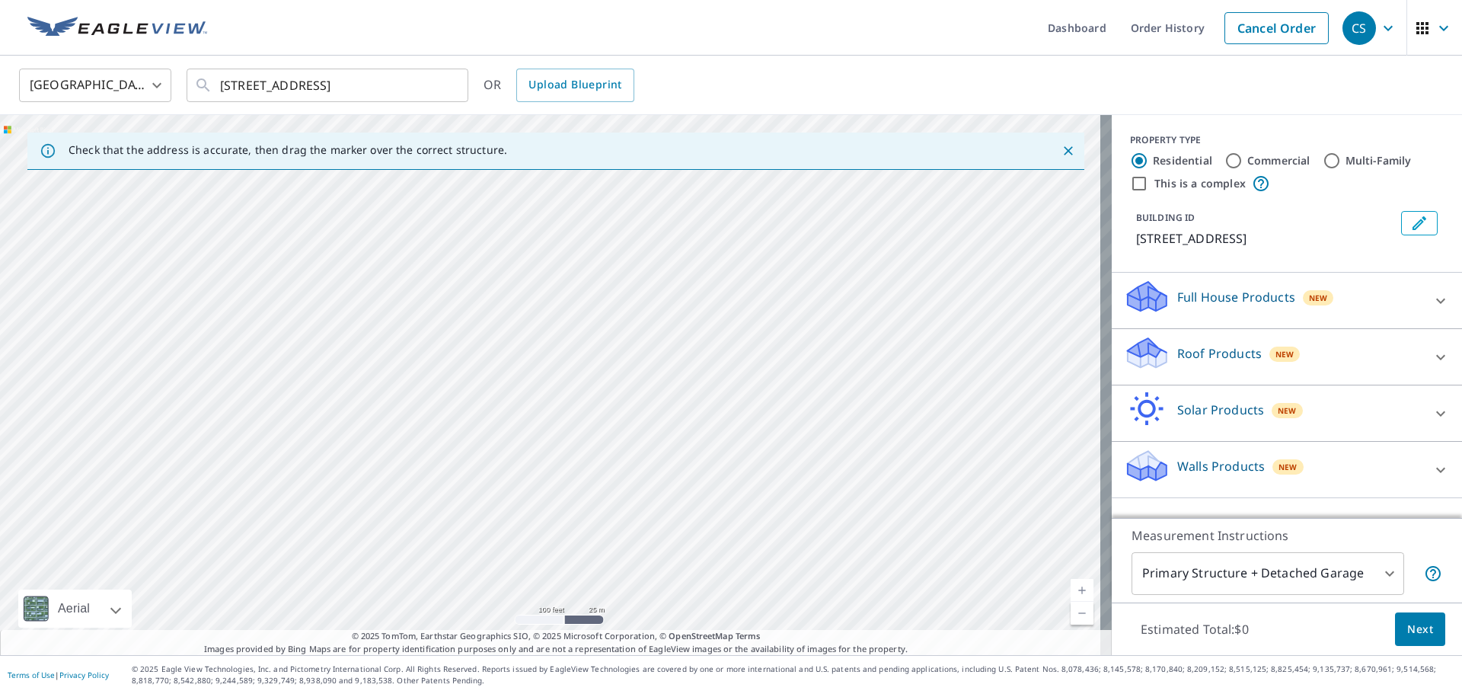
click at [409, 623] on div "[STREET_ADDRESS]" at bounding box center [556, 385] width 1112 height 540
drag, startPoint x: 679, startPoint y: 496, endPoint x: 519, endPoint y: 692, distance: 253.3
click at [527, 693] on html "CS CS Dashboard Order History Cancel Order CS United States [GEOGRAPHIC_DATA] ​…" at bounding box center [731, 347] width 1462 height 694
click at [482, 374] on div "[STREET_ADDRESS]" at bounding box center [556, 385] width 1112 height 540
drag, startPoint x: 553, startPoint y: 280, endPoint x: 614, endPoint y: 594, distance: 319.6
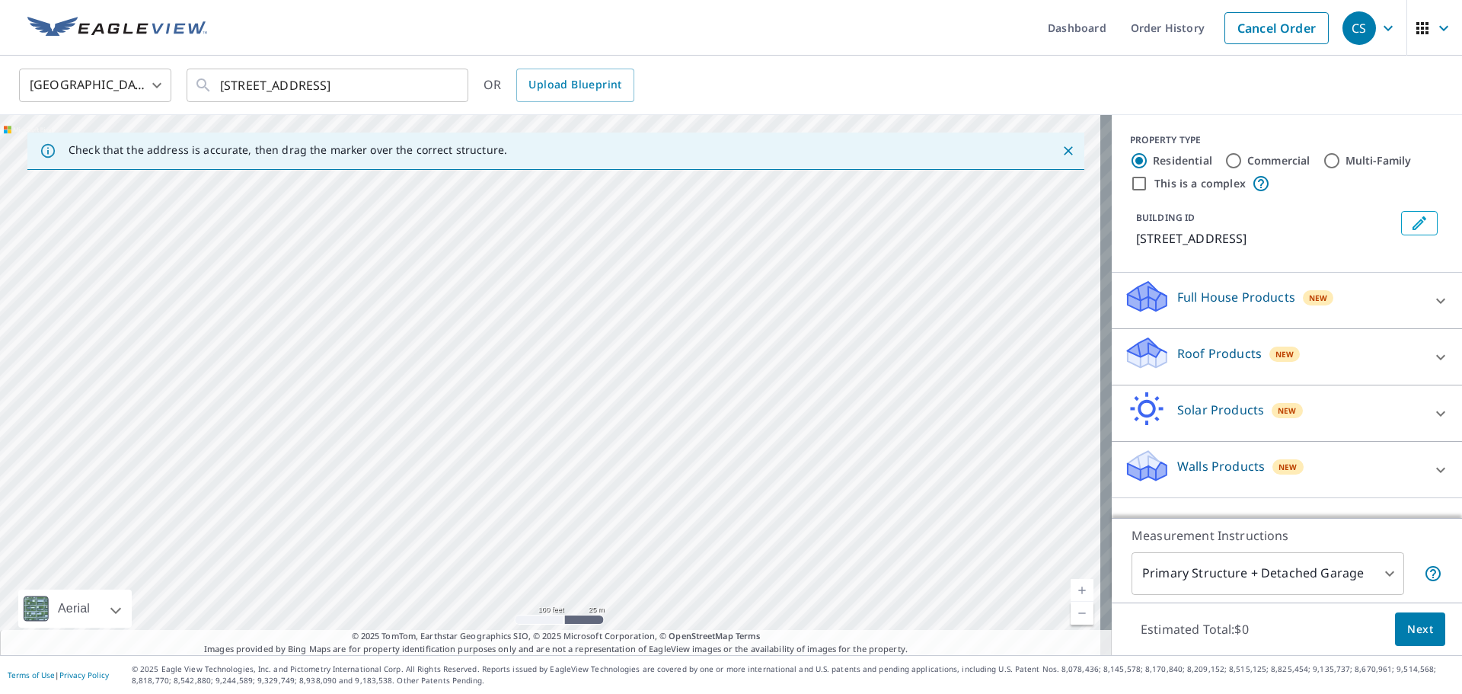
click at [614, 594] on div "[STREET_ADDRESS]" at bounding box center [556, 385] width 1112 height 540
drag, startPoint x: 761, startPoint y: 378, endPoint x: 690, endPoint y: 683, distance: 313.4
click at [690, 683] on div "Dashboard Order History Cancel Order CS [GEOGRAPHIC_DATA] [GEOGRAPHIC_DATA] ​ […" at bounding box center [731, 347] width 1462 height 694
drag, startPoint x: 701, startPoint y: 377, endPoint x: 699, endPoint y: 387, distance: 10.0
click at [700, 386] on div "[STREET_ADDRESS]" at bounding box center [556, 385] width 1112 height 540
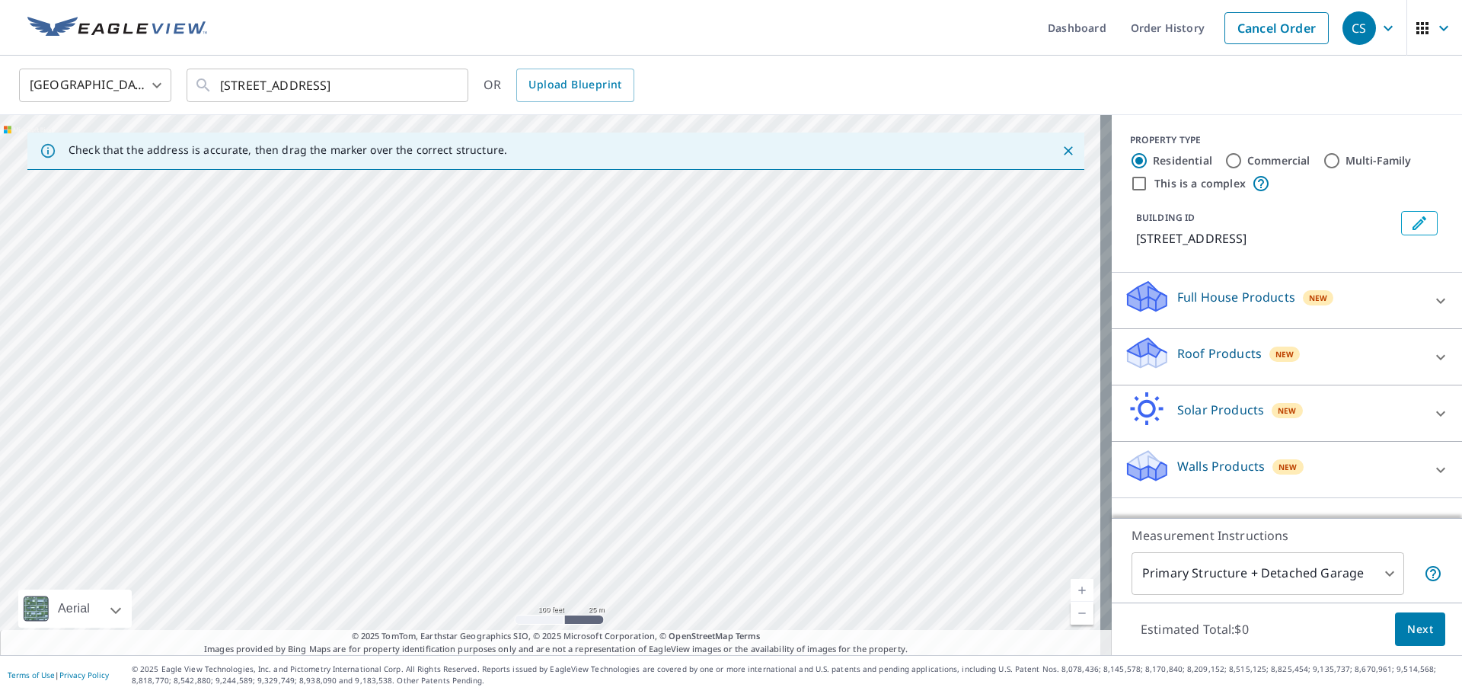
drag, startPoint x: 618, startPoint y: 240, endPoint x: 549, endPoint y: 693, distance: 458.3
click at [549, 693] on div "Dashboard Order History Cancel Order CS [GEOGRAPHIC_DATA] [GEOGRAPHIC_DATA] ​ […" at bounding box center [731, 347] width 1462 height 694
click at [874, 279] on div "[STREET_ADDRESS]" at bounding box center [556, 385] width 1112 height 540
drag, startPoint x: 860, startPoint y: 525, endPoint x: 875, endPoint y: 171, distance: 355.1
click at [875, 171] on div "Check that the address is accurate, then drag the marker over the correct struc…" at bounding box center [556, 385] width 1112 height 540
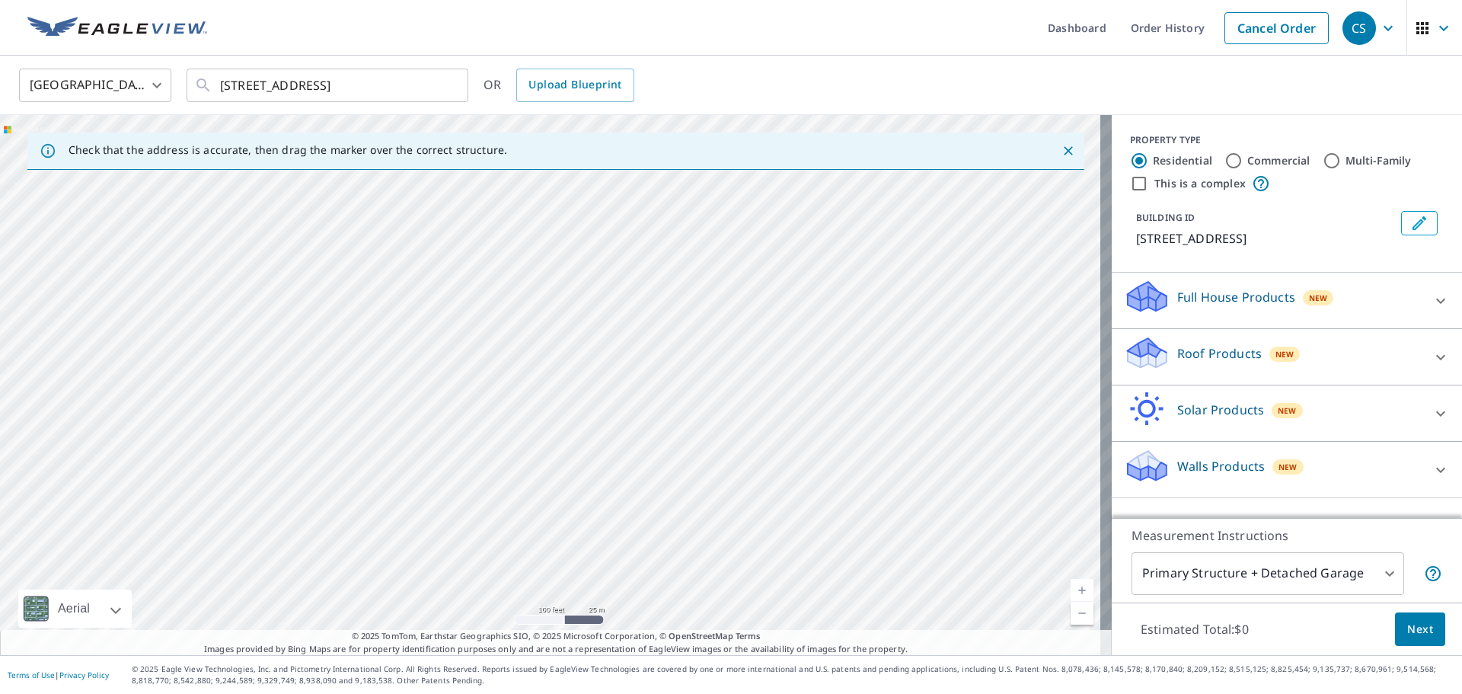
click at [777, 426] on div "[STREET_ADDRESS]" at bounding box center [556, 385] width 1112 height 540
drag, startPoint x: 956, startPoint y: 548, endPoint x: 921, endPoint y: 109, distance: 440.8
click at [921, 109] on div "United States [GEOGRAPHIC_DATA] ​ [STREET_ADDRESS] ​ OR Upload Blueprint Check …" at bounding box center [731, 355] width 1462 height 599
click at [701, 482] on div "[STREET_ADDRESS]" at bounding box center [556, 385] width 1112 height 540
drag, startPoint x: 495, startPoint y: 537, endPoint x: 809, endPoint y: 123, distance: 519.0
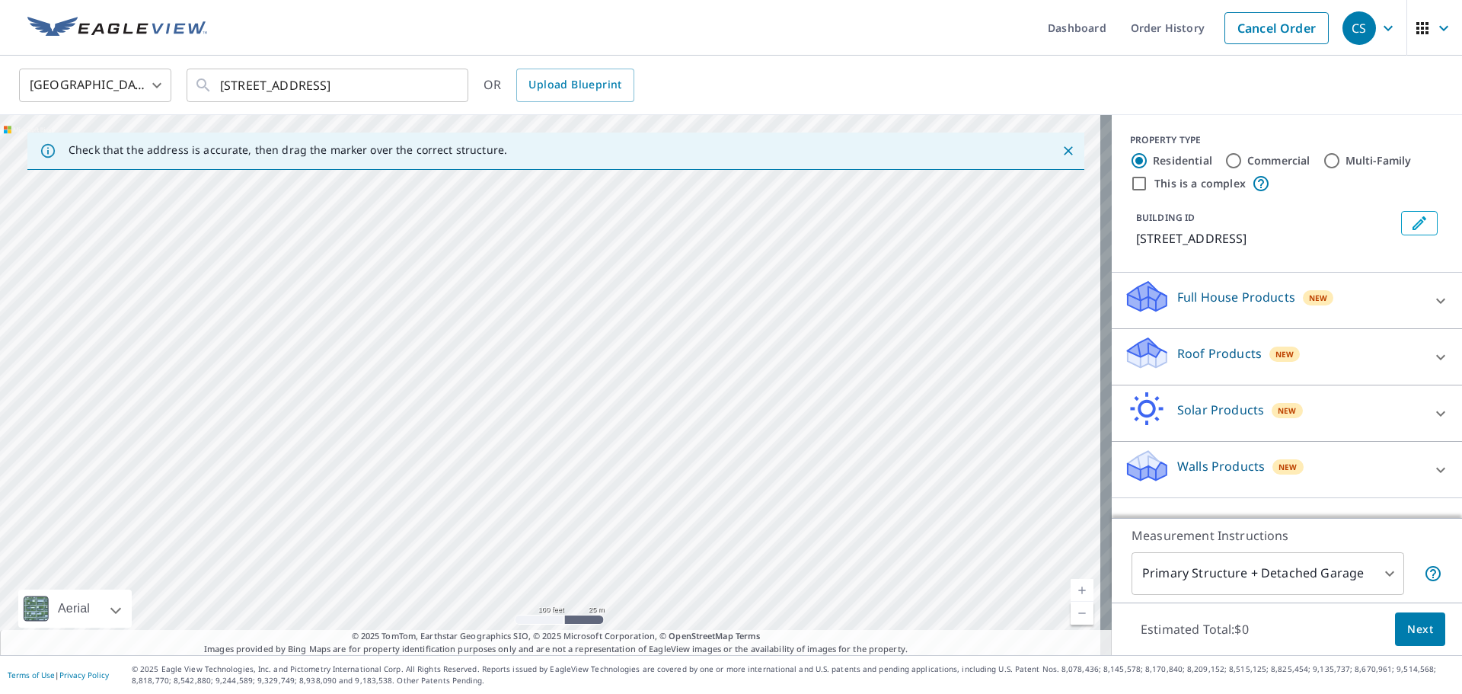
click at [809, 123] on div "[STREET_ADDRESS]" at bounding box center [556, 385] width 1112 height 540
drag, startPoint x: 628, startPoint y: 547, endPoint x: 541, endPoint y: 258, distance: 301.4
click at [541, 258] on div "[STREET_ADDRESS]" at bounding box center [556, 385] width 1112 height 540
drag, startPoint x: 744, startPoint y: 545, endPoint x: 771, endPoint y: 311, distance: 235.3
click at [771, 311] on div "[STREET_ADDRESS]" at bounding box center [556, 385] width 1112 height 540
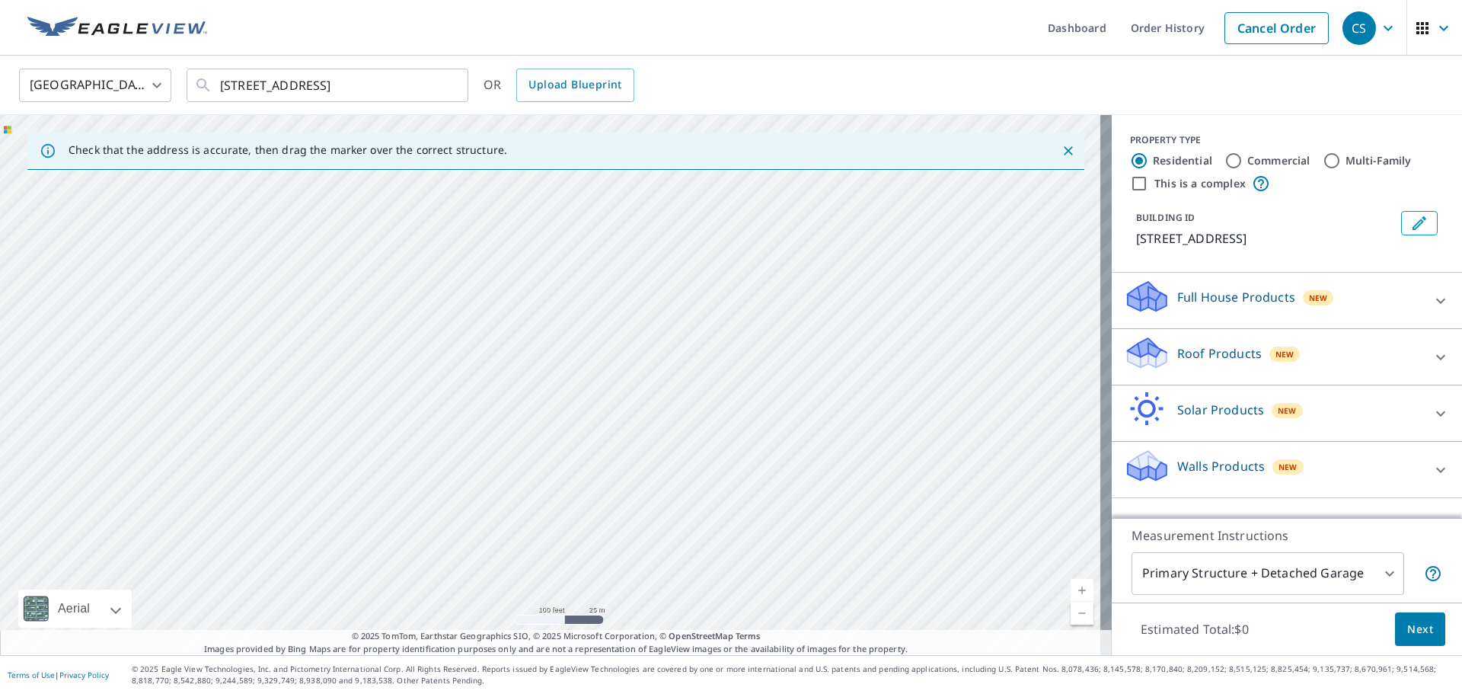
drag, startPoint x: 320, startPoint y: 478, endPoint x: 638, endPoint y: 114, distance: 483.5
click at [638, 114] on div "United States [GEOGRAPHIC_DATA] ​ [STREET_ADDRESS] ​ OR Upload Blueprint Check …" at bounding box center [731, 355] width 1462 height 599
click at [764, 87] on div "[GEOGRAPHIC_DATA] [GEOGRAPHIC_DATA] ​ [STREET_ADDRESS] ​ OR Upload Blueprint" at bounding box center [726, 85] width 1436 height 36
click at [677, 321] on div "[STREET_ADDRESS]" at bounding box center [556, 385] width 1112 height 540
drag, startPoint x: 530, startPoint y: 415, endPoint x: 519, endPoint y: 225, distance: 190.7
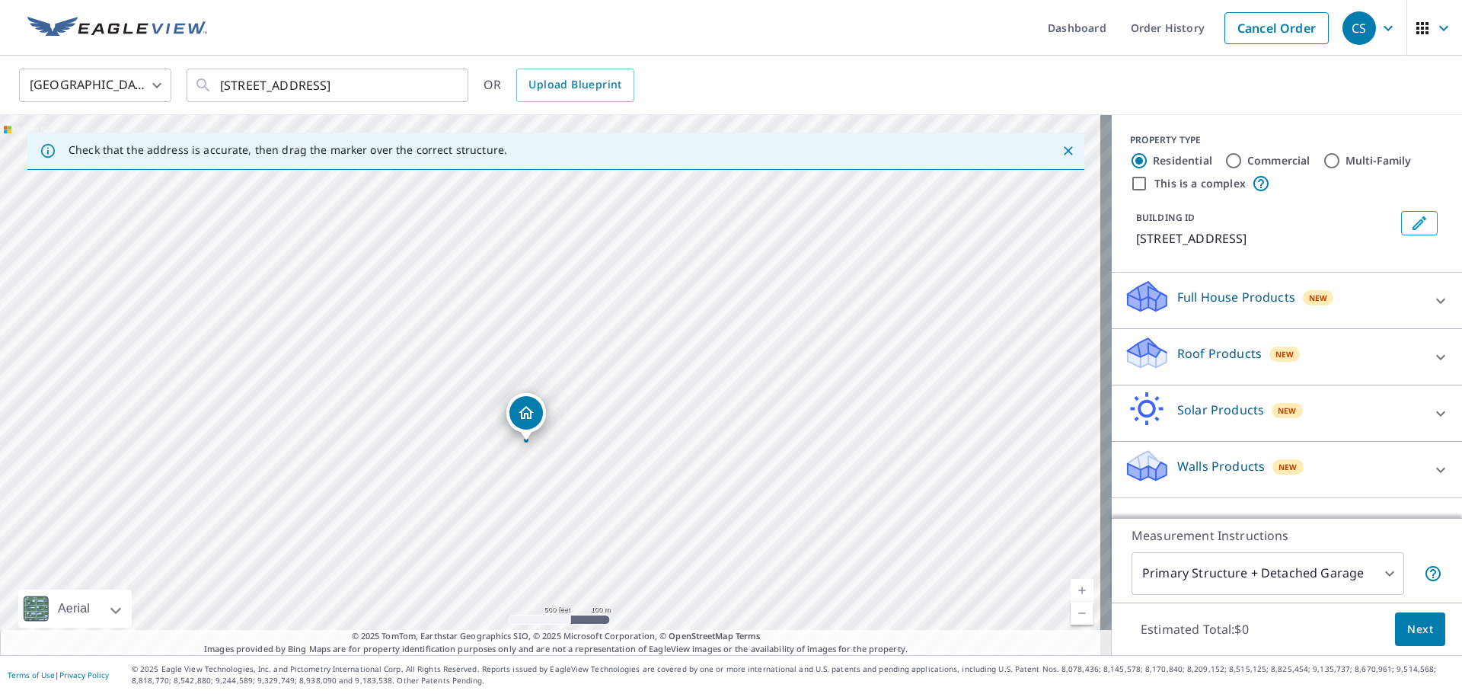
click at [519, 225] on div "[STREET_ADDRESS]" at bounding box center [556, 385] width 1112 height 540
drag, startPoint x: 541, startPoint y: 378, endPoint x: 337, endPoint y: 679, distance: 363.0
click at [340, 688] on div "Dashboard Order History Cancel Order CS [GEOGRAPHIC_DATA] [GEOGRAPHIC_DATA] ​ […" at bounding box center [731, 347] width 1462 height 694
click at [479, 263] on div "[STREET_ADDRESS]" at bounding box center [556, 385] width 1112 height 540
drag, startPoint x: 464, startPoint y: 203, endPoint x: 406, endPoint y: 544, distance: 346.0
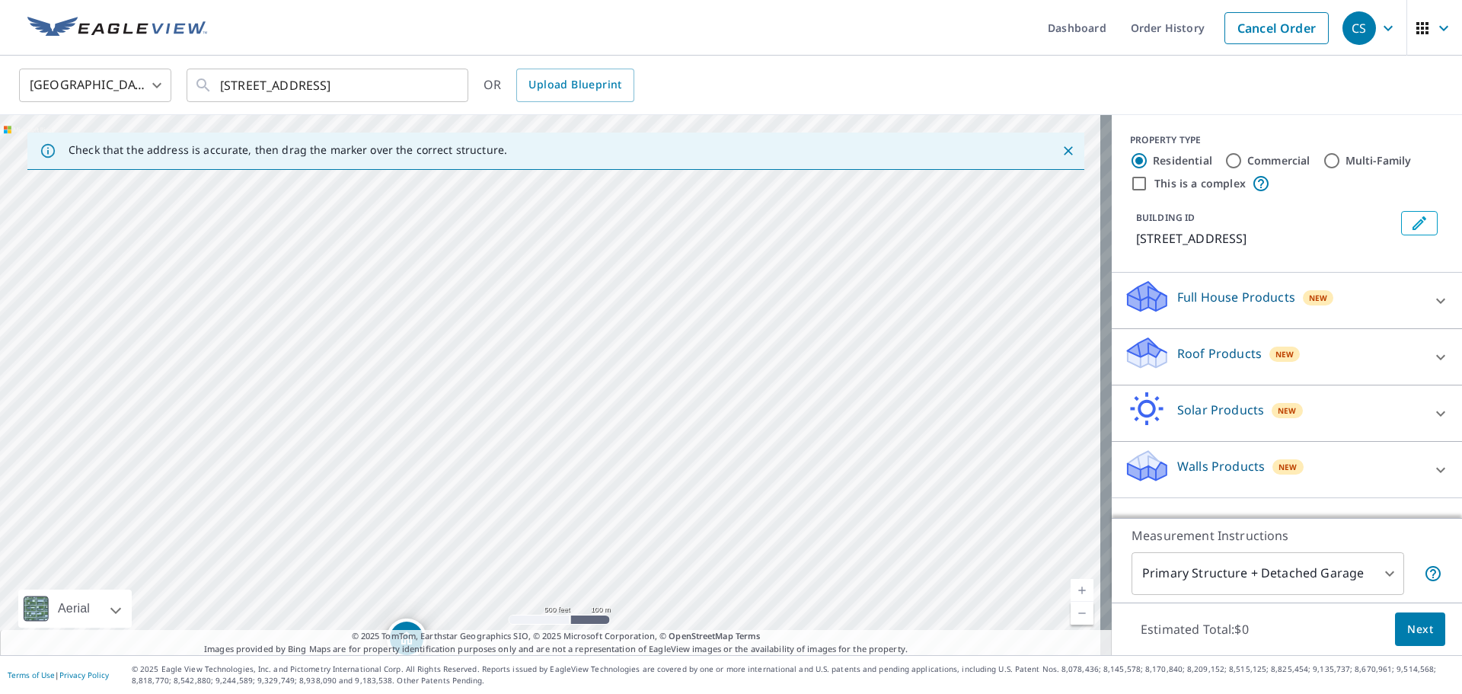
click at [406, 544] on div "[STREET_ADDRESS]" at bounding box center [556, 385] width 1112 height 540
drag, startPoint x: 397, startPoint y: 563, endPoint x: 373, endPoint y: 609, distance: 51.8
click at [373, 609] on div "[STREET_ADDRESS]" at bounding box center [556, 385] width 1112 height 540
drag, startPoint x: 484, startPoint y: 321, endPoint x: 339, endPoint y: 687, distance: 393.1
click at [339, 687] on div "Dashboard Order History Cancel Order CS [GEOGRAPHIC_DATA] [GEOGRAPHIC_DATA] ​ […" at bounding box center [731, 347] width 1462 height 694
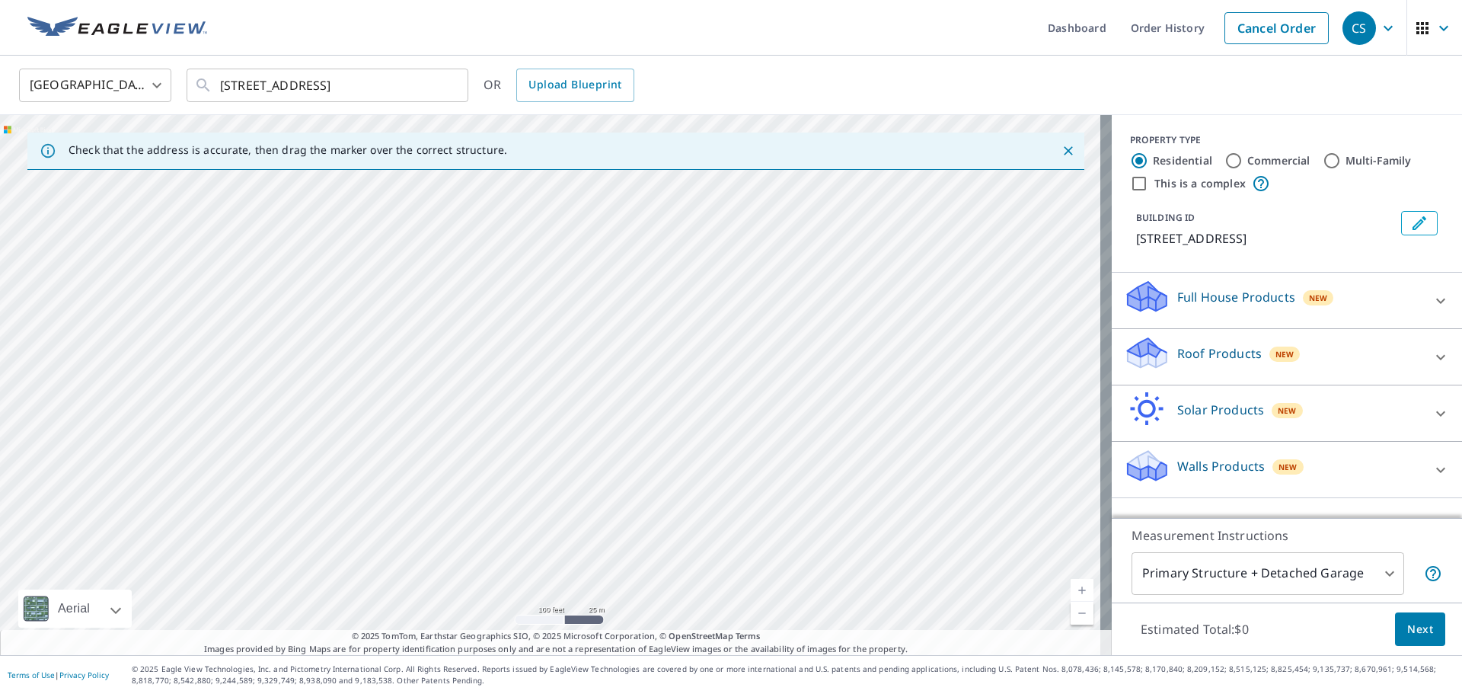
click at [524, 445] on div "[STREET_ADDRESS]" at bounding box center [556, 385] width 1112 height 540
drag, startPoint x: 645, startPoint y: 211, endPoint x: 505, endPoint y: 635, distance: 446.7
click at [505, 635] on div "Check that the address is accurate, then drag the marker over the correct struc…" at bounding box center [556, 385] width 1112 height 540
click at [624, 375] on div "[STREET_ADDRESS]" at bounding box center [556, 385] width 1112 height 540
drag, startPoint x: 805, startPoint y: 212, endPoint x: 697, endPoint y: 529, distance: 335.2
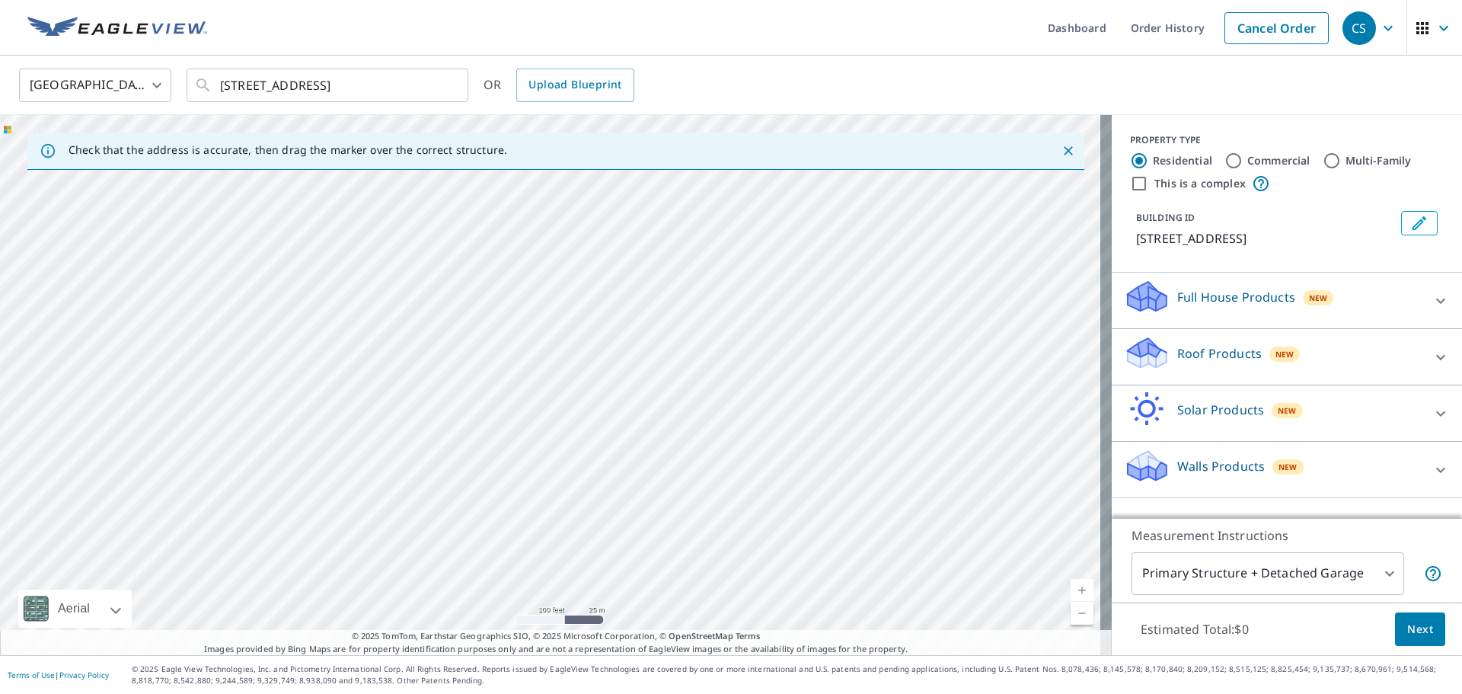
click at [697, 529] on div "[STREET_ADDRESS]" at bounding box center [556, 385] width 1112 height 540
drag, startPoint x: 879, startPoint y: 314, endPoint x: 792, endPoint y: 477, distance: 184.6
click at [792, 477] on div "[STREET_ADDRESS]" at bounding box center [556, 385] width 1112 height 540
drag, startPoint x: 804, startPoint y: 396, endPoint x: 670, endPoint y: 592, distance: 237.8
click at [670, 592] on div "[STREET_ADDRESS]" at bounding box center [556, 385] width 1112 height 540
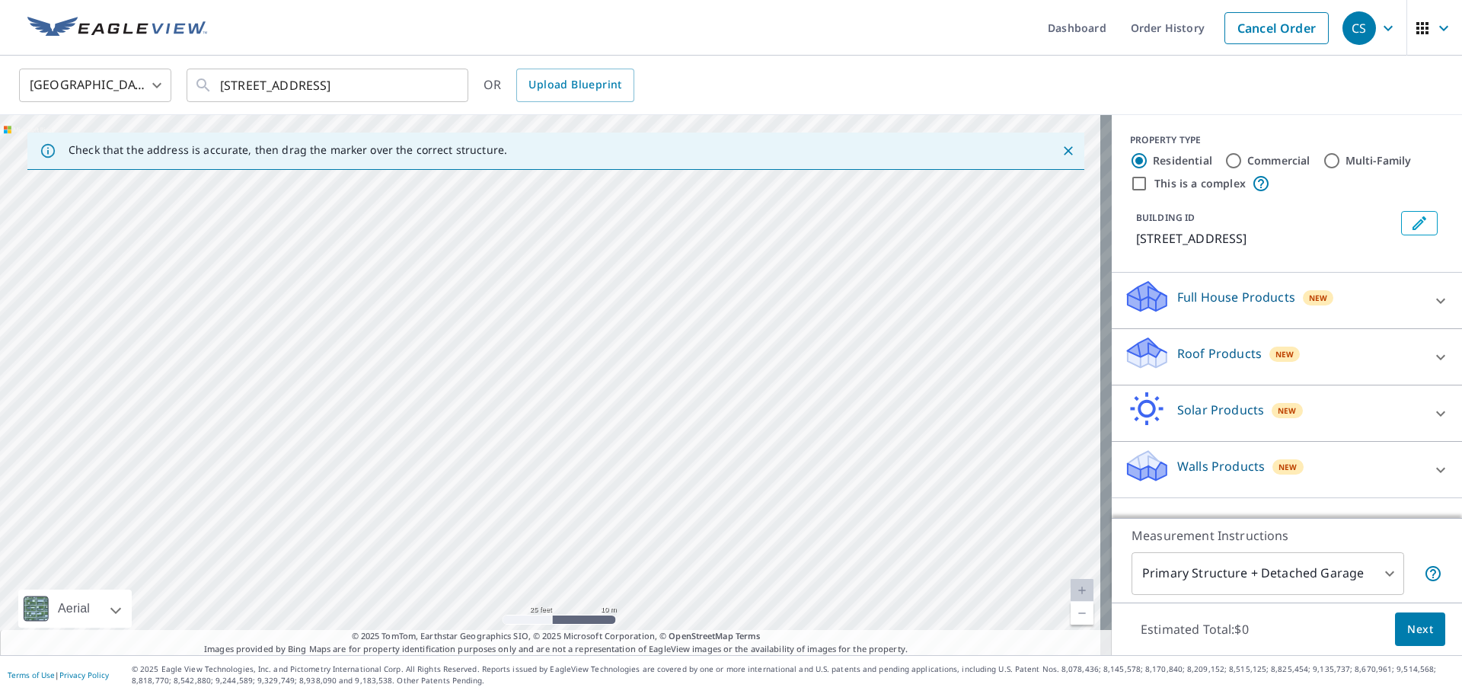
drag, startPoint x: 766, startPoint y: 330, endPoint x: 636, endPoint y: 579, distance: 281.0
click at [636, 579] on div "[STREET_ADDRESS]" at bounding box center [556, 385] width 1112 height 540
drag, startPoint x: 707, startPoint y: 357, endPoint x: 517, endPoint y: 607, distance: 313.6
click at [517, 607] on div "[STREET_ADDRESS]" at bounding box center [556, 385] width 1112 height 540
drag, startPoint x: 678, startPoint y: 330, endPoint x: 525, endPoint y: 564, distance: 280.0
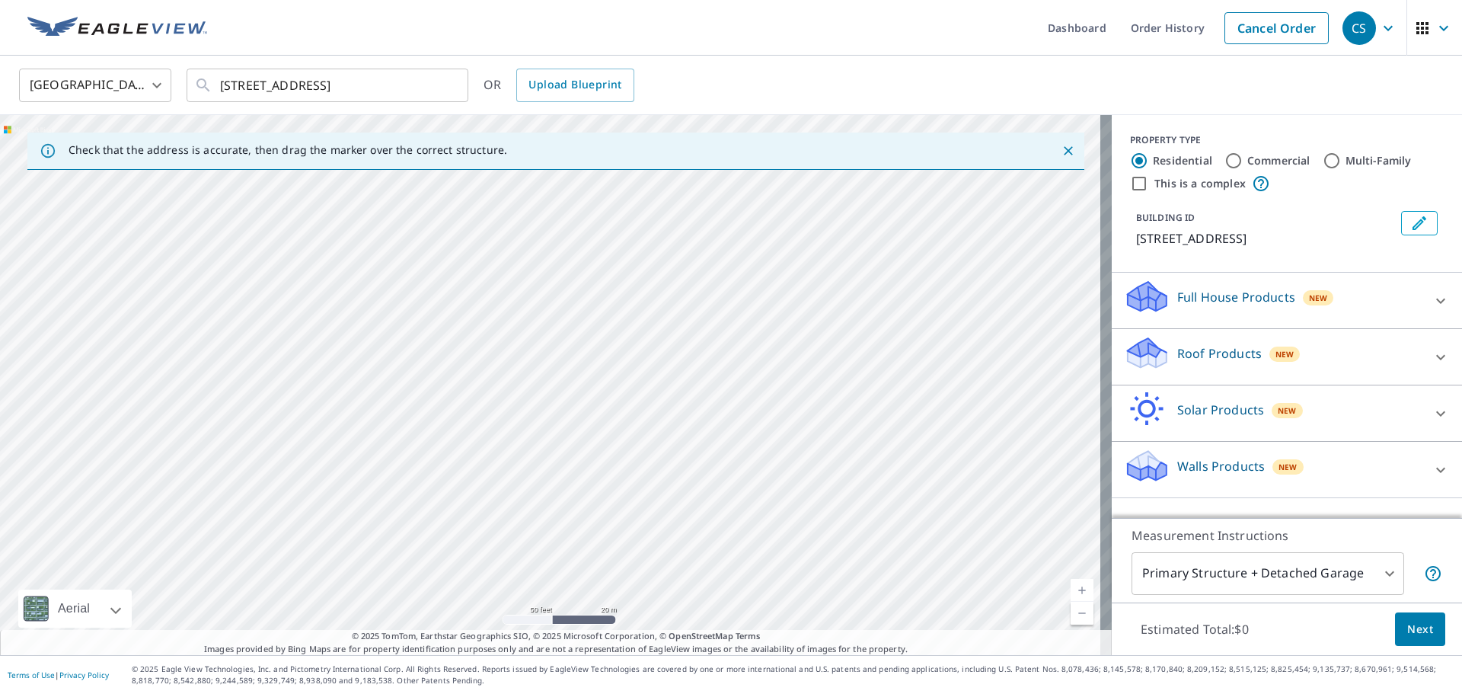
click at [525, 564] on div "[STREET_ADDRESS]" at bounding box center [556, 385] width 1112 height 540
drag, startPoint x: 716, startPoint y: 401, endPoint x: 562, endPoint y: 593, distance: 245.9
click at [562, 593] on div "[STREET_ADDRESS]" at bounding box center [556, 385] width 1112 height 540
drag, startPoint x: 735, startPoint y: 375, endPoint x: 563, endPoint y: 598, distance: 281.3
click at [564, 598] on div "[STREET_ADDRESS]" at bounding box center [556, 385] width 1112 height 540
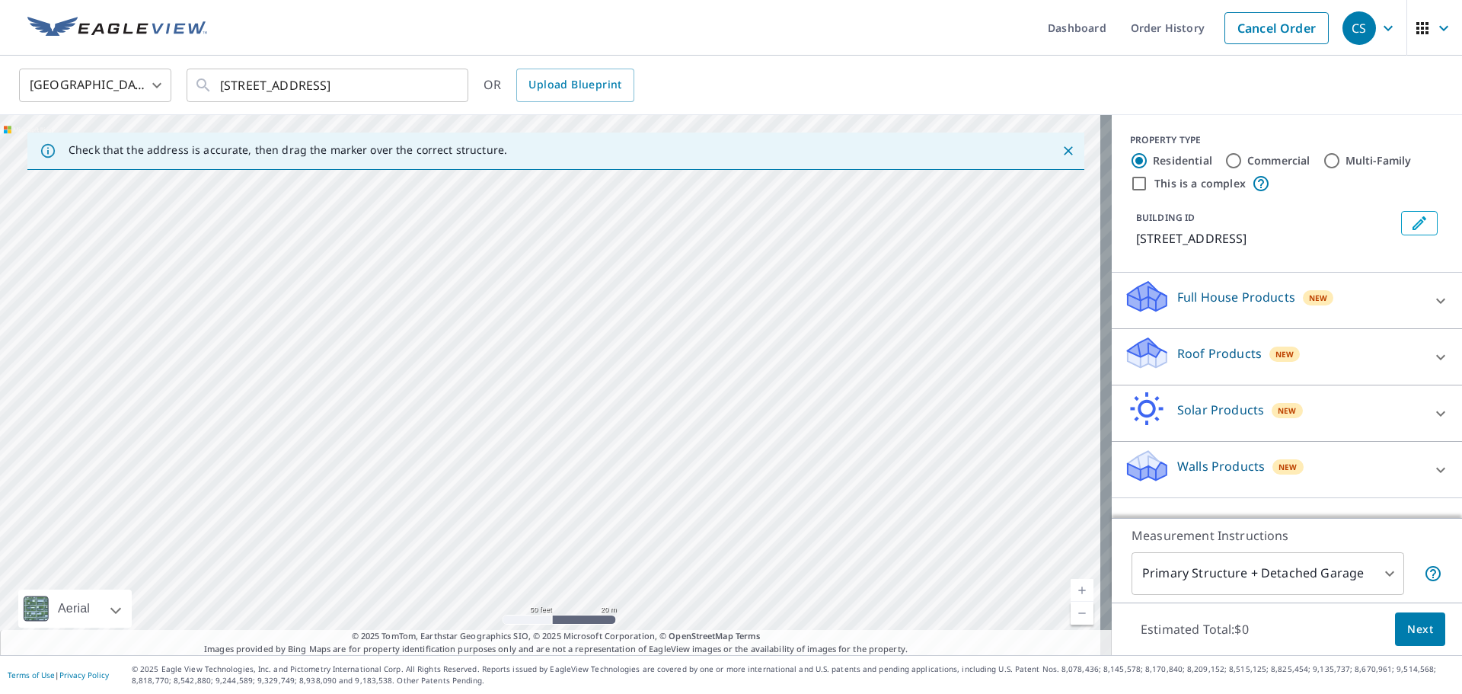
drag, startPoint x: 755, startPoint y: 358, endPoint x: 574, endPoint y: 574, distance: 282.1
click at [574, 574] on div "[STREET_ADDRESS]" at bounding box center [556, 385] width 1112 height 540
drag, startPoint x: 726, startPoint y: 375, endPoint x: 538, endPoint y: 621, distance: 310.2
click at [538, 621] on div "[STREET_ADDRESS]" at bounding box center [556, 385] width 1112 height 540
drag, startPoint x: 618, startPoint y: 326, endPoint x: 490, endPoint y: 605, distance: 306.6
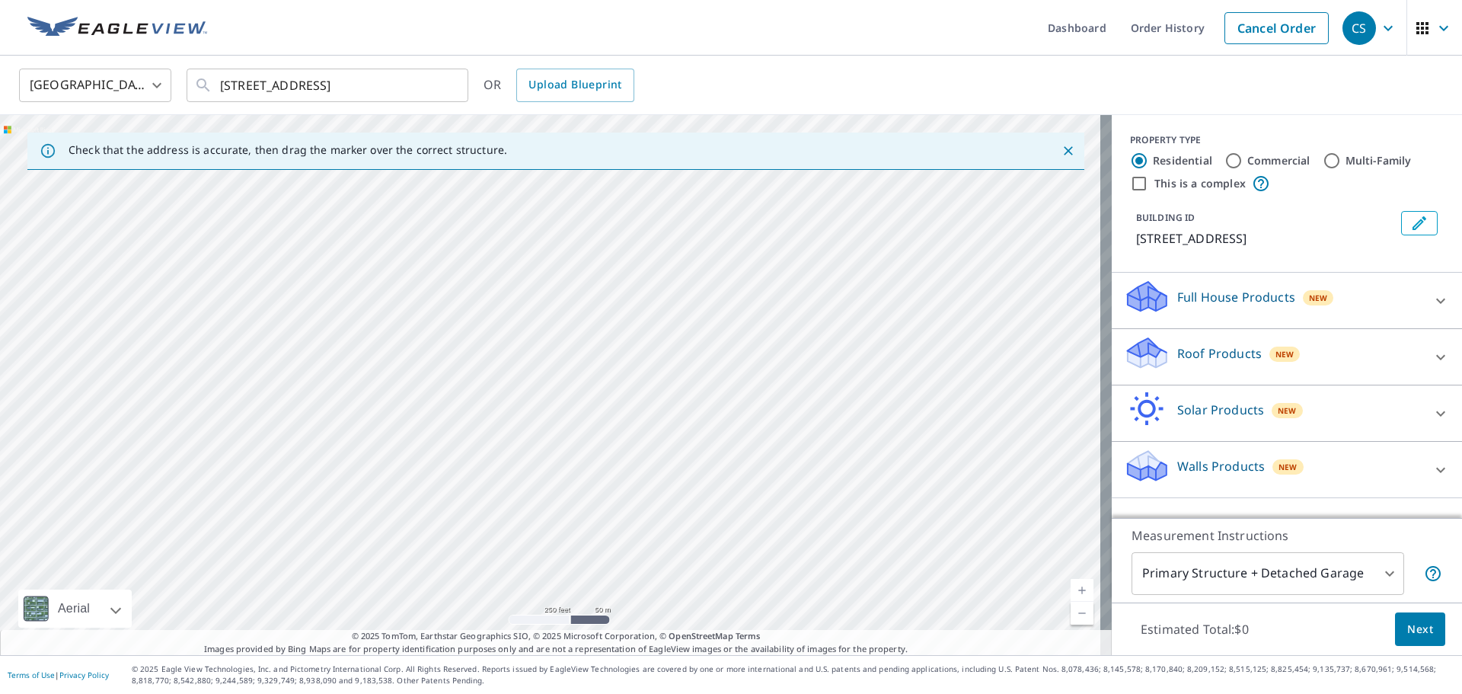
click at [490, 605] on div "[STREET_ADDRESS]" at bounding box center [556, 385] width 1112 height 540
drag, startPoint x: 563, startPoint y: 459, endPoint x: 633, endPoint y: 346, distance: 132.9
click at [633, 346] on div "[STREET_ADDRESS]" at bounding box center [556, 385] width 1112 height 540
drag, startPoint x: 421, startPoint y: 583, endPoint x: 678, endPoint y: 289, distance: 389.6
click at [678, 289] on div "[STREET_ADDRESS]" at bounding box center [556, 385] width 1112 height 540
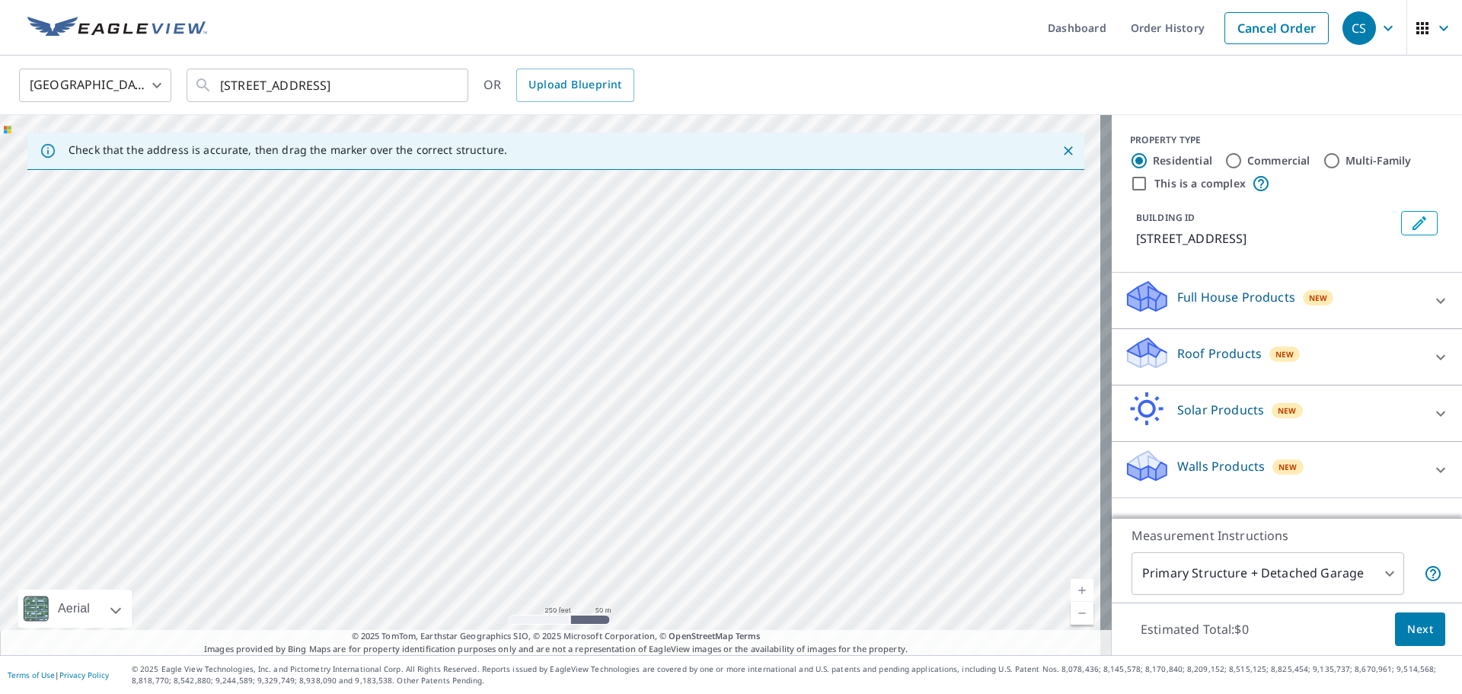
drag, startPoint x: 544, startPoint y: 478, endPoint x: 676, endPoint y: 289, distance: 230.7
click at [676, 289] on div "[STREET_ADDRESS]" at bounding box center [556, 385] width 1112 height 540
drag, startPoint x: 282, startPoint y: 448, endPoint x: 662, endPoint y: 311, distance: 404.2
click at [662, 311] on div "[STREET_ADDRESS]" at bounding box center [556, 385] width 1112 height 540
drag, startPoint x: 404, startPoint y: 436, endPoint x: 760, endPoint y: 286, distance: 386.6
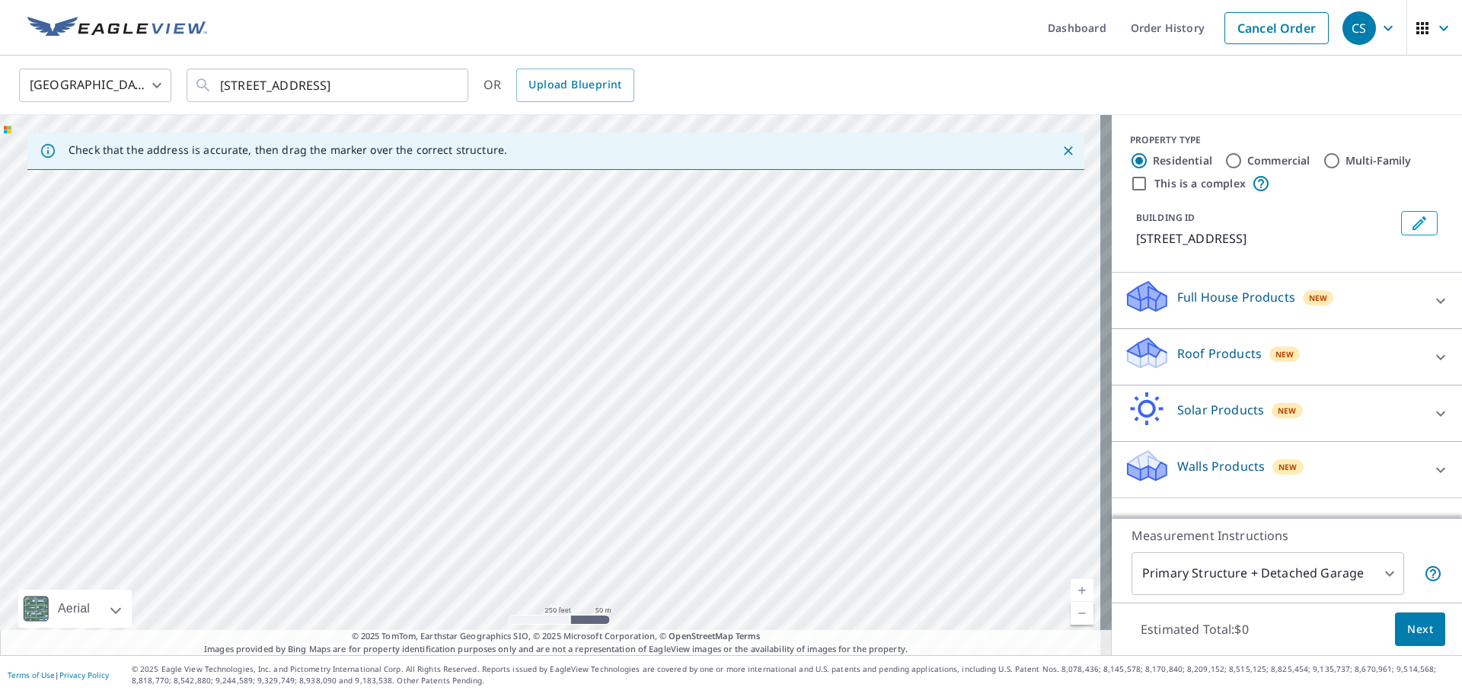
click at [760, 286] on div "[STREET_ADDRESS]" at bounding box center [556, 385] width 1112 height 540
drag, startPoint x: 233, startPoint y: 423, endPoint x: 618, endPoint y: 286, distance: 408.0
click at [618, 286] on div "[STREET_ADDRESS]" at bounding box center [556, 385] width 1112 height 540
drag, startPoint x: 592, startPoint y: 471, endPoint x: 531, endPoint y: 271, distance: 209.3
click at [531, 271] on div "[STREET_ADDRESS]" at bounding box center [556, 385] width 1112 height 540
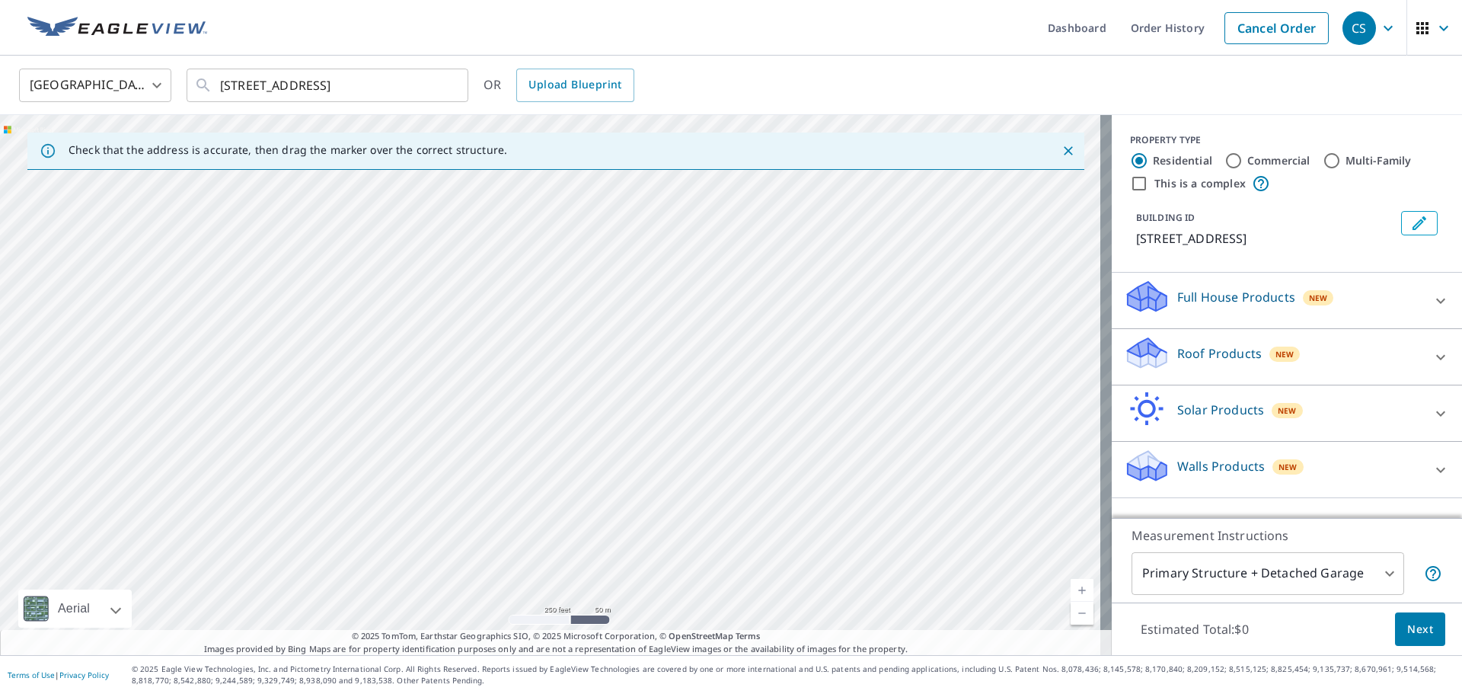
drag, startPoint x: 552, startPoint y: 465, endPoint x: 501, endPoint y: 286, distance: 186.8
click at [501, 286] on div "[STREET_ADDRESS]" at bounding box center [556, 385] width 1112 height 540
drag, startPoint x: 514, startPoint y: 516, endPoint x: 468, endPoint y: 347, distance: 174.4
click at [468, 347] on div "[STREET_ADDRESS]" at bounding box center [556, 385] width 1112 height 540
drag, startPoint x: 541, startPoint y: 502, endPoint x: 407, endPoint y: 592, distance: 162.0
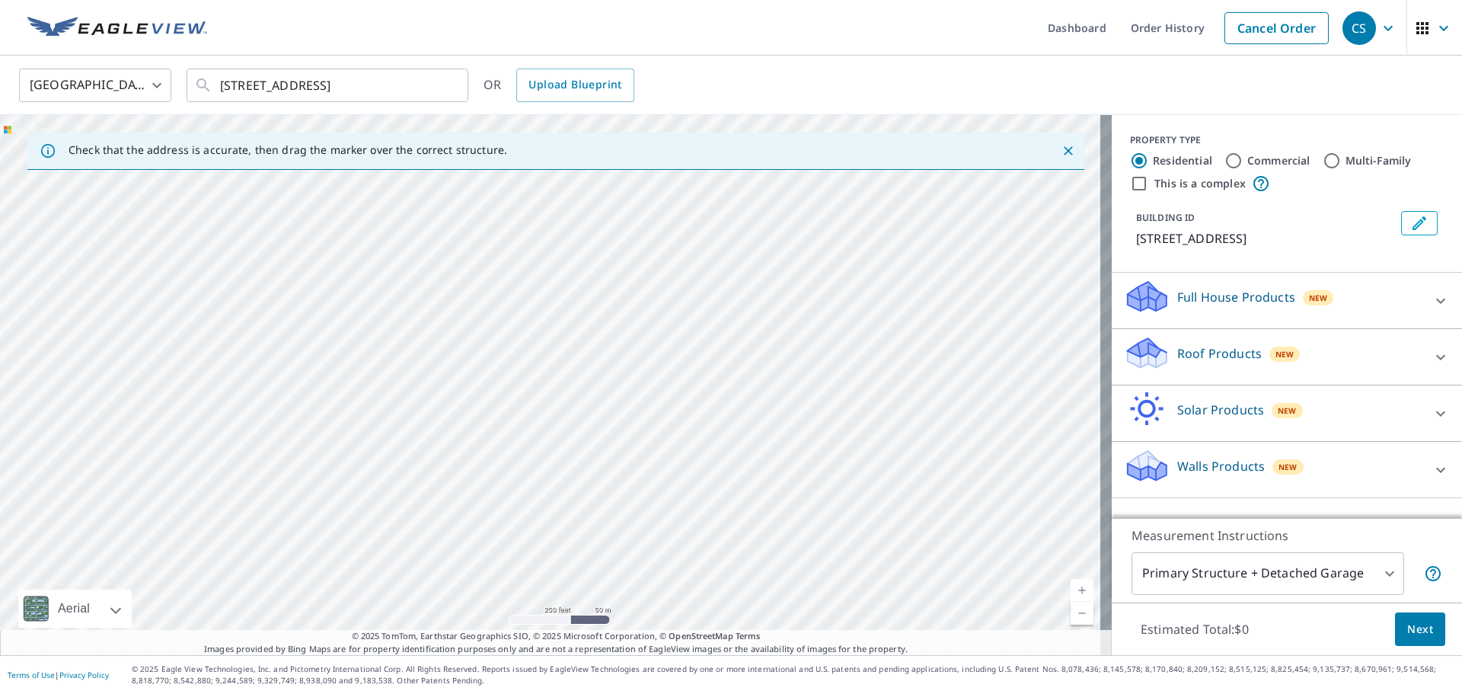
click at [407, 592] on div "[STREET_ADDRESS]" at bounding box center [556, 385] width 1112 height 540
drag, startPoint x: 709, startPoint y: 397, endPoint x: 618, endPoint y: 729, distance: 344.3
click at [618, 693] on html "CS CS Dashboard Order History Cancel Order CS United States [GEOGRAPHIC_DATA] ​…" at bounding box center [731, 347] width 1462 height 694
click at [647, 598] on div "[STREET_ADDRESS]" at bounding box center [556, 385] width 1112 height 540
drag, startPoint x: 589, startPoint y: 382, endPoint x: 466, endPoint y: 618, distance: 266.0
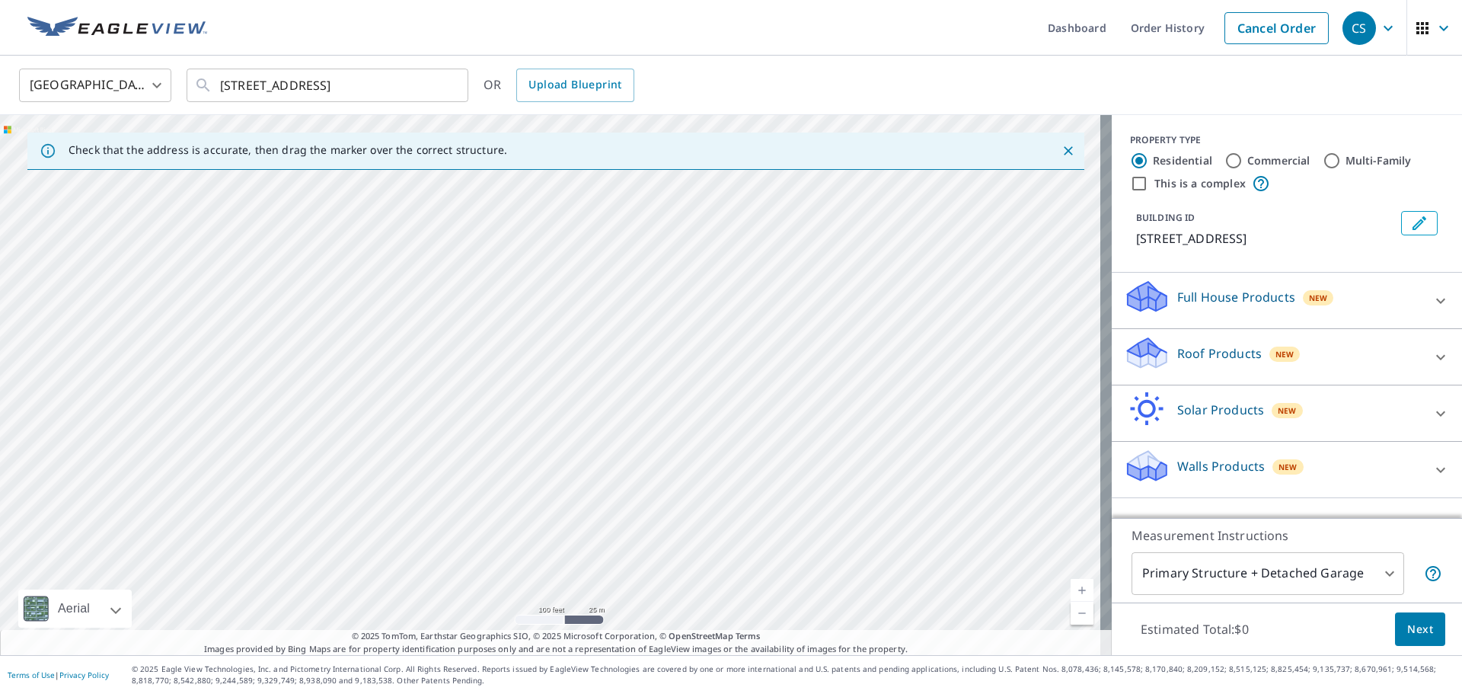
click at [466, 618] on div "[STREET_ADDRESS]" at bounding box center [556, 385] width 1112 height 540
drag, startPoint x: 653, startPoint y: 378, endPoint x: 516, endPoint y: 554, distance: 221.9
click at [516, 554] on div "[STREET_ADDRESS]" at bounding box center [556, 385] width 1112 height 540
drag, startPoint x: 514, startPoint y: 554, endPoint x: 468, endPoint y: 592, distance: 60.1
click at [468, 592] on div "[STREET_ADDRESS]" at bounding box center [556, 385] width 1112 height 540
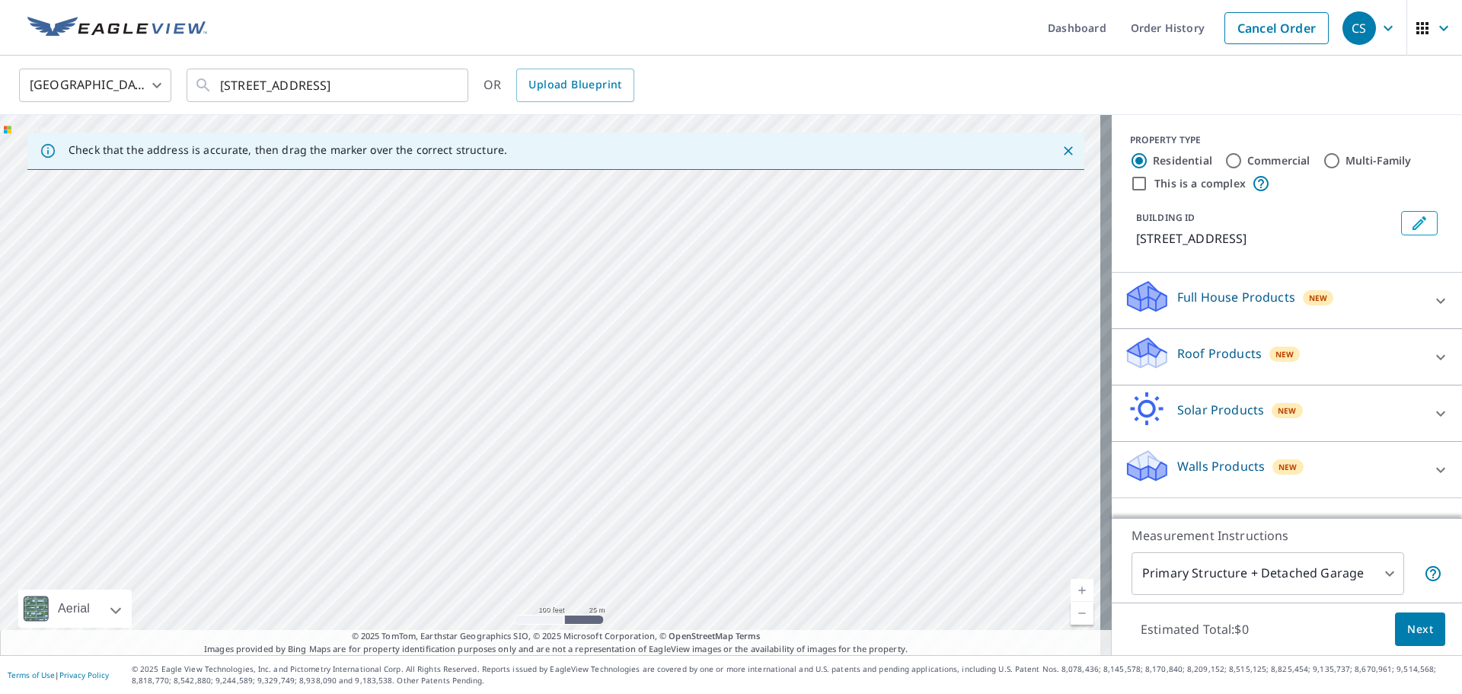
drag, startPoint x: 665, startPoint y: 422, endPoint x: 436, endPoint y: 301, distance: 259.2
click at [436, 301] on div "[STREET_ADDRESS]" at bounding box center [556, 385] width 1112 height 540
drag, startPoint x: 783, startPoint y: 522, endPoint x: 675, endPoint y: 219, distance: 321.8
click at [675, 219] on div "[STREET_ADDRESS]" at bounding box center [556, 385] width 1112 height 540
drag, startPoint x: 932, startPoint y: 468, endPoint x: 446, endPoint y: 500, distance: 486.9
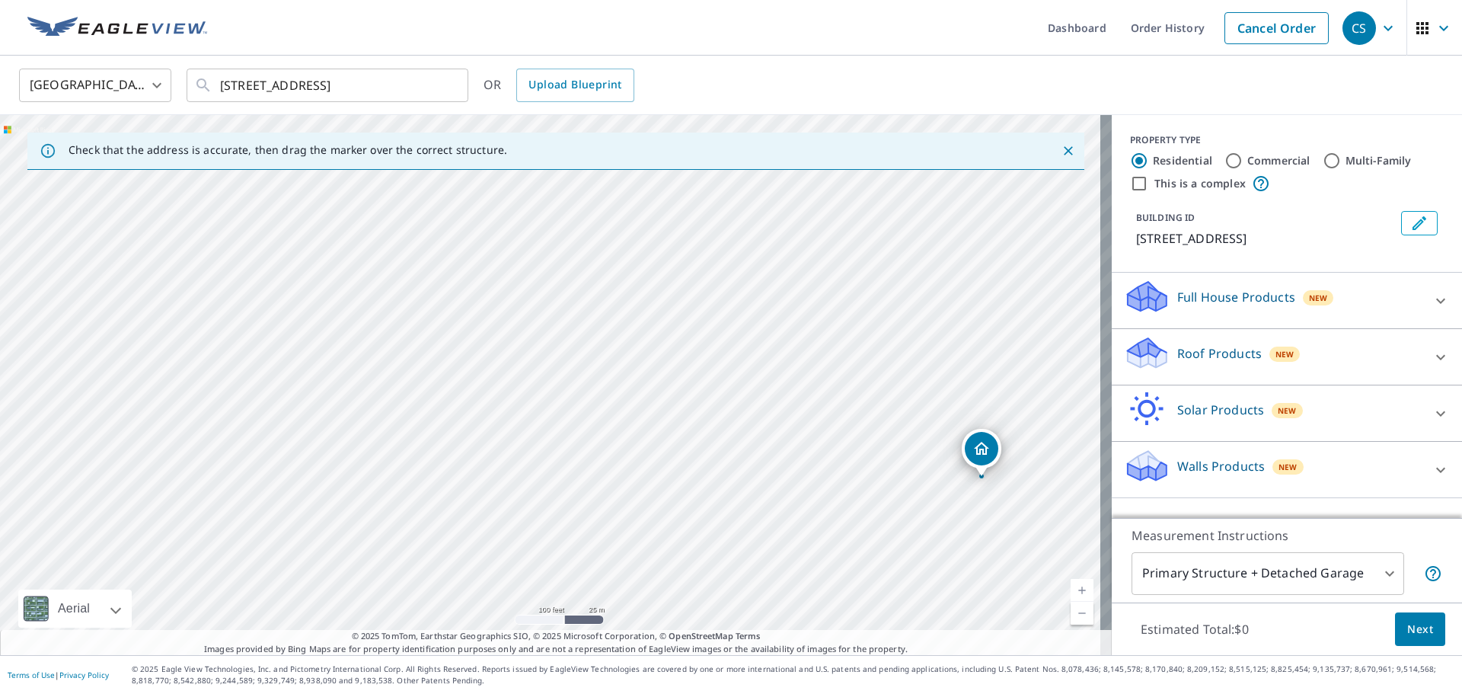
click at [446, 500] on div "[STREET_ADDRESS]" at bounding box center [556, 385] width 1112 height 540
drag, startPoint x: 841, startPoint y: 361, endPoint x: 588, endPoint y: 450, distance: 268.8
click at [588, 450] on div "[STREET_ADDRESS]" at bounding box center [556, 385] width 1112 height 540
drag, startPoint x: 716, startPoint y: 468, endPoint x: 666, endPoint y: 501, distance: 60.4
click at [666, 501] on div "[STREET_ADDRESS]" at bounding box center [556, 385] width 1112 height 540
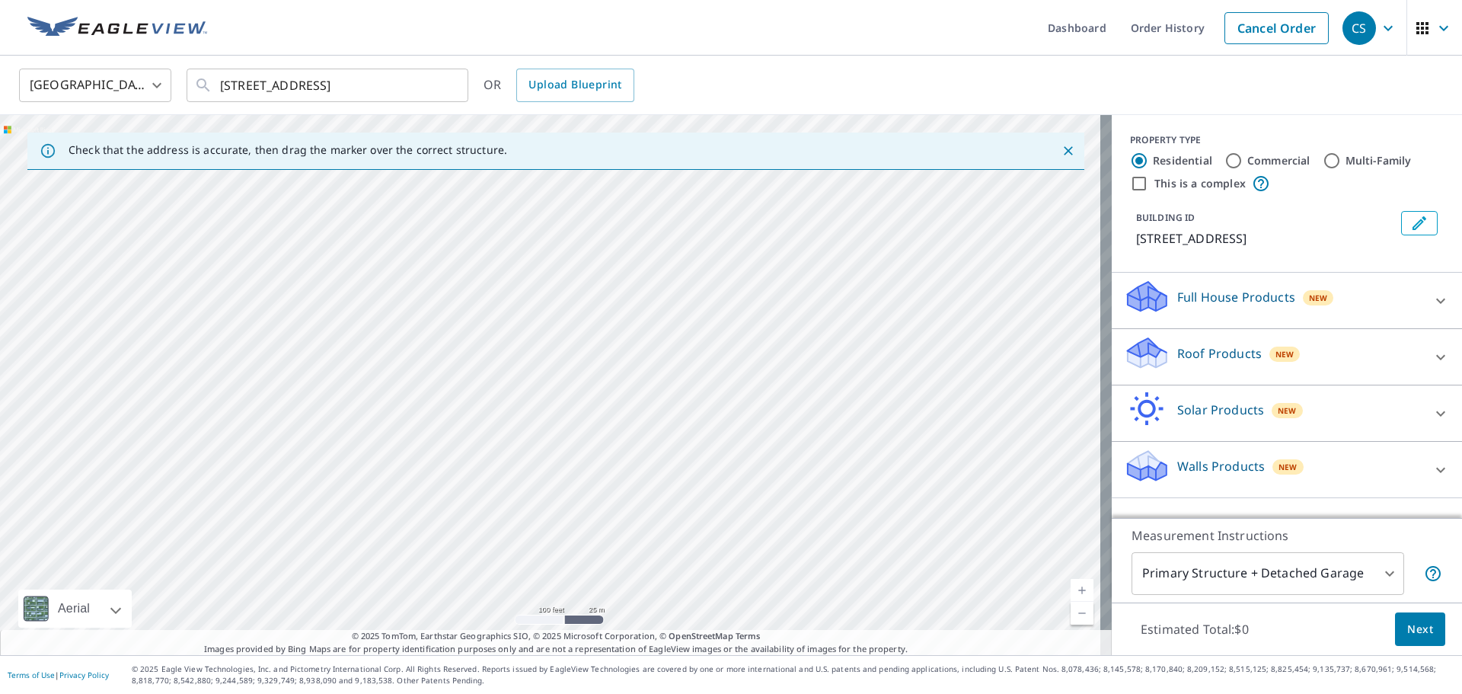
drag, startPoint x: 752, startPoint y: 334, endPoint x: 551, endPoint y: 624, distance: 352.3
click at [551, 624] on div "[STREET_ADDRESS]" at bounding box center [556, 385] width 1112 height 540
drag, startPoint x: 759, startPoint y: 363, endPoint x: 557, endPoint y: 598, distance: 309.4
click at [557, 598] on div "[STREET_ADDRESS]" at bounding box center [556, 385] width 1112 height 540
drag, startPoint x: 761, startPoint y: 385, endPoint x: 520, endPoint y: 611, distance: 330.2
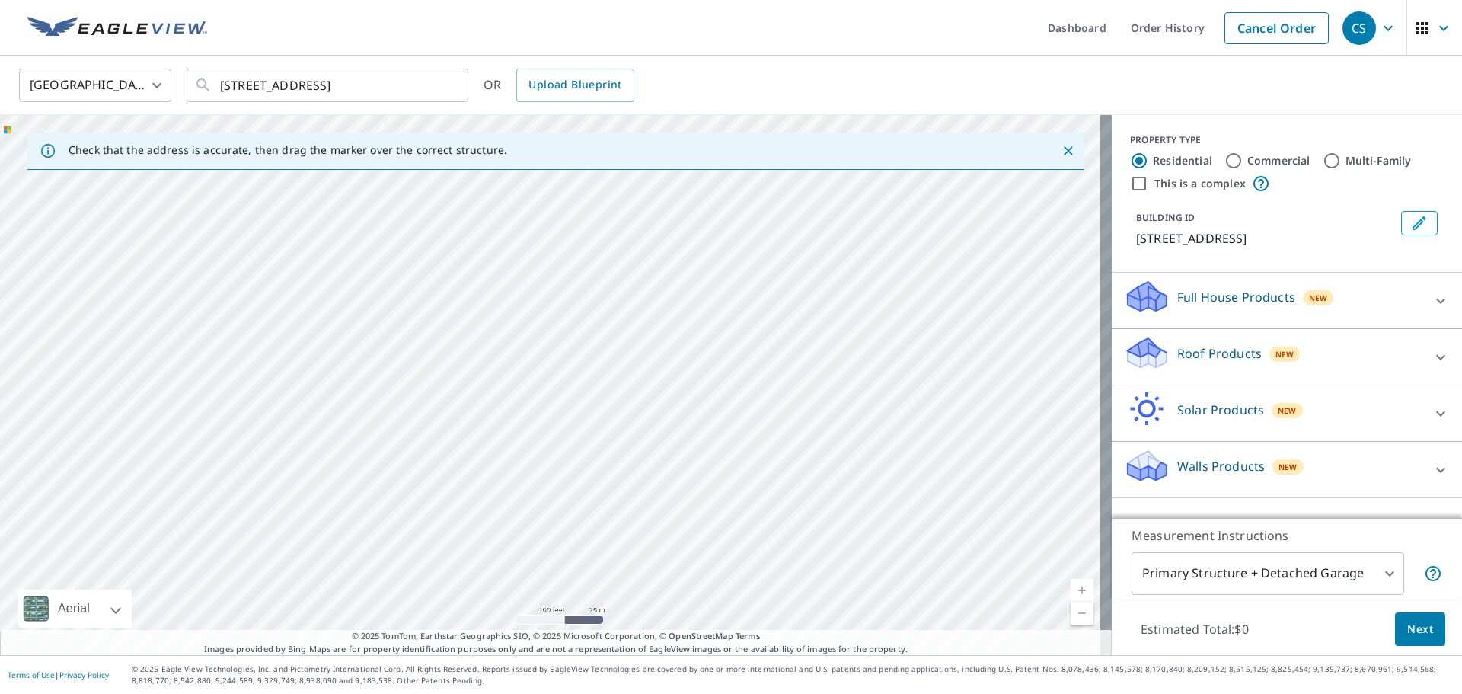
click at [520, 611] on div "[STREET_ADDRESS]" at bounding box center [556, 385] width 1112 height 540
drag, startPoint x: 707, startPoint y: 341, endPoint x: 566, endPoint y: 617, distance: 309.6
click at [566, 617] on div "[STREET_ADDRESS]" at bounding box center [556, 385] width 1112 height 540
drag, startPoint x: 637, startPoint y: 339, endPoint x: 528, endPoint y: 599, distance: 282.3
click at [528, 599] on div "[STREET_ADDRESS]" at bounding box center [556, 385] width 1112 height 540
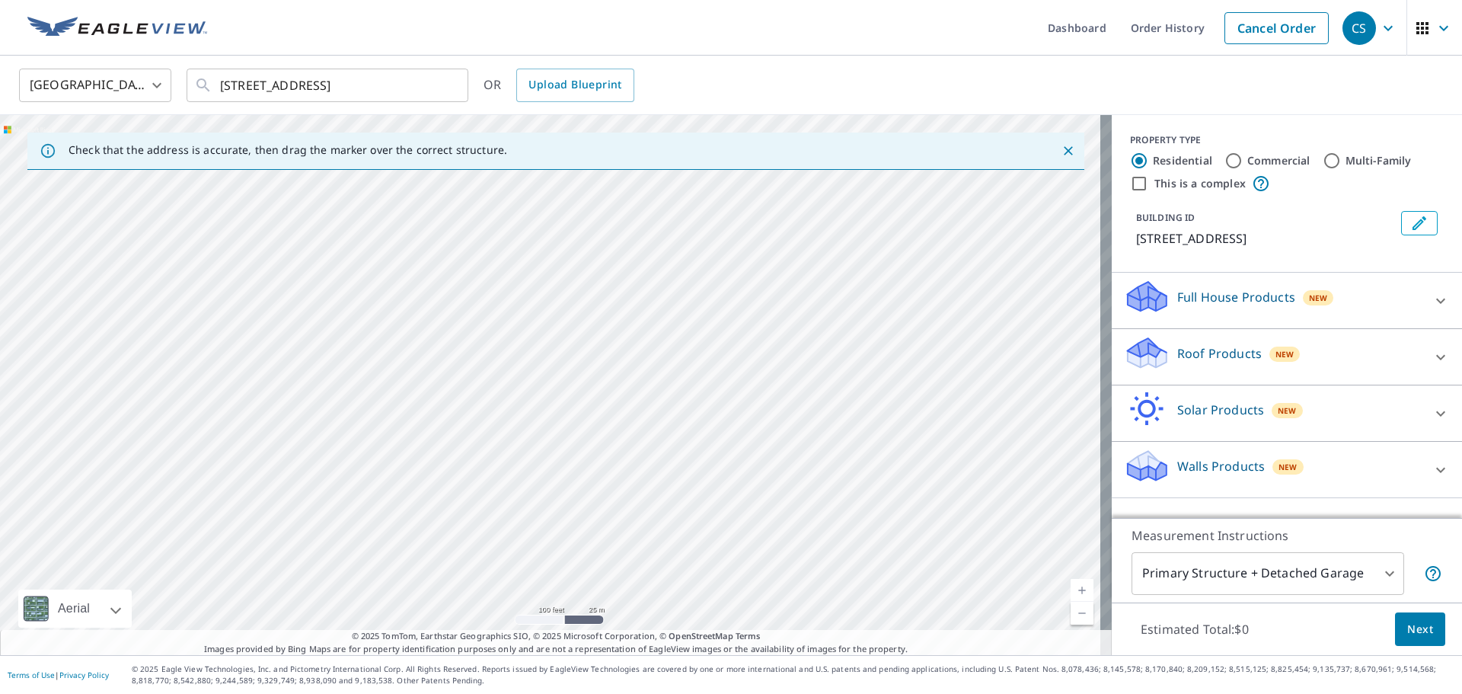
drag, startPoint x: 595, startPoint y: 346, endPoint x: 522, endPoint y: 599, distance: 263.9
click at [523, 609] on div "[STREET_ADDRESS]" at bounding box center [556, 385] width 1112 height 540
drag, startPoint x: 601, startPoint y: 297, endPoint x: 532, endPoint y: 579, distance: 290.0
click at [532, 579] on div "[STREET_ADDRESS]" at bounding box center [556, 385] width 1112 height 540
drag, startPoint x: 763, startPoint y: 270, endPoint x: 689, endPoint y: 604, distance: 341.6
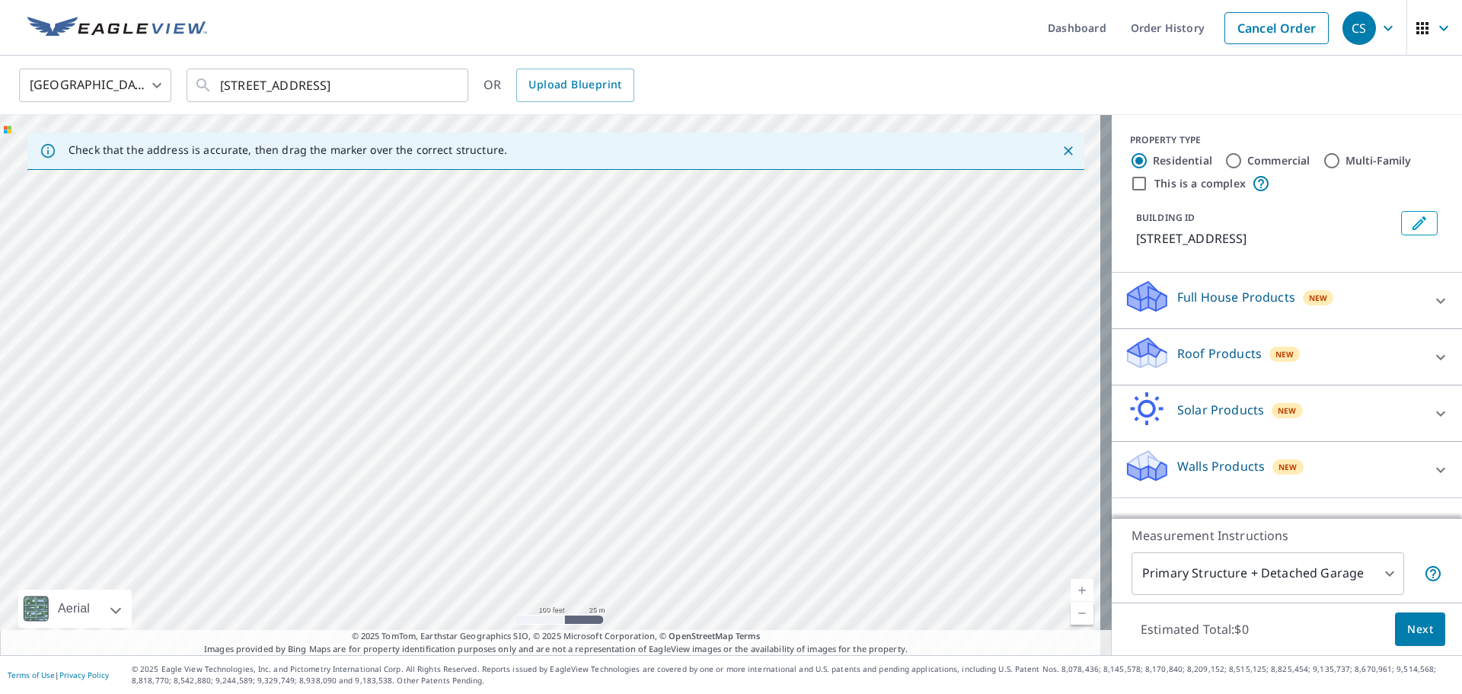
click at [689, 604] on div "[STREET_ADDRESS]" at bounding box center [556, 385] width 1112 height 540
